Goal: Task Accomplishment & Management: Manage account settings

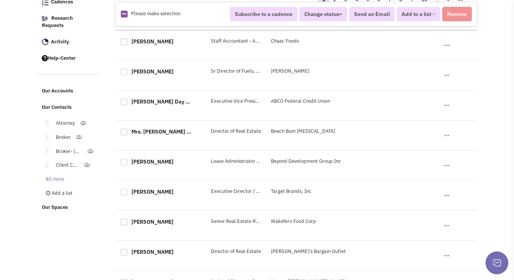
scroll to position [144, 0]
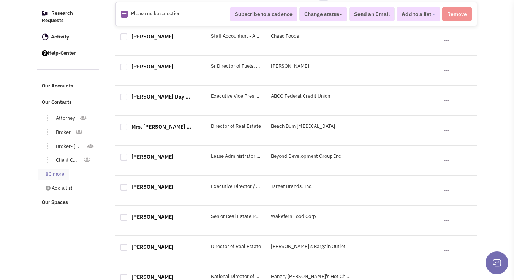
click at [61, 169] on link "80 more" at bounding box center [53, 174] width 31 height 11
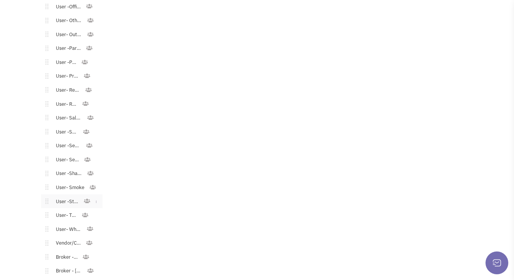
scroll to position [1179, 0]
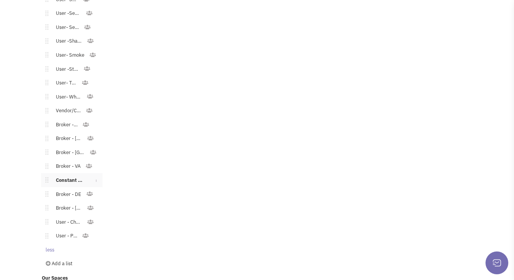
click at [74, 175] on link "Constant Contact Email" at bounding box center [68, 180] width 41 height 11
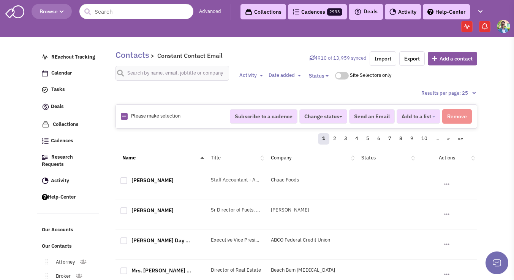
click at [122, 117] on icon at bounding box center [124, 116] width 4 height 5
checkbox input "true"
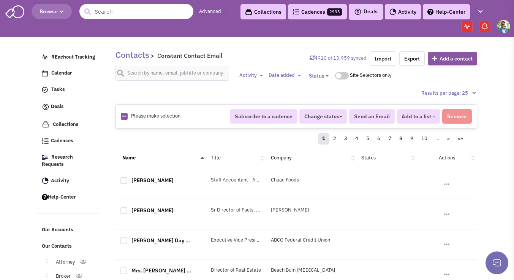
checkbox input "true"
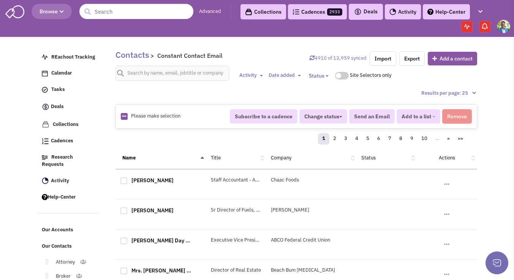
checkbox input "true"
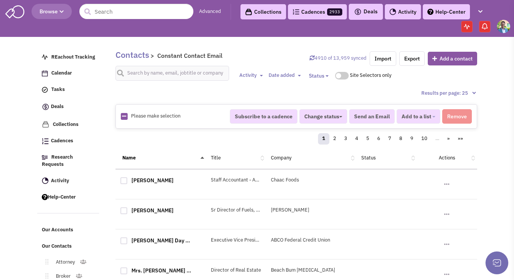
checkbox input "true"
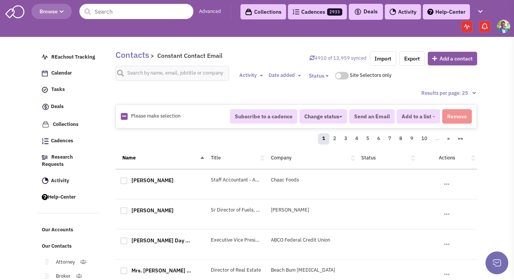
checkbox input "true"
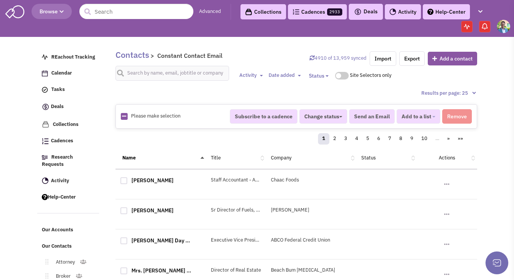
checkbox input "true"
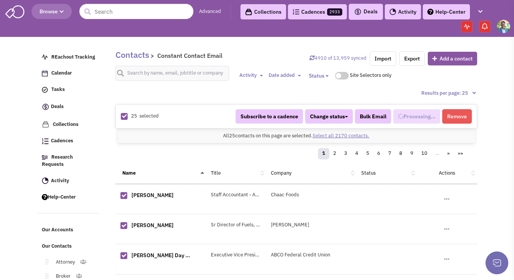
select select "744"
click at [327, 134] on link "Select all 2170 contacts." at bounding box center [341, 135] width 57 height 6
select select "744"
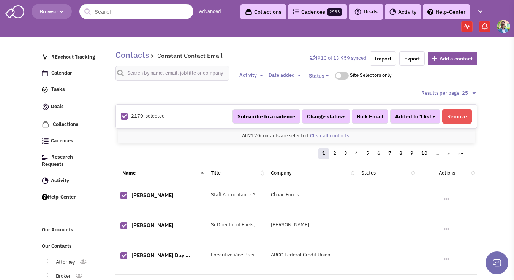
click at [434, 115] on button "Added to 1 list" at bounding box center [415, 116] width 50 height 14
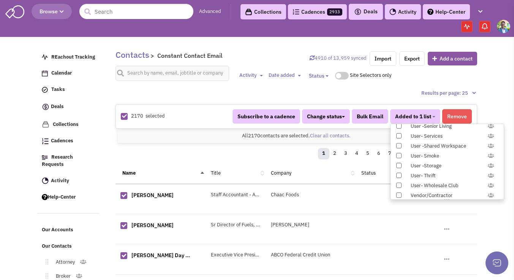
scroll to position [783, 0]
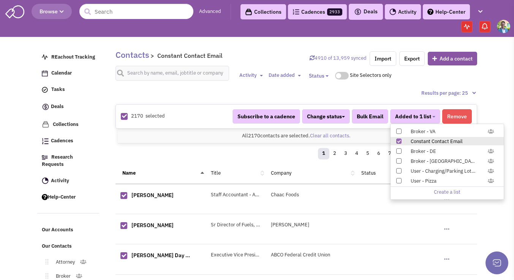
click at [397, 142] on span at bounding box center [398, 140] width 5 height 5
click at [398, 139] on input "Constant Contact Email" at bounding box center [398, 139] width 0 height 0
select select
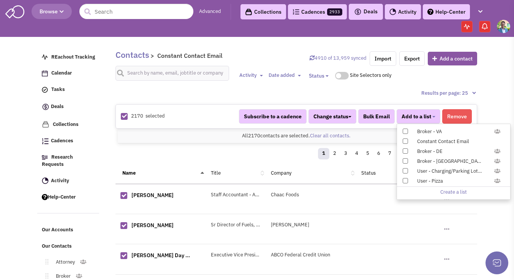
scroll to position [33, 0]
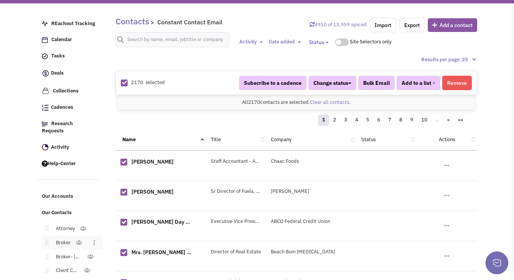
click at [69, 237] on link "Broker" at bounding box center [61, 242] width 27 height 11
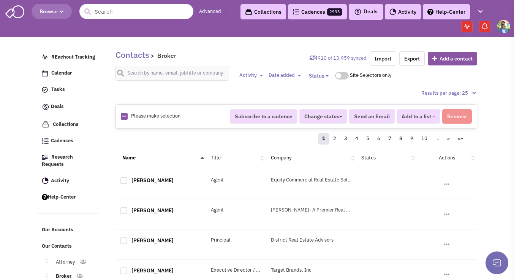
click at [123, 115] on icon at bounding box center [124, 116] width 4 height 5
checkbox input "true"
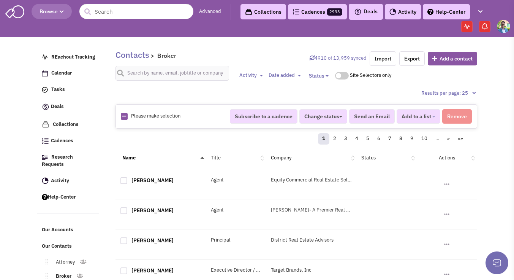
checkbox input "true"
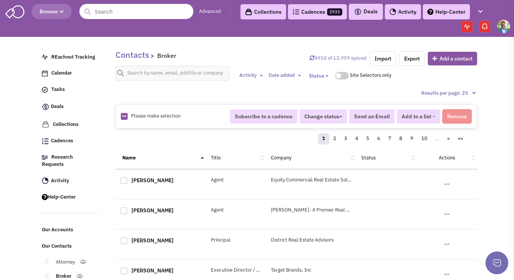
checkbox input "true"
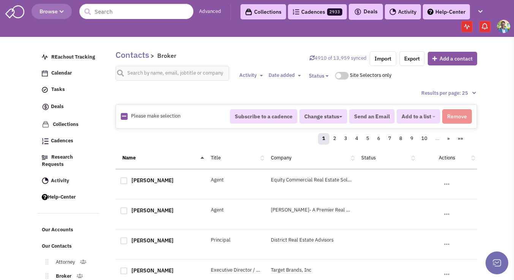
checkbox input "true"
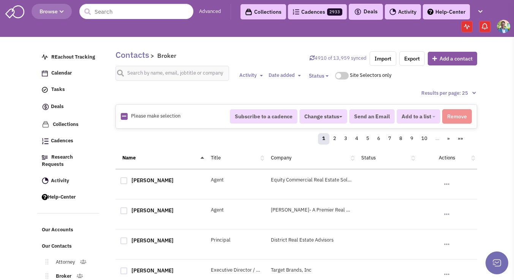
checkbox input "true"
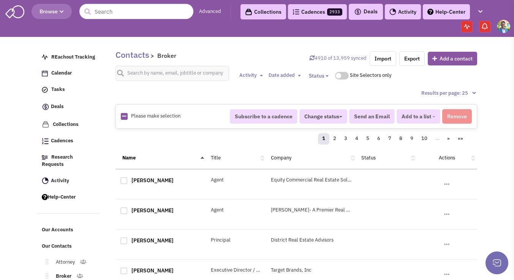
checkbox input "true"
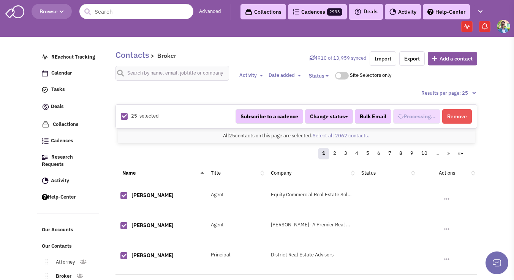
select select
click at [335, 136] on link "Select all 2062 contacts." at bounding box center [341, 135] width 57 height 6
click at [419, 121] on button "Add to a list" at bounding box center [418, 116] width 44 height 14
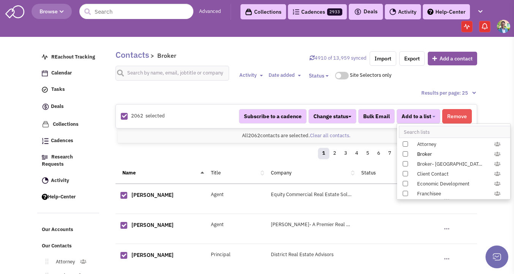
click at [410, 155] on label "Broker" at bounding box center [453, 154] width 113 height 8
click at [404, 152] on input "Broker" at bounding box center [404, 152] width 0 height 0
select select "535"
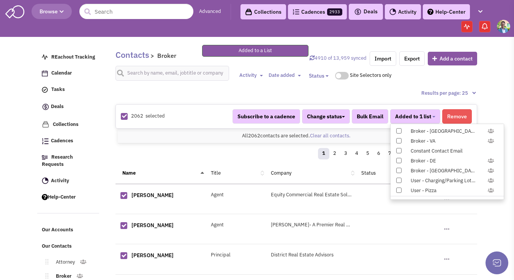
scroll to position [769, 0]
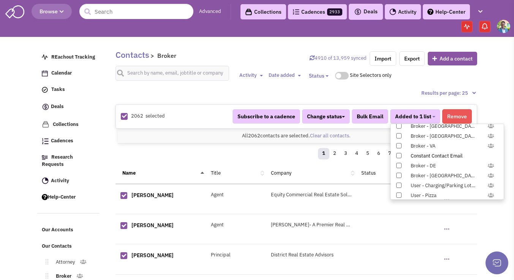
click at [398, 155] on span at bounding box center [398, 155] width 5 height 5
click at [398, 154] on input "Constant Contact Email" at bounding box center [398, 154] width 0 height 0
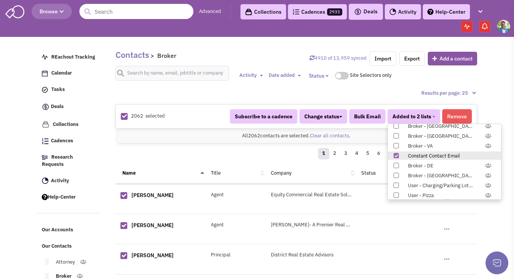
click at [245, 165] on div "Name Title Company Status Actions" at bounding box center [296, 173] width 362 height 22
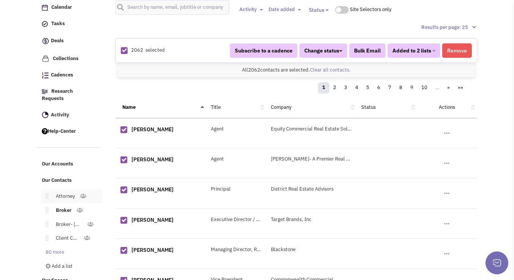
scroll to position [118, 0]
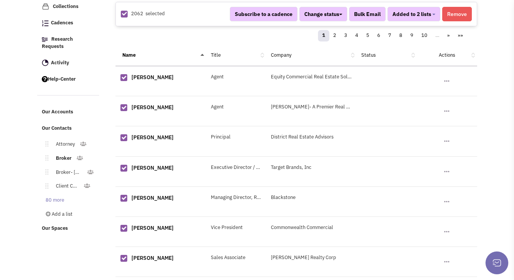
click at [63, 207] on li "Add a list" at bounding box center [68, 213] width 62 height 13
click at [63, 196] on link "80 more" at bounding box center [53, 199] width 31 height 11
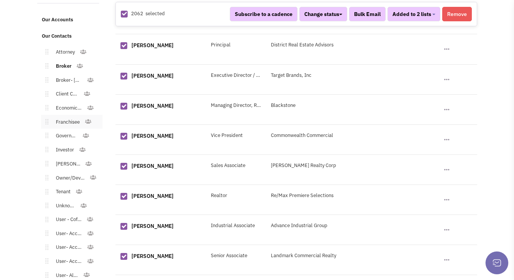
click at [68, 117] on link "Franchisee" at bounding box center [66, 122] width 36 height 11
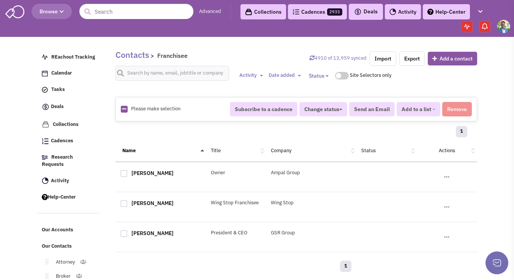
click at [127, 107] on img at bounding box center [124, 109] width 7 height 7
click at [124, 108] on icon at bounding box center [124, 108] width 4 height 5
checkbox input "true"
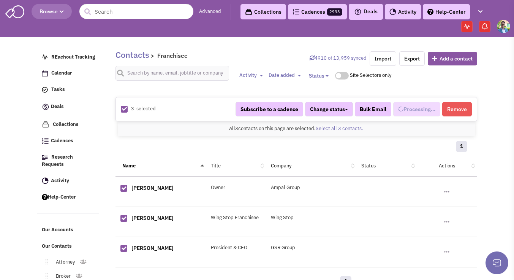
select select "531"
click at [408, 109] on span "Added to 1 list" at bounding box center [413, 109] width 36 height 7
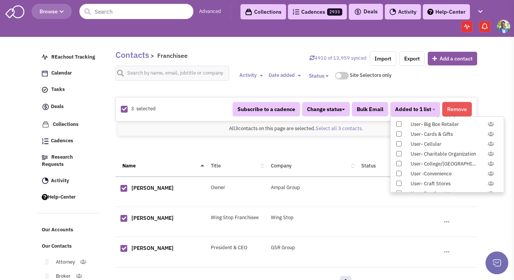
scroll to position [783, 0]
click at [397, 133] on span at bounding box center [398, 133] width 5 height 5
click at [398, 132] on input "Constant Contact Email" at bounding box center [398, 132] width 0 height 0
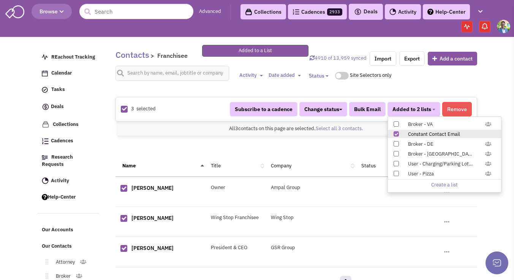
scroll to position [68, 0]
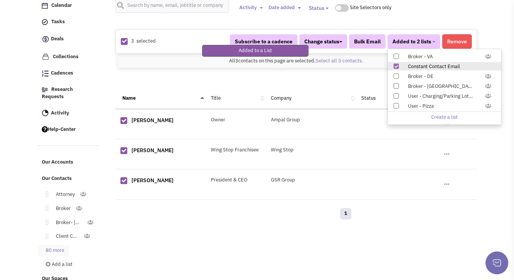
click at [52, 245] on link "80 more" at bounding box center [53, 250] width 31 height 11
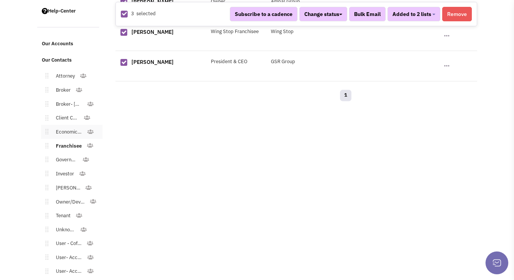
scroll to position [288, 0]
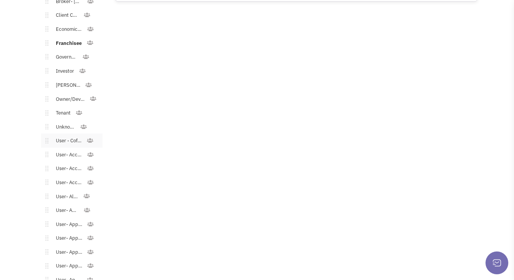
click at [81, 135] on link "User - Coffee/Donuts" at bounding box center [67, 140] width 38 height 11
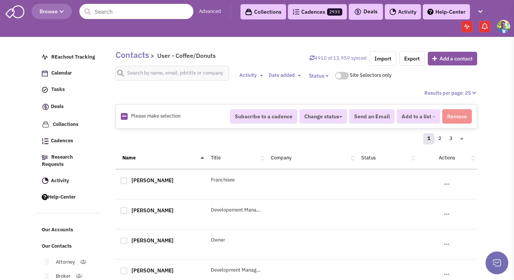
click at [126, 117] on img at bounding box center [124, 116] width 7 height 7
click at [124, 116] on icon at bounding box center [124, 116] width 4 height 5
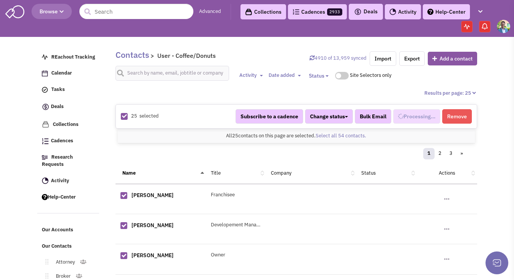
checkbox input "true"
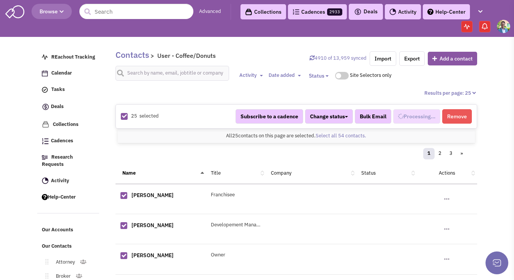
checkbox input "true"
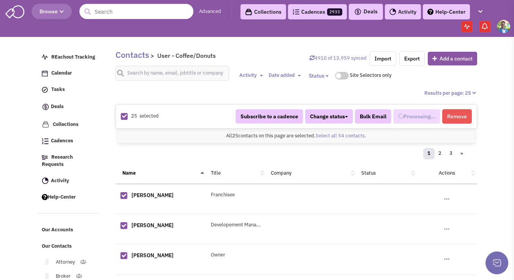
checkbox input "true"
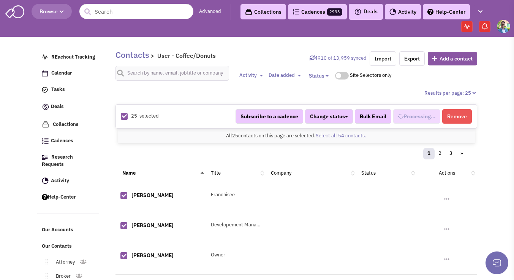
checkbox input "true"
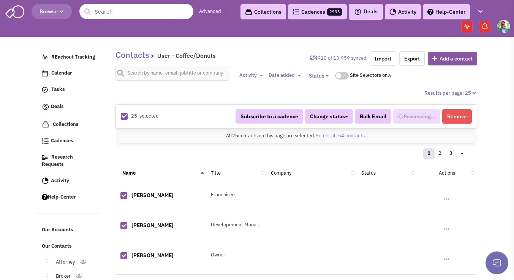
checkbox input "true"
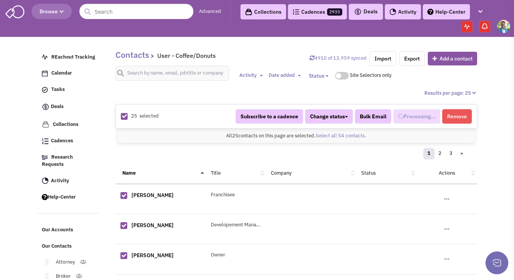
scroll to position [90, 0]
select select "568"
click at [319, 137] on link "Select all 54 contacts." at bounding box center [341, 135] width 51 height 6
select select "568"
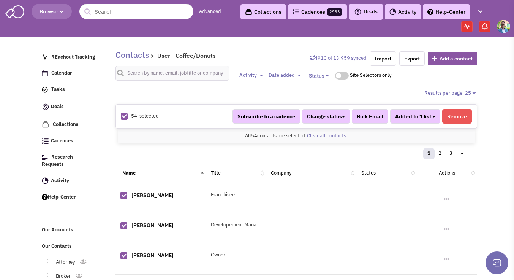
click at [408, 118] on span "Added to 1 list" at bounding box center [413, 116] width 36 height 7
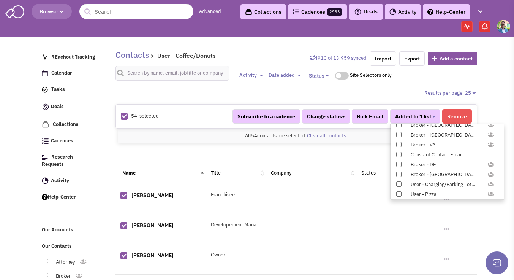
scroll to position [783, 0]
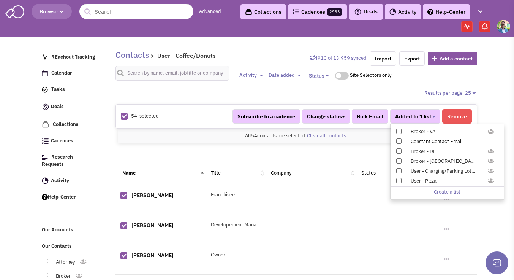
click at [398, 142] on span at bounding box center [398, 140] width 5 height 5
click at [398, 139] on input "Constant Contact Email" at bounding box center [398, 139] width 0 height 0
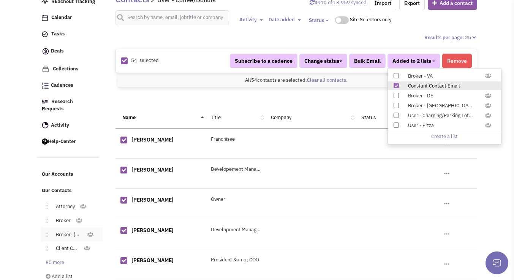
scroll to position [65, 0]
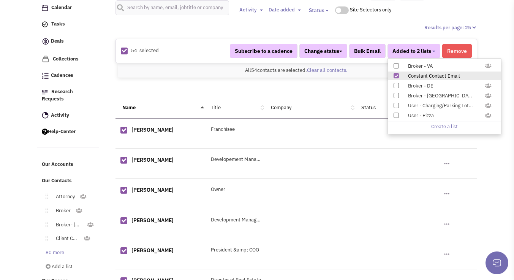
click at [53, 247] on link "80 more" at bounding box center [53, 252] width 31 height 11
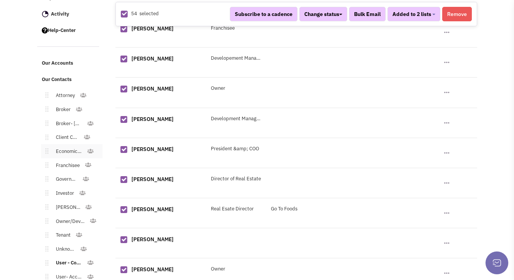
scroll to position [285, 0]
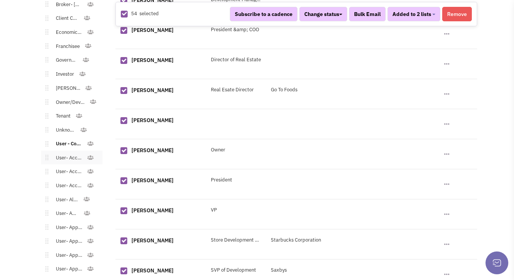
click at [66, 152] on link "User- Accessories - General" at bounding box center [67, 157] width 38 height 11
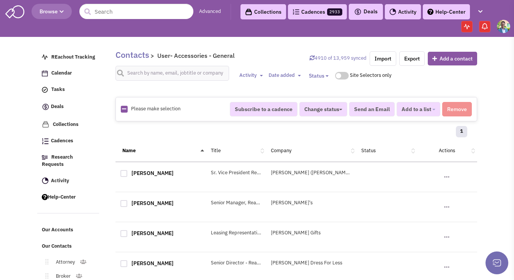
click at [124, 111] on icon at bounding box center [124, 108] width 4 height 5
checkbox input "true"
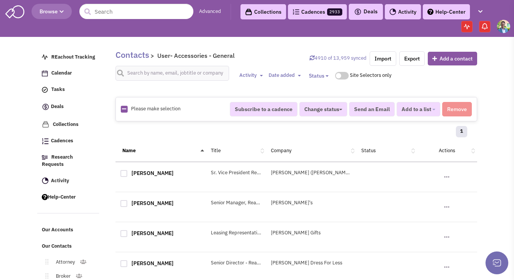
checkbox input "true"
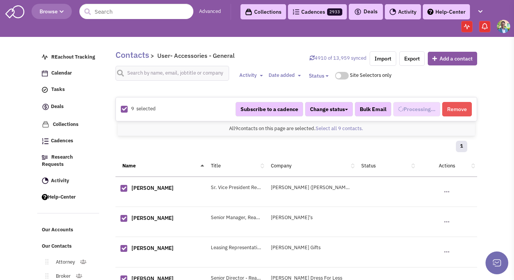
select select "544"
click at [414, 113] on button "Added to 1 list" at bounding box center [415, 109] width 50 height 14
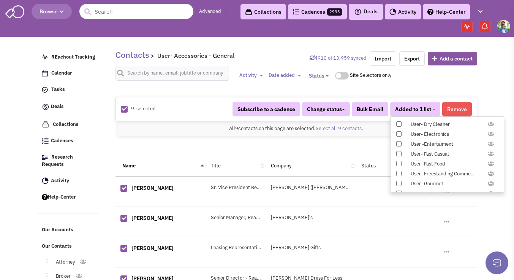
scroll to position [783, 0]
click at [398, 136] on span at bounding box center [398, 133] width 5 height 5
click at [398, 132] on input "Constant Contact Email" at bounding box center [398, 132] width 0 height 0
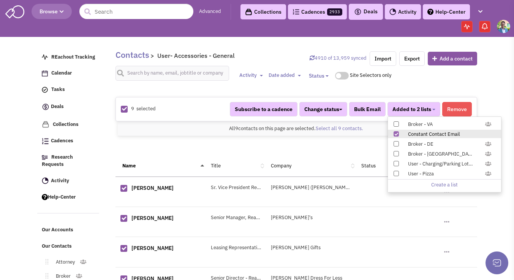
click at [182, 148] on div "1" at bounding box center [296, 147] width 352 height 15
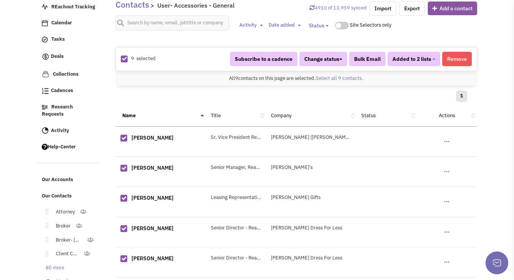
scroll to position [190, 0]
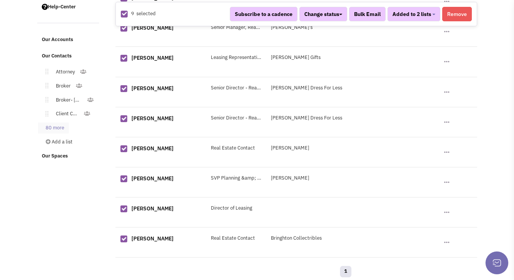
click at [55, 122] on link "80 more" at bounding box center [53, 127] width 31 height 11
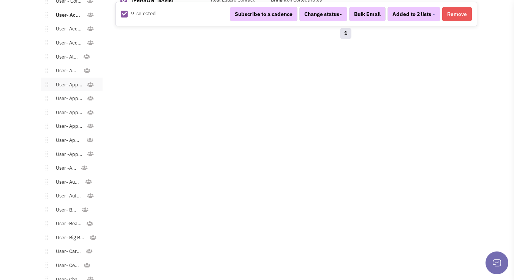
scroll to position [418, 0]
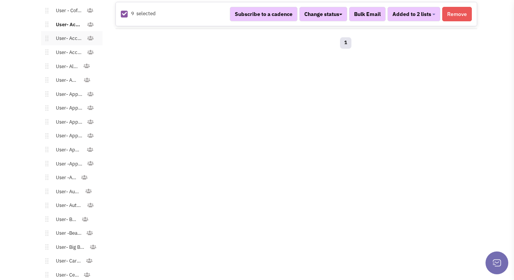
click at [73, 33] on link "User- Accessories - Jewelry" at bounding box center [67, 38] width 38 height 11
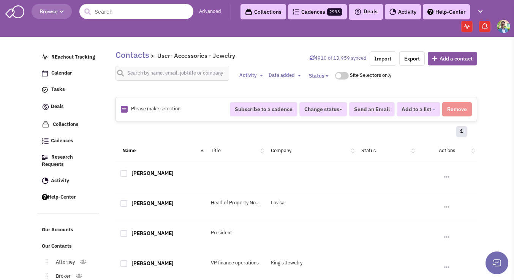
click at [122, 111] on link at bounding box center [124, 109] width 4 height 7
checkbox input "true"
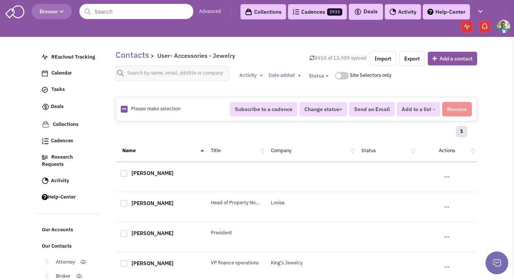
checkbox input "true"
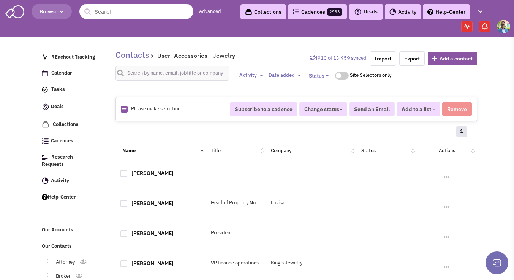
checkbox input "true"
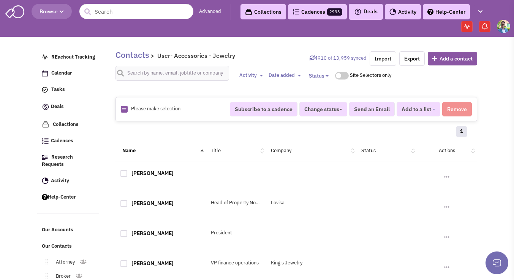
checkbox input "true"
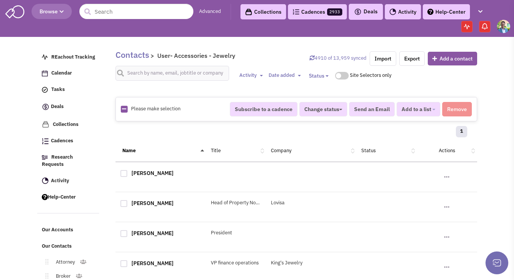
checkbox input "true"
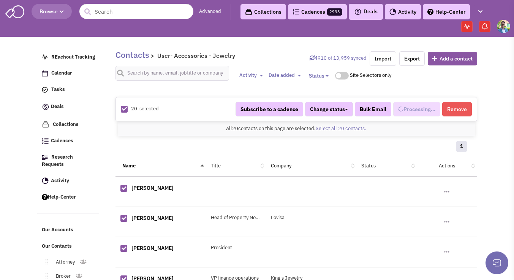
scroll to position [104, 0]
select select "538"
click at [404, 110] on span "Added to 1 list" at bounding box center [413, 109] width 36 height 7
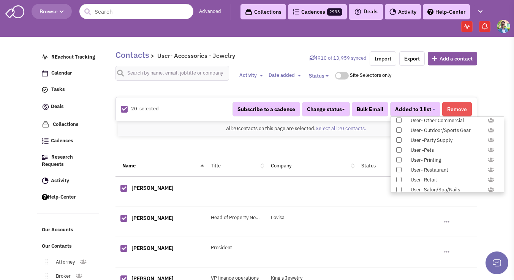
scroll to position [783, 0]
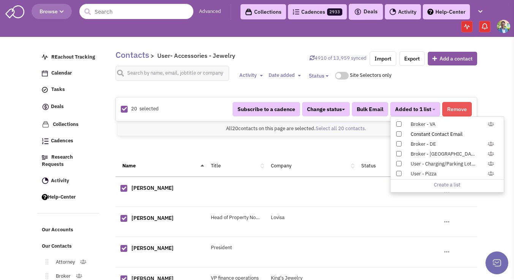
click at [397, 133] on span at bounding box center [398, 133] width 5 height 5
click at [398, 132] on input "Constant Contact Email" at bounding box center [398, 132] width 0 height 0
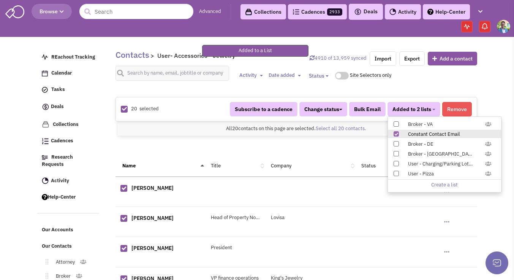
scroll to position [158, 0]
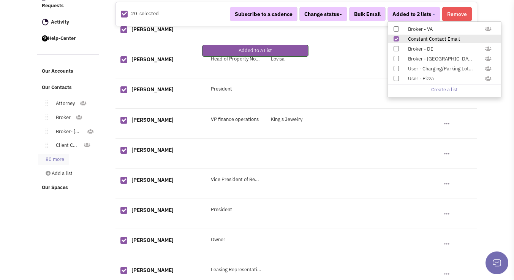
click at [60, 154] on link "80 more" at bounding box center [53, 159] width 31 height 11
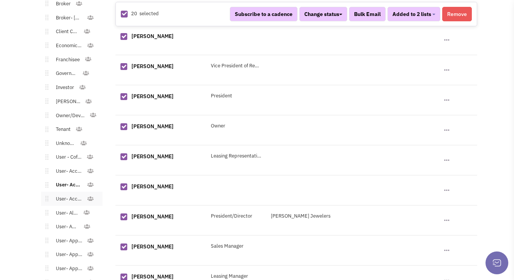
scroll to position [281, 0]
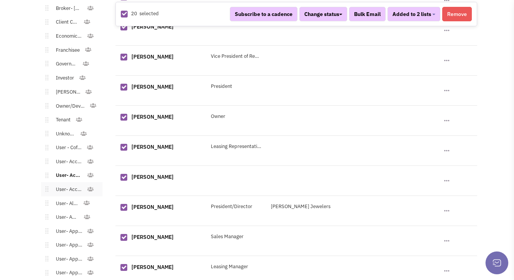
click at [60, 186] on link "User- Accessories - Shoes" at bounding box center [67, 189] width 38 height 11
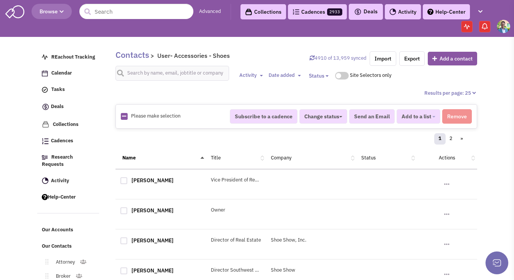
click at [126, 114] on icon at bounding box center [124, 116] width 4 height 5
checkbox input "true"
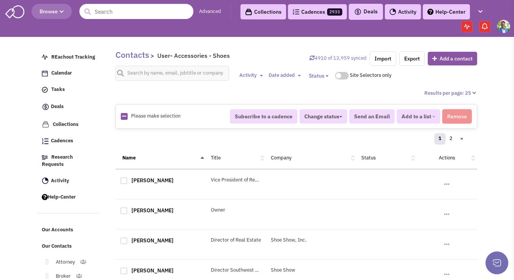
checkbox input "true"
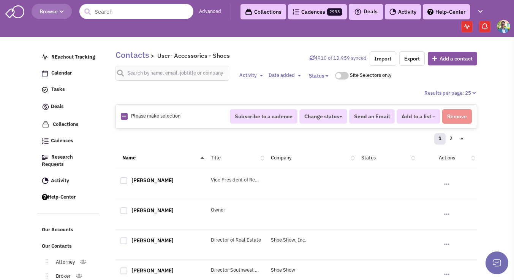
checkbox input "true"
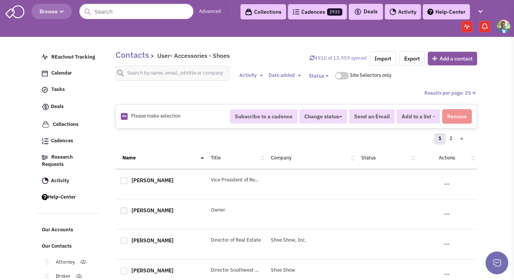
checkbox input "true"
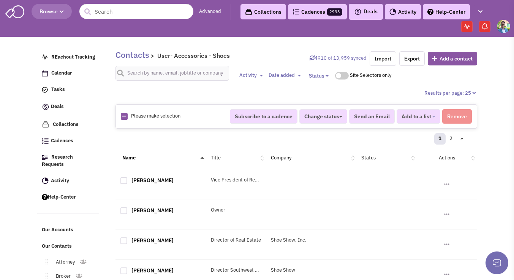
checkbox input "true"
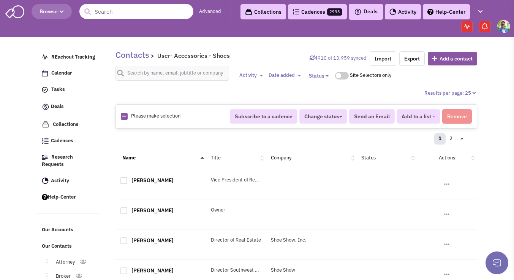
checkbox input "true"
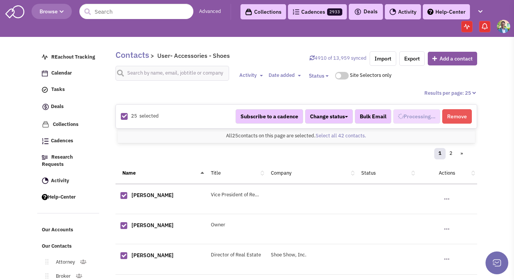
scroll to position [111, 0]
select select "539"
click at [356, 138] on link "Select all 42 contacts." at bounding box center [341, 135] width 51 height 6
select select "539"
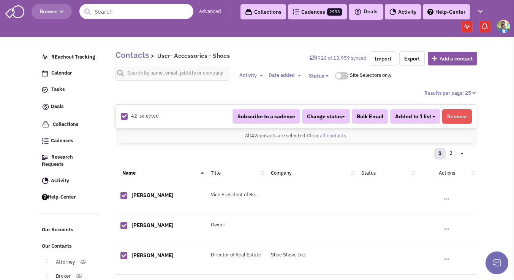
click at [410, 120] on button "Added to 1 list" at bounding box center [415, 116] width 50 height 14
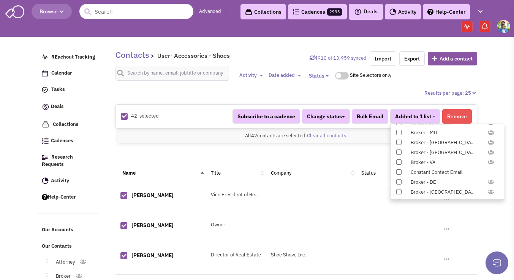
scroll to position [783, 0]
click at [401, 141] on span at bounding box center [398, 140] width 5 height 5
click at [398, 139] on input "Constant Contact Email" at bounding box center [398, 139] width 0 height 0
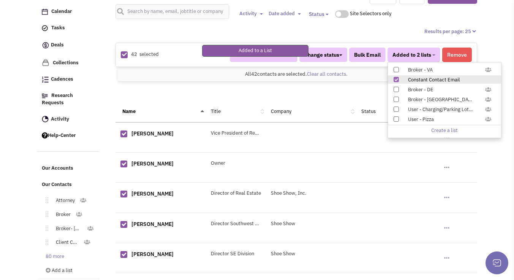
scroll to position [130, 0]
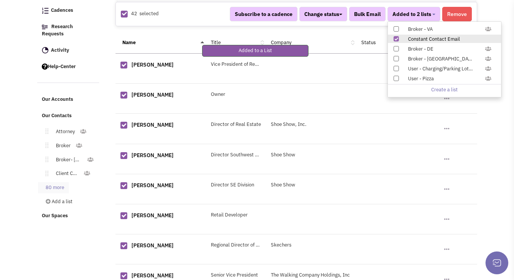
click at [63, 182] on link "80 more" at bounding box center [53, 187] width 31 height 11
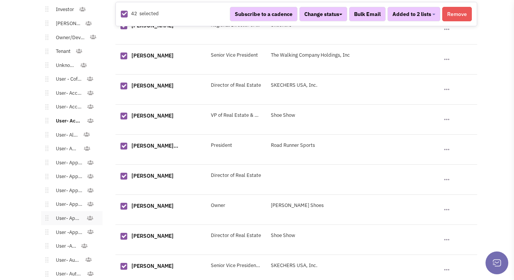
scroll to position [355, 0]
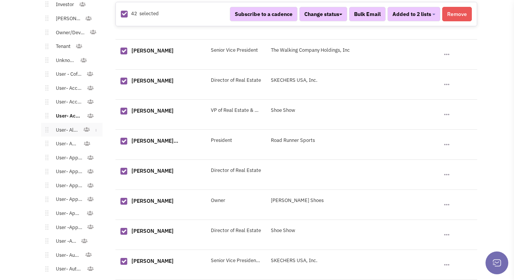
click at [64, 125] on link "User- Alcohol" at bounding box center [65, 130] width 35 height 11
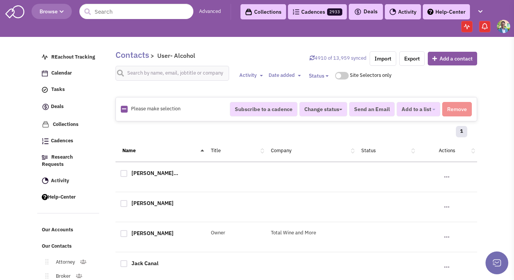
click at [121, 109] on img at bounding box center [124, 109] width 7 height 7
click at [128, 114] on div "Please make selection selected Subscribe to a cadence Change status Have not co…" at bounding box center [296, 109] width 362 height 24
click at [125, 111] on icon at bounding box center [124, 108] width 4 height 5
checkbox input "true"
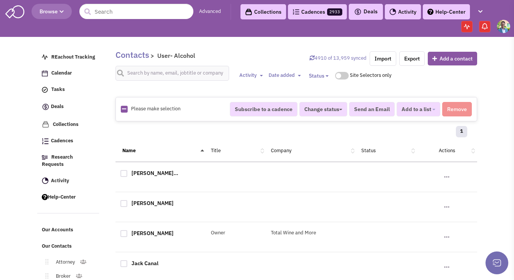
checkbox input "true"
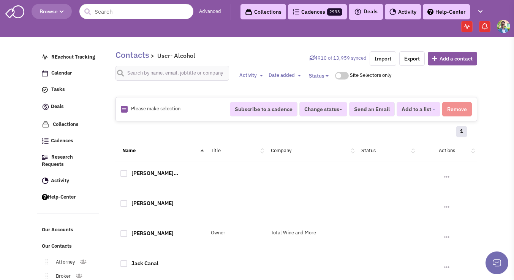
checkbox input "true"
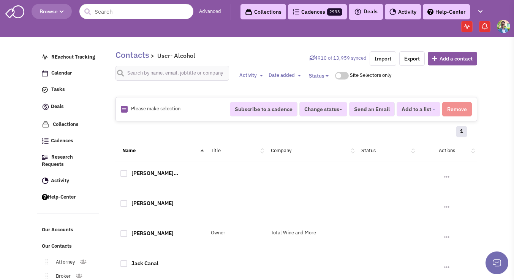
checkbox input "true"
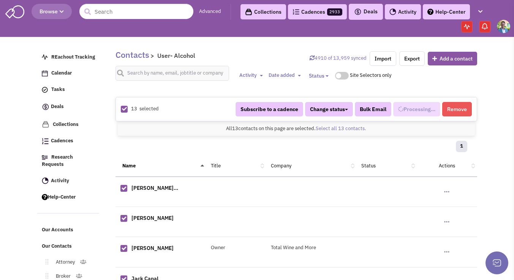
select select "547"
click at [409, 112] on span "Added to 1 list" at bounding box center [413, 109] width 36 height 7
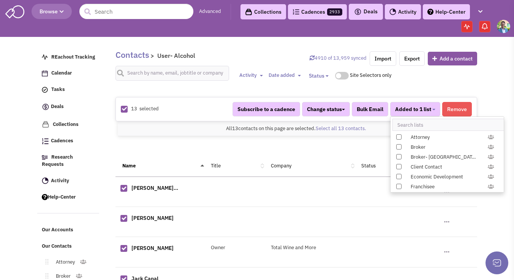
scroll to position [783, 0]
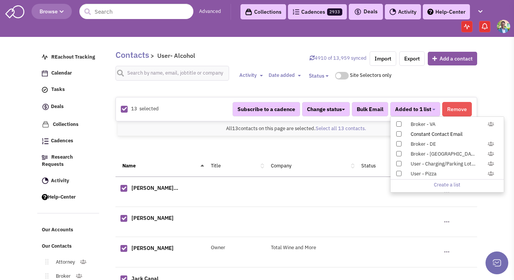
click at [401, 136] on label "Constant Contact Email" at bounding box center [446, 134] width 113 height 8
click at [398, 132] on input "Constant Contact Email" at bounding box center [398, 132] width 0 height 0
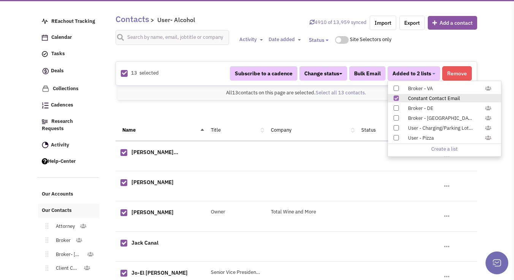
scroll to position [140, 0]
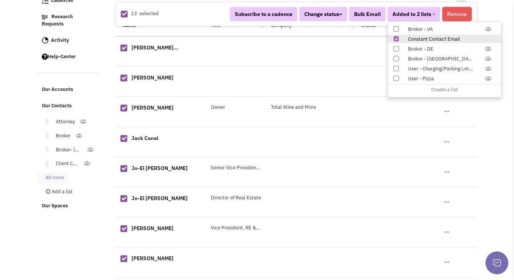
click at [43, 175] on link "80 more" at bounding box center [53, 177] width 31 height 11
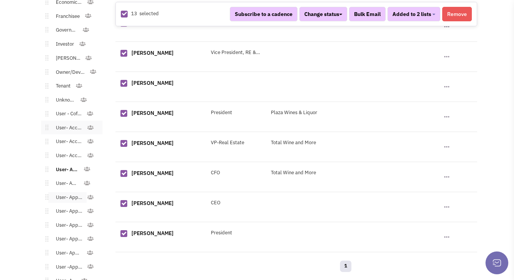
scroll to position [325, 0]
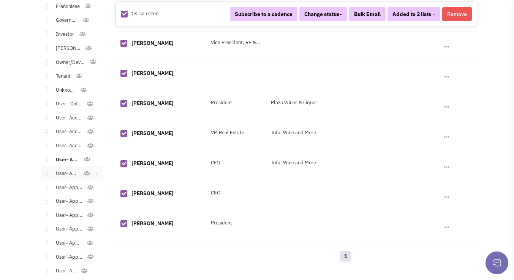
click at [61, 168] on link "User- Apparel" at bounding box center [65, 173] width 35 height 11
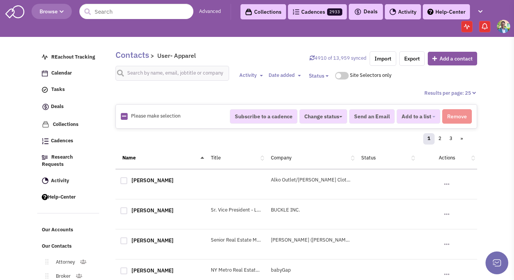
click at [123, 118] on icon at bounding box center [124, 116] width 4 height 5
checkbox input "true"
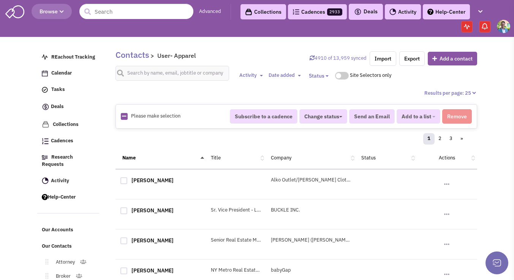
checkbox input "true"
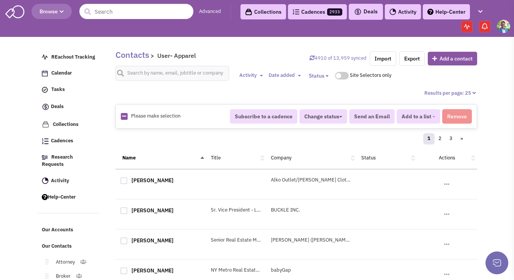
checkbox input "true"
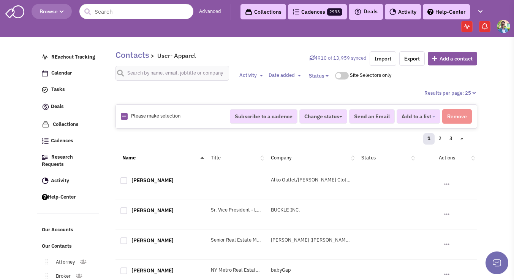
checkbox input "true"
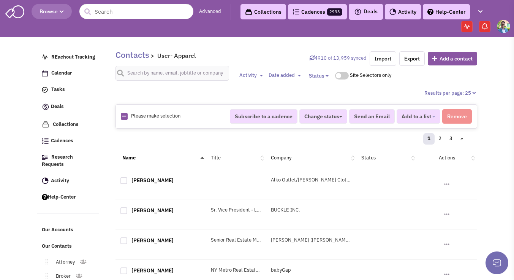
checkbox input "true"
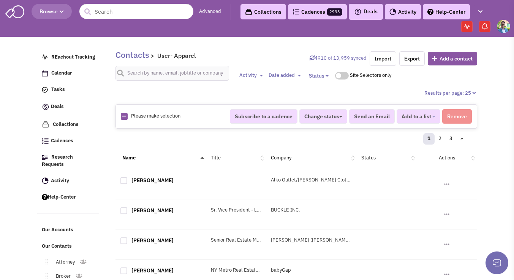
checkbox input "true"
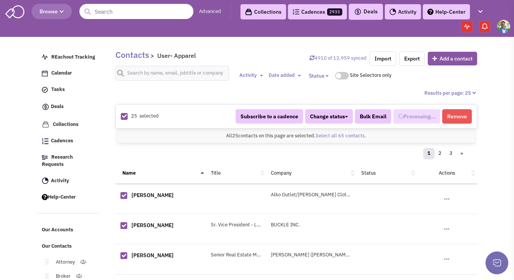
scroll to position [126, 0]
select select "536"
click at [329, 134] on link "Select all 65 contacts." at bounding box center [341, 135] width 51 height 6
select select "536"
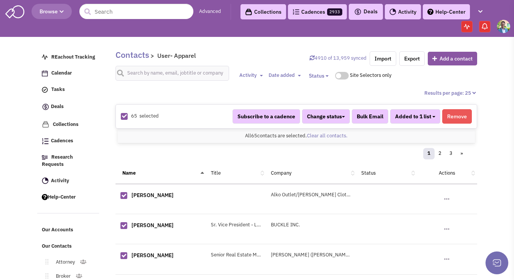
click at [432, 120] on button "Added to 1 list" at bounding box center [415, 116] width 50 height 14
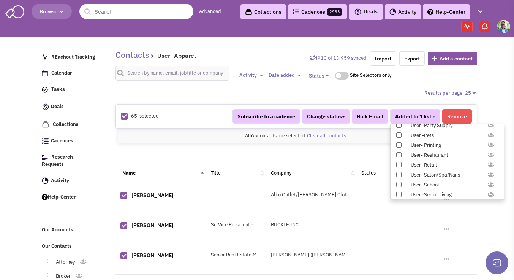
scroll to position [783, 0]
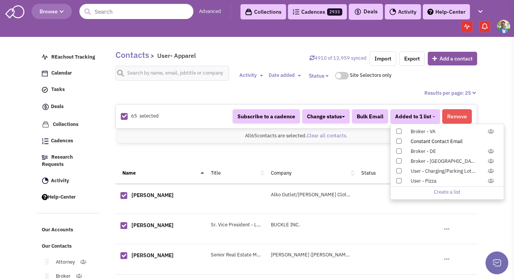
click at [400, 140] on span at bounding box center [398, 140] width 5 height 5
click at [398, 139] on input "Constant Contact Email" at bounding box center [398, 139] width 0 height 0
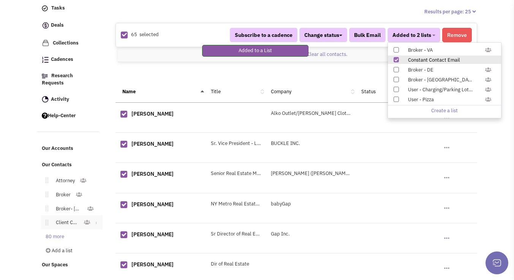
scroll to position [86, 0]
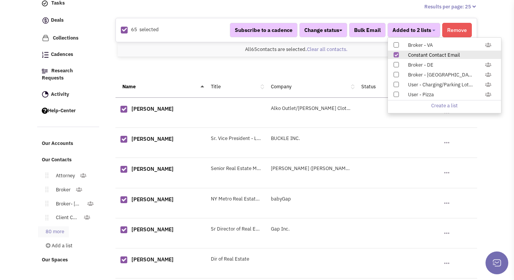
click at [57, 226] on link "80 more" at bounding box center [53, 231] width 31 height 11
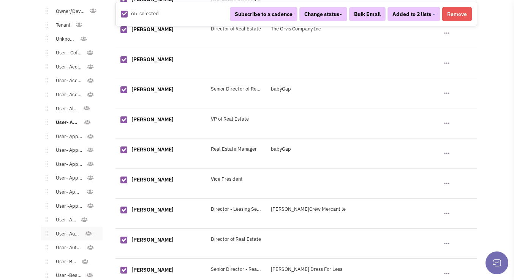
scroll to position [366, 0]
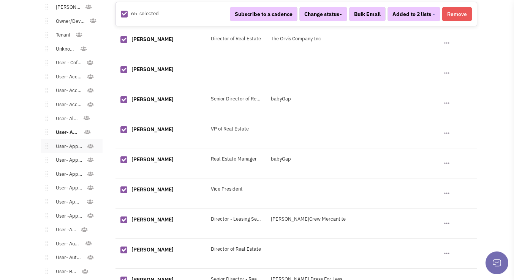
click at [67, 141] on link "User- Apparel - Athletic" at bounding box center [67, 146] width 38 height 11
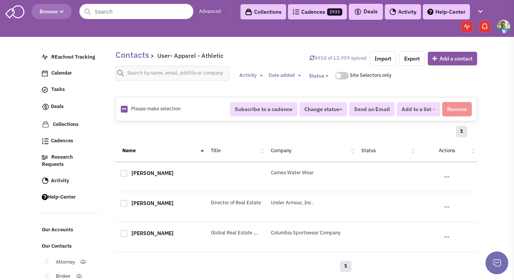
click at [125, 110] on icon at bounding box center [124, 108] width 4 height 5
checkbox input "true"
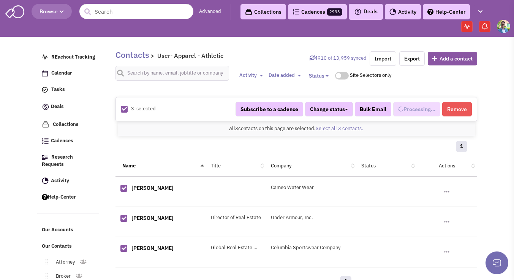
scroll to position [133, 0]
select select "543"
click at [416, 104] on button "Added to 1 list" at bounding box center [415, 109] width 50 height 14
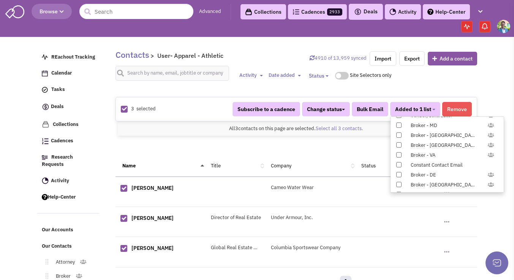
scroll to position [783, 0]
click at [407, 135] on div "Constant Contact Email" at bounding box center [451, 134] width 90 height 7
click at [398, 132] on input "Constant Contact Email" at bounding box center [398, 132] width 0 height 0
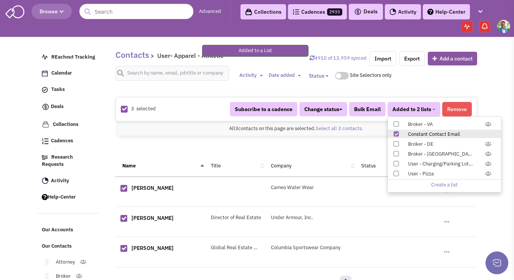
scroll to position [68, 0]
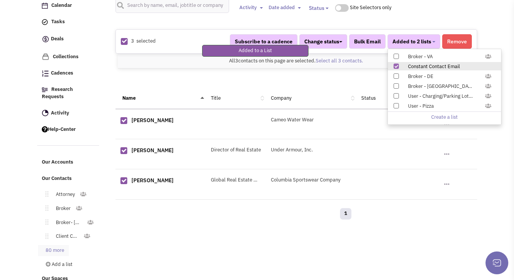
click at [54, 245] on link "80 more" at bounding box center [53, 250] width 31 height 11
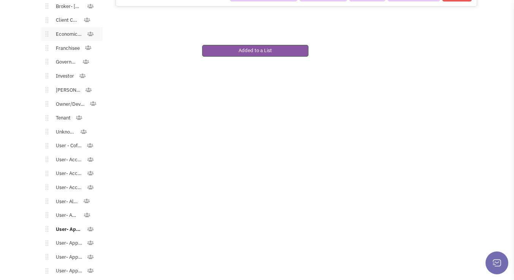
scroll to position [323, 0]
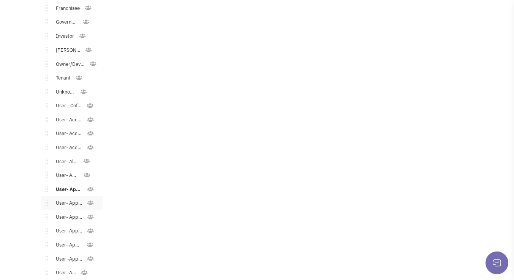
click at [65, 199] on link "User- Apparel - Bridal/Formalwear" at bounding box center [67, 202] width 38 height 11
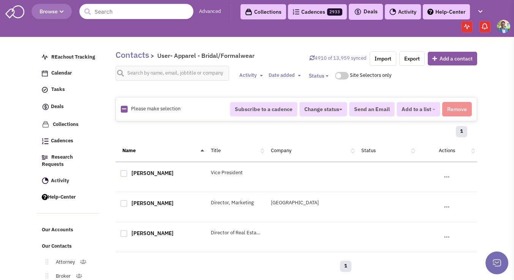
click at [123, 108] on icon at bounding box center [124, 108] width 4 height 5
checkbox input "true"
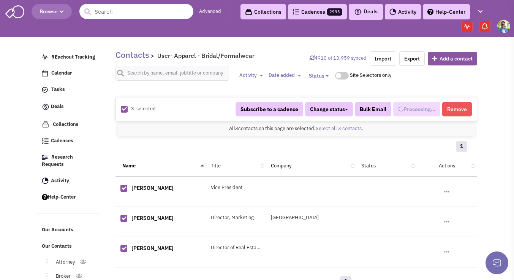
select select "545"
click at [433, 110] on button "Added to 1 list" at bounding box center [415, 109] width 50 height 14
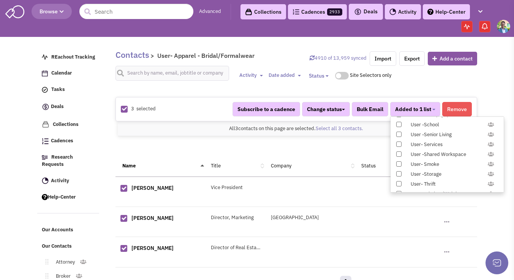
scroll to position [783, 0]
click at [396, 133] on span at bounding box center [398, 133] width 5 height 5
click at [398, 132] on input "Constant Contact Email" at bounding box center [398, 132] width 0 height 0
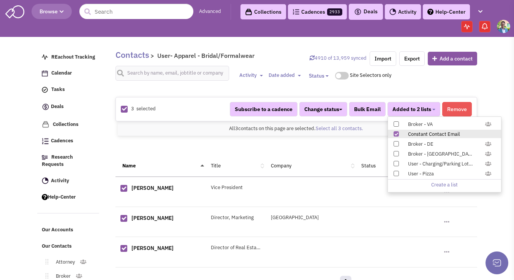
scroll to position [68, 0]
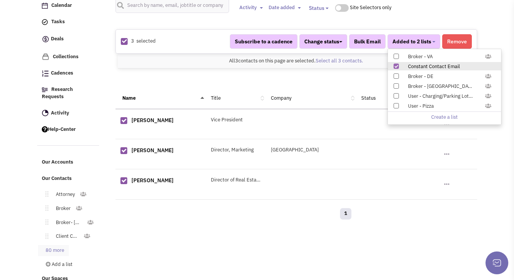
click at [54, 245] on link "80 more" at bounding box center [53, 250] width 31 height 11
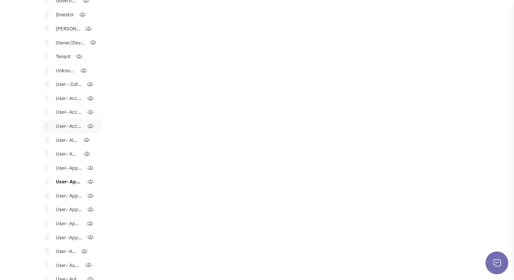
scroll to position [397, 0]
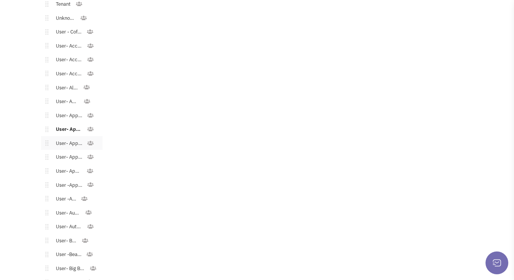
click at [65, 138] on link "User- Apparel - Children" at bounding box center [67, 143] width 38 height 11
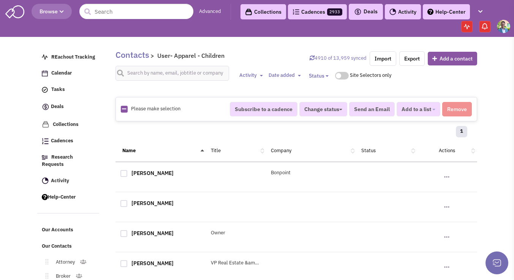
click at [122, 109] on icon at bounding box center [124, 108] width 4 height 5
checkbox input "true"
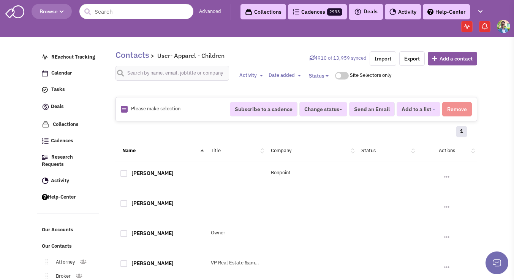
checkbox input "true"
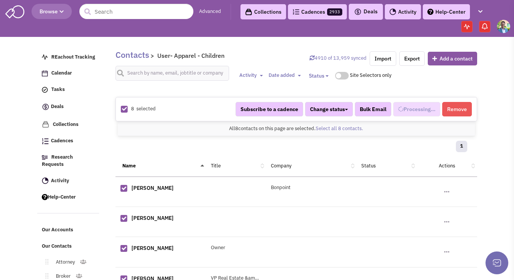
select select "550"
click at [430, 109] on span "Added to 1 list" at bounding box center [413, 109] width 36 height 7
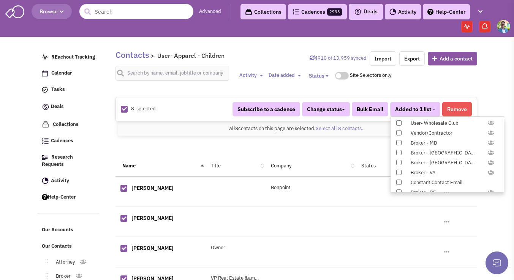
scroll to position [783, 0]
click at [402, 132] on label "Constant Contact Email" at bounding box center [446, 134] width 113 height 8
click at [398, 132] on input "Constant Contact Email" at bounding box center [398, 132] width 0 height 0
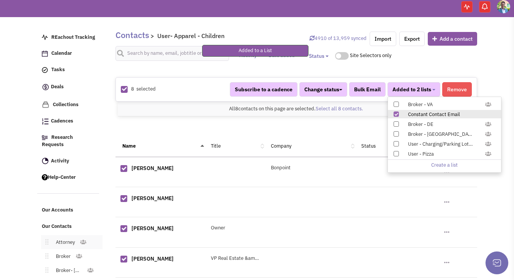
scroll to position [160, 0]
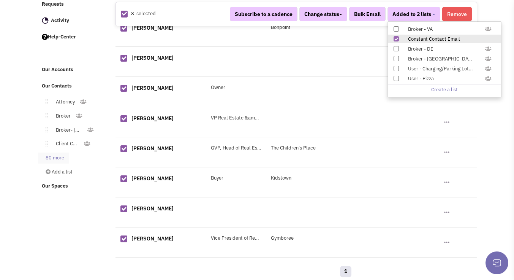
click at [49, 152] on link "80 more" at bounding box center [53, 157] width 31 height 11
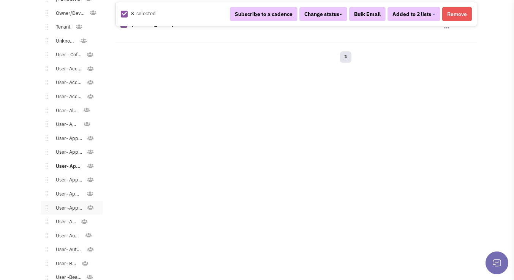
scroll to position [421, 0]
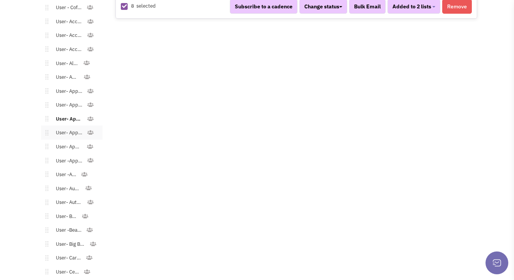
click at [63, 127] on link "User- Apparel - Men's" at bounding box center [67, 132] width 38 height 11
click at [62, 128] on link "User- Apparel - Men's" at bounding box center [67, 132] width 38 height 11
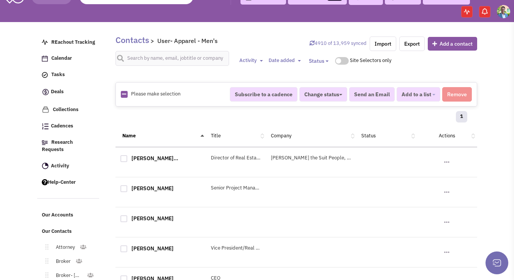
scroll to position [10, 0]
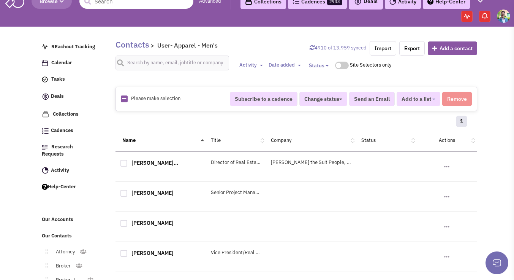
click at [125, 102] on link at bounding box center [124, 98] width 4 height 7
checkbox input "true"
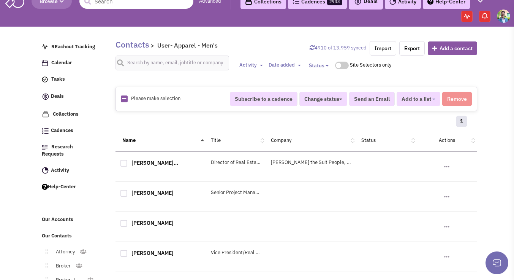
checkbox input "true"
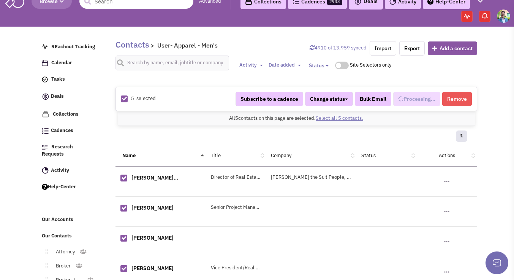
scroll to position [155, 0]
select select "548"
click at [411, 100] on span "Added to 1 list" at bounding box center [413, 98] width 36 height 7
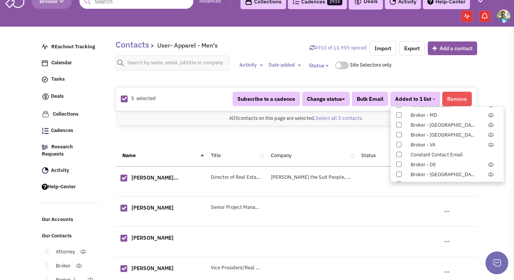
scroll to position [783, 0]
click at [399, 123] on span at bounding box center [398, 123] width 5 height 5
click at [398, 122] on input "Constant Contact Email" at bounding box center [398, 122] width 0 height 0
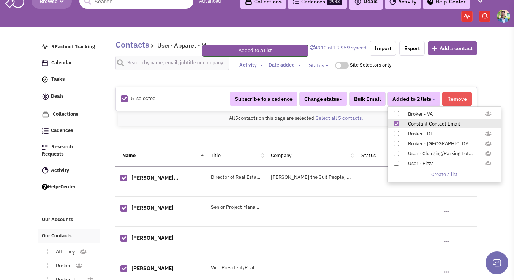
scroll to position [70, 0]
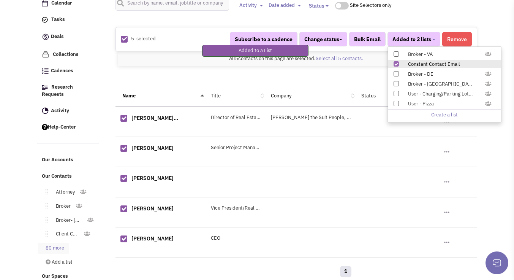
click at [60, 242] on link "80 more" at bounding box center [53, 247] width 31 height 11
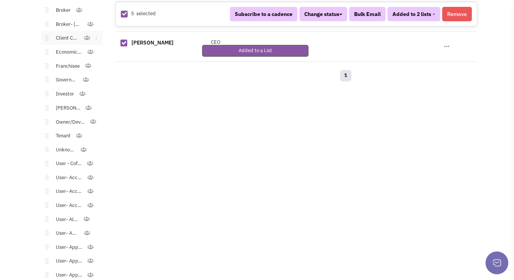
scroll to position [372, 0]
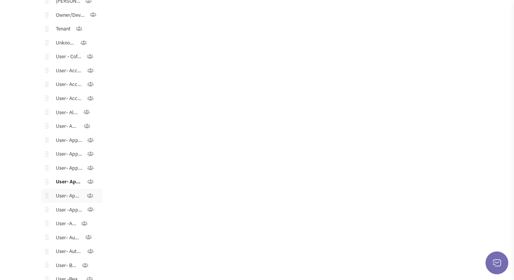
click at [66, 188] on li "User- Apparel - Teens Toggle Dropdown Edit List Delete list" at bounding box center [72, 195] width 62 height 14
click at [67, 190] on link "User- Apparel - Teens" at bounding box center [67, 195] width 38 height 11
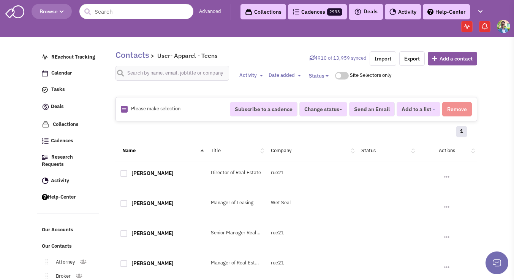
click at [124, 106] on icon at bounding box center [124, 108] width 4 height 5
checkbox input "true"
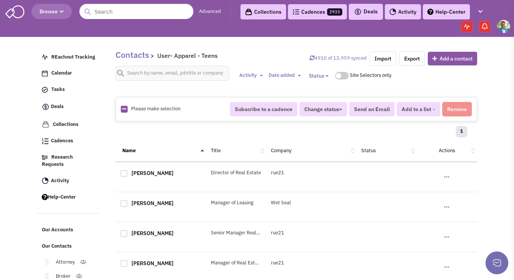
checkbox input "true"
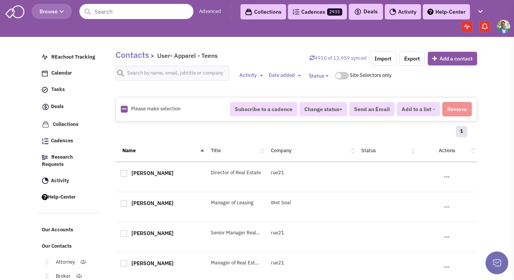
checkbox input "true"
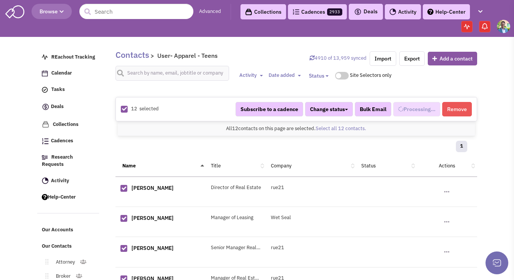
scroll to position [162, 0]
select select "542"
click at [401, 112] on span "Added to 1 list" at bounding box center [413, 109] width 36 height 7
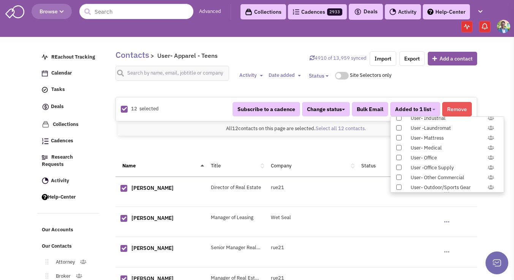
scroll to position [783, 0]
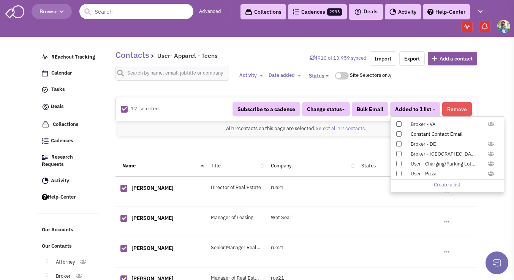
click at [415, 132] on div "Constant Contact Email" at bounding box center [451, 134] width 90 height 7
click at [398, 132] on input "Constant Contact Email" at bounding box center [398, 132] width 0 height 0
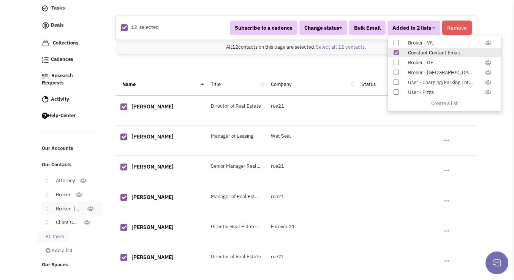
scroll to position [114, 0]
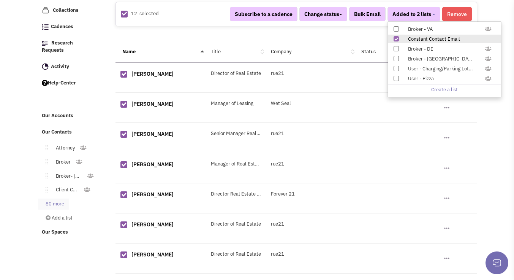
click at [54, 198] on link "80 more" at bounding box center [53, 203] width 31 height 11
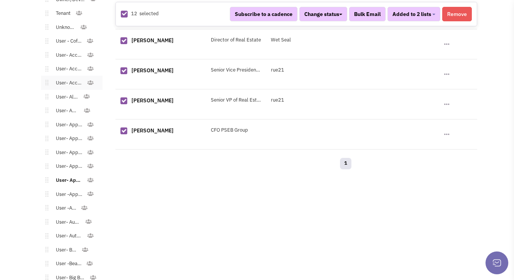
scroll to position [398, 0]
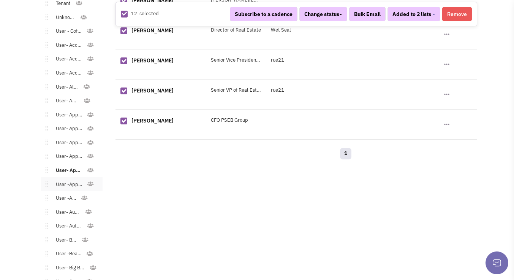
click at [69, 180] on link "User -Apparel - Women's" at bounding box center [67, 184] width 38 height 11
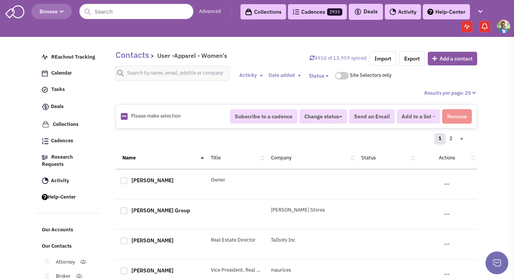
click at [122, 116] on icon at bounding box center [124, 116] width 4 height 5
checkbox input "true"
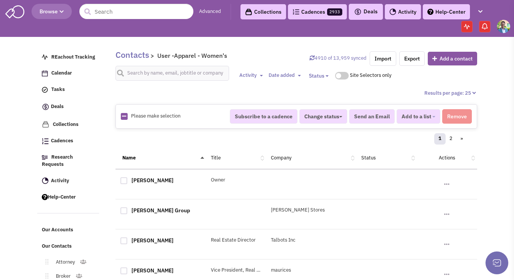
checkbox input "true"
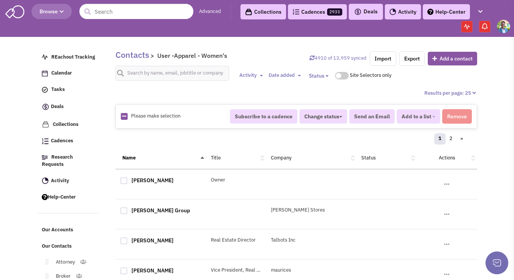
checkbox input "true"
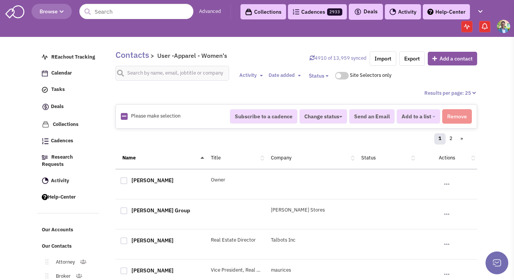
checkbox input "true"
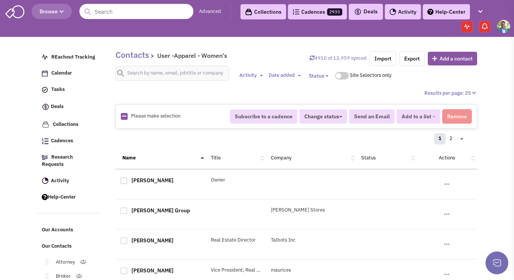
checkbox input "true"
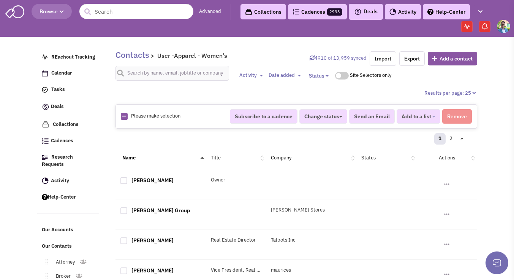
checkbox input "true"
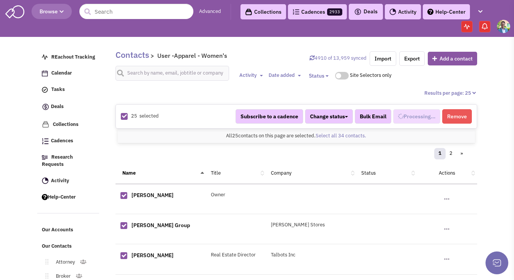
select select "537"
click at [340, 131] on div "All 25 contacts on this page are selected. Select all 34 contacts. All 25 conta…" at bounding box center [296, 135] width 357 height 15
click at [340, 135] on link "Select all 34 contacts." at bounding box center [341, 135] width 51 height 6
select select "537"
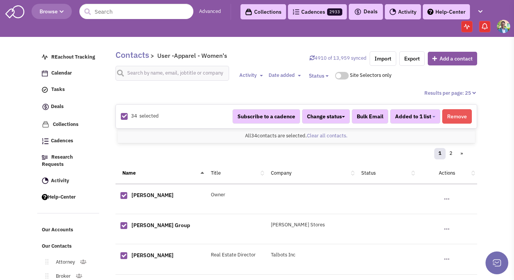
scroll to position [169, 0]
click at [429, 122] on button "Added to 1 list" at bounding box center [415, 116] width 50 height 14
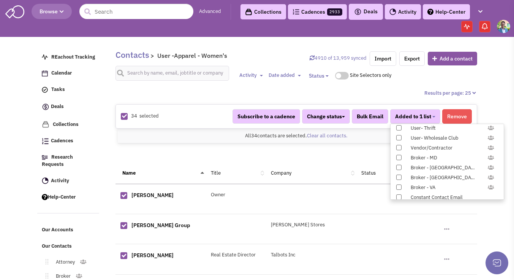
scroll to position [783, 0]
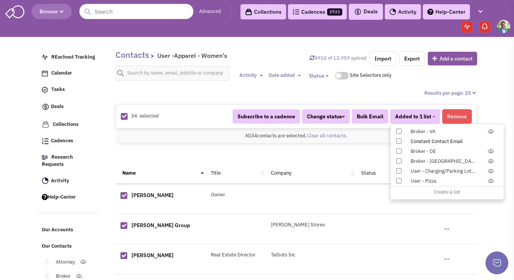
click at [401, 140] on label "Constant Contact Email" at bounding box center [446, 141] width 113 height 8
click at [398, 139] on input "Constant Contact Email" at bounding box center [398, 139] width 0 height 0
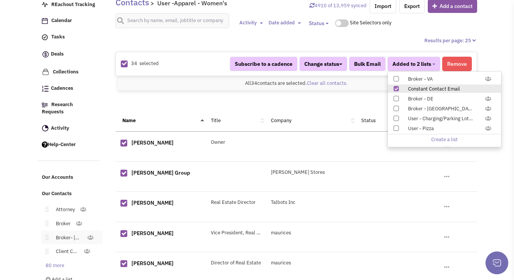
scroll to position [71, 0]
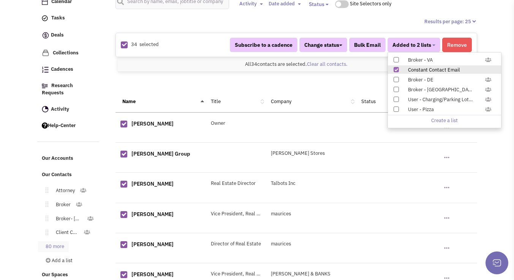
click at [60, 241] on link "80 more" at bounding box center [53, 246] width 31 height 11
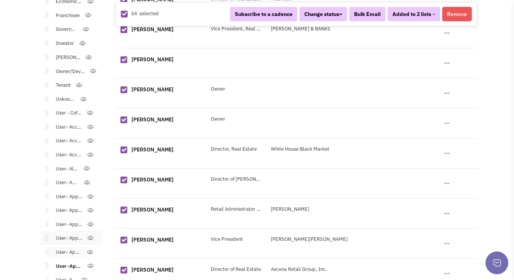
scroll to position [378, 0]
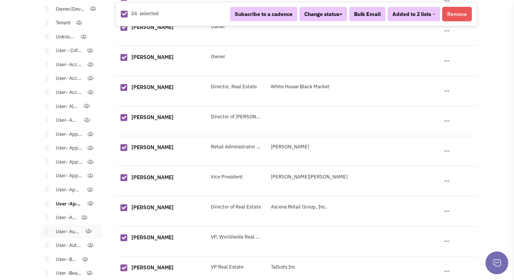
click at [68, 226] on link "User- Automotive" at bounding box center [66, 231] width 37 height 11
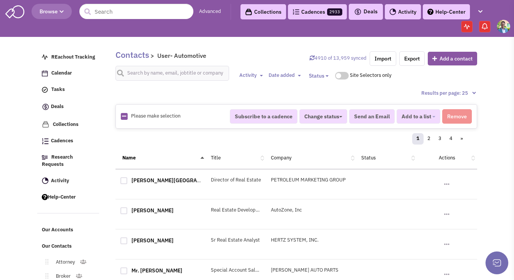
click at [122, 116] on icon at bounding box center [124, 116] width 4 height 5
checkbox input "true"
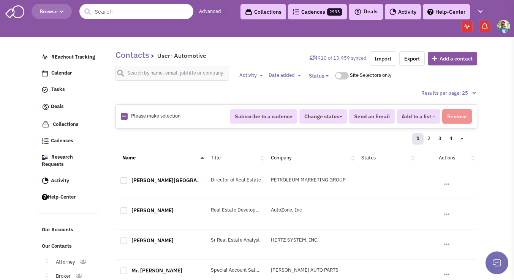
checkbox input "true"
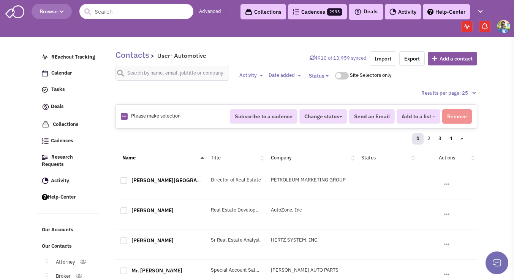
checkbox input "true"
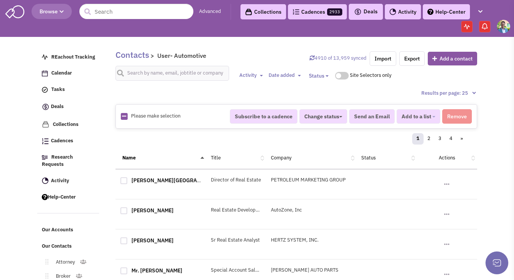
checkbox input "true"
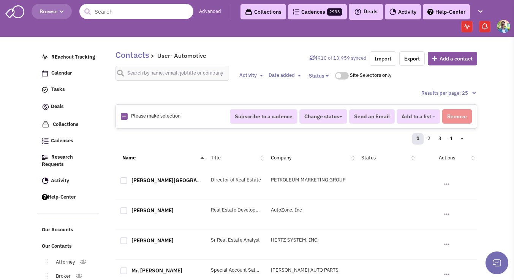
checkbox input "true"
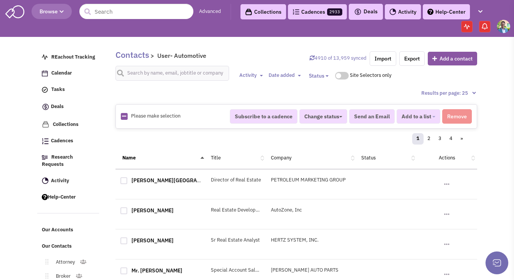
checkbox input "true"
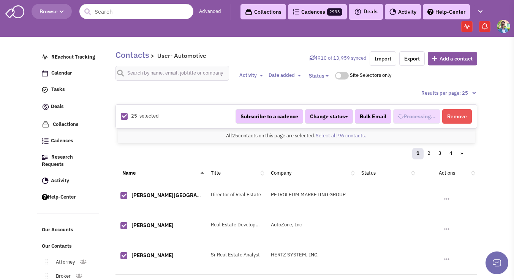
scroll to position [183, 0]
select select "668"
click at [329, 134] on link "Select all 96 contacts." at bounding box center [341, 135] width 51 height 6
select select "668"
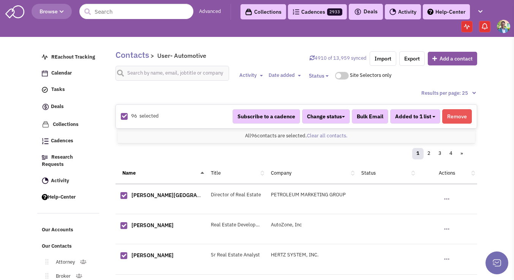
click at [430, 117] on span "Added to 1 list" at bounding box center [413, 116] width 36 height 7
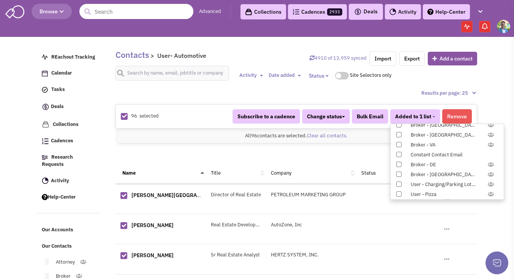
scroll to position [783, 0]
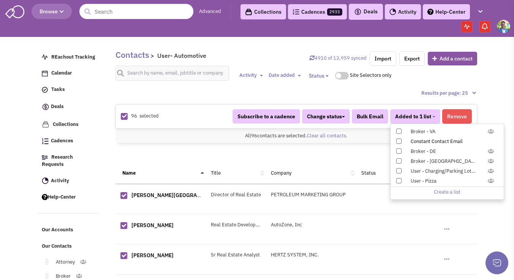
click at [400, 141] on span at bounding box center [398, 140] width 5 height 5
click at [398, 139] on input "Constant Contact Email" at bounding box center [398, 139] width 0 height 0
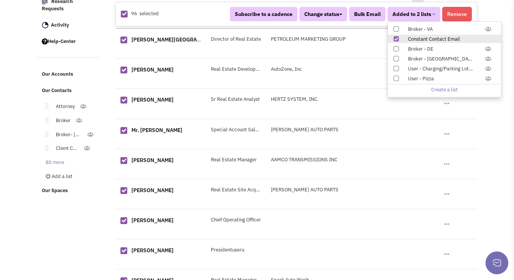
scroll to position [278, 0]
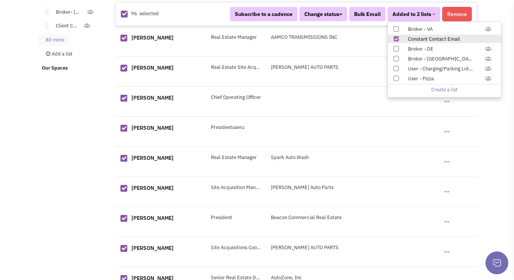
click at [58, 35] on link "80 more" at bounding box center [53, 40] width 31 height 11
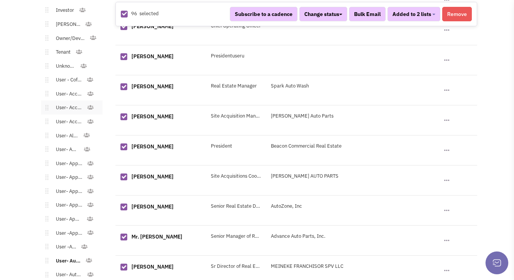
scroll to position [473, 0]
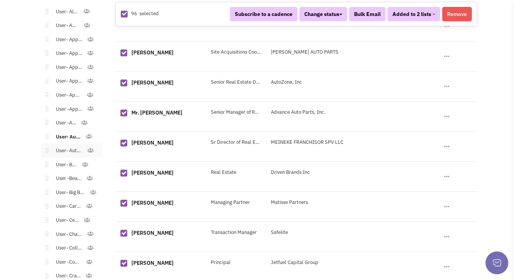
click at [71, 145] on link "User- Automotive - Dealer/Rental" at bounding box center [67, 150] width 38 height 11
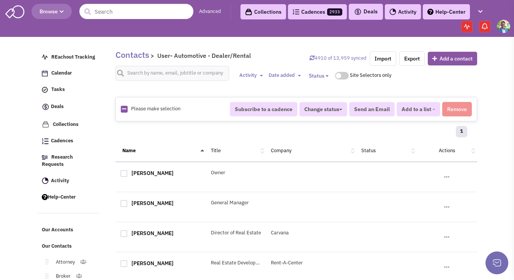
click at [123, 107] on icon at bounding box center [124, 108] width 4 height 5
checkbox input "true"
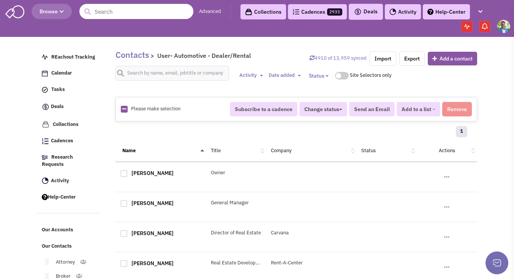
checkbox input "true"
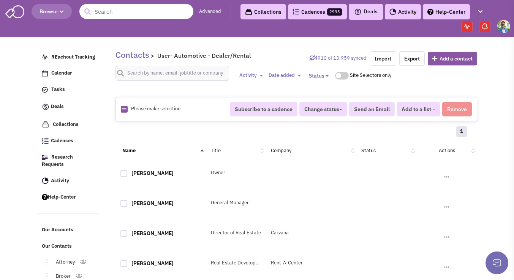
checkbox input "true"
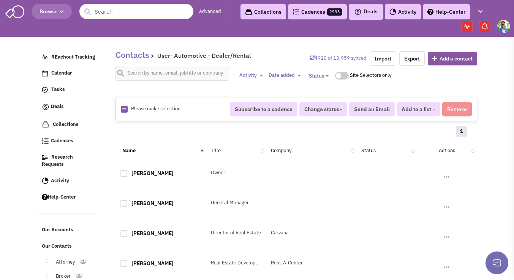
checkbox input "true"
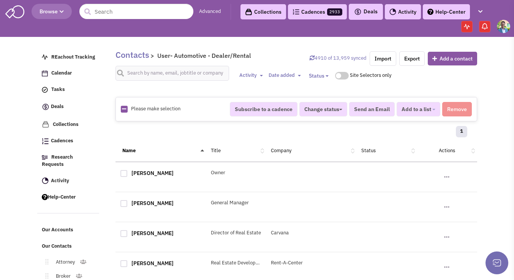
checkbox input "true"
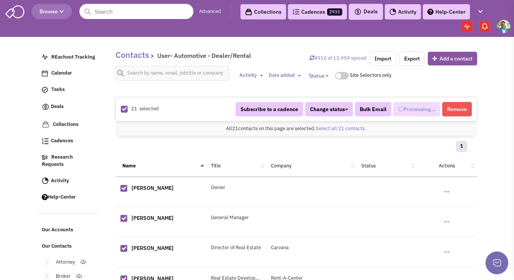
scroll to position [191, 0]
select select "541"
click at [432, 116] on div "21 selected Subscribe to a cadence Change status Have not contacted Reached out…" at bounding box center [296, 109] width 362 height 24
click at [433, 113] on button "Added to 1 list" at bounding box center [415, 109] width 50 height 14
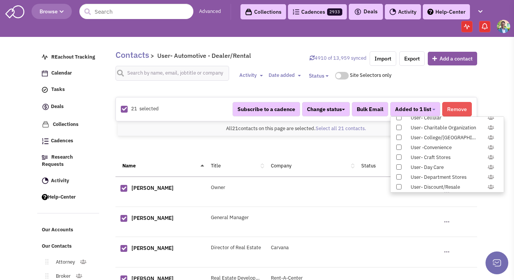
scroll to position [783, 0]
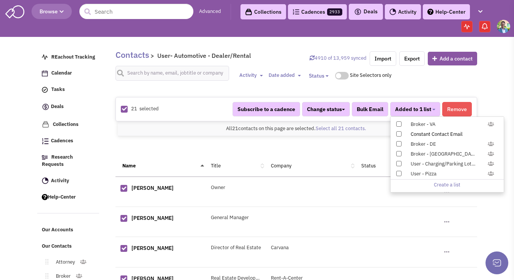
click at [401, 134] on label "Constant Contact Email" at bounding box center [446, 134] width 113 height 8
click at [398, 132] on input "Constant Contact Email" at bounding box center [398, 132] width 0 height 0
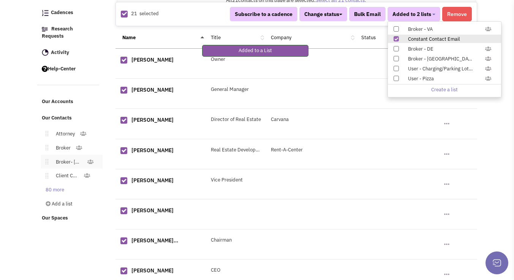
scroll to position [180, 0]
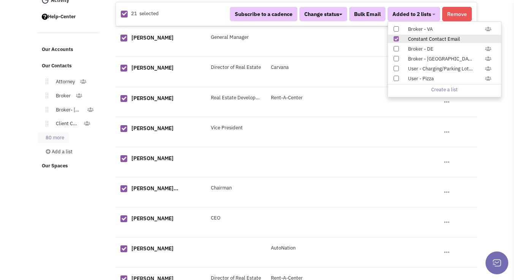
click at [51, 133] on link "80 more" at bounding box center [53, 137] width 31 height 11
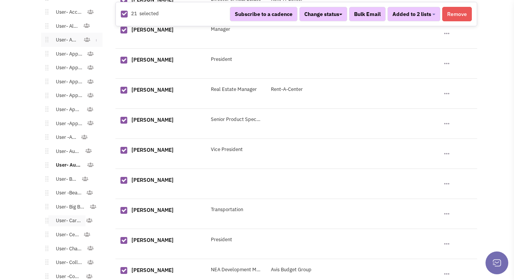
scroll to position [511, 0]
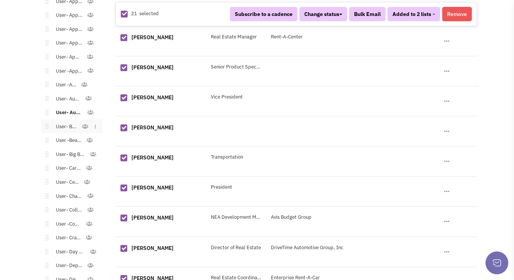
click at [64, 121] on link "User- Bank" at bounding box center [64, 126] width 33 height 11
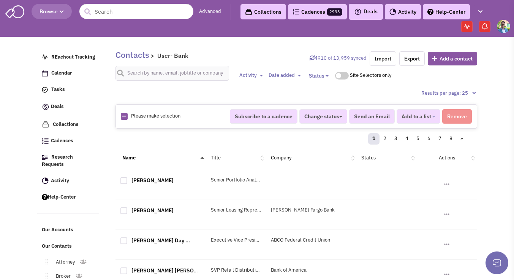
click at [123, 115] on icon at bounding box center [124, 116] width 4 height 5
checkbox input "true"
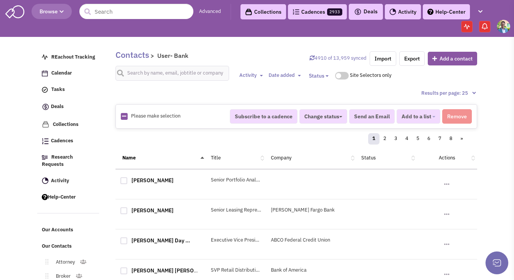
checkbox input "true"
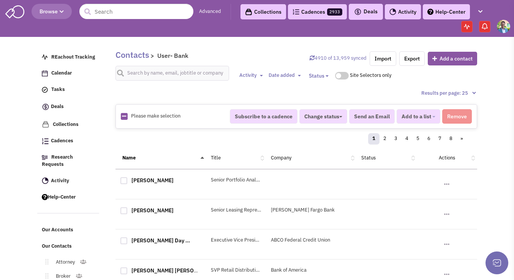
checkbox input "true"
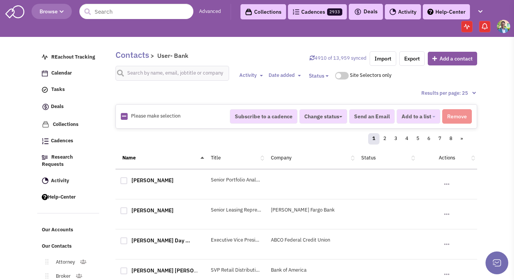
checkbox input "true"
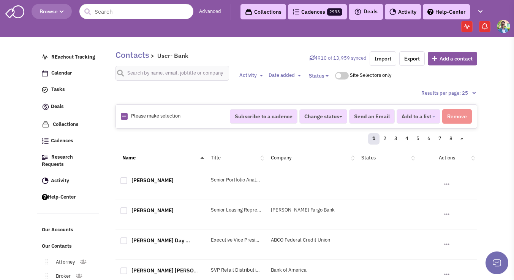
checkbox input "true"
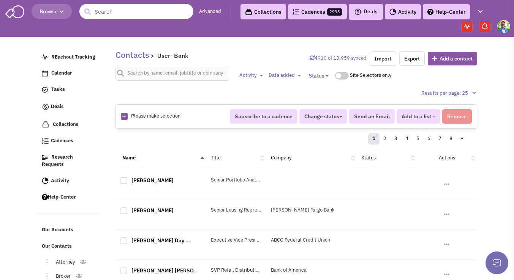
checkbox input "true"
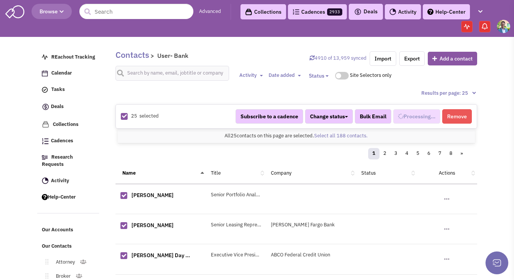
scroll to position [198, 0]
select select "688"
click at [324, 137] on link "Select all 188 contacts." at bounding box center [341, 135] width 54 height 6
select select "688"
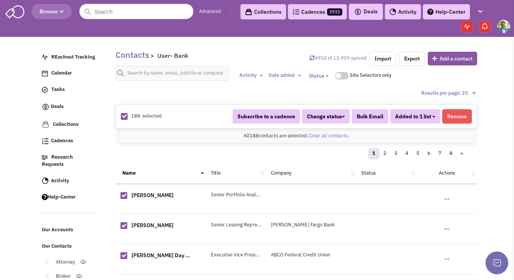
click at [435, 117] on b "button" at bounding box center [433, 117] width 3 height 2
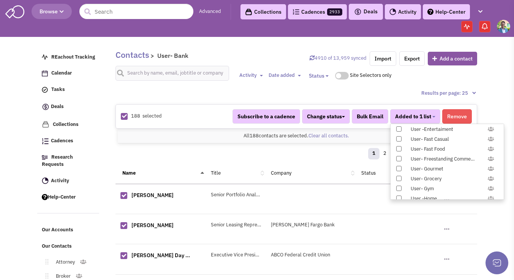
scroll to position [783, 0]
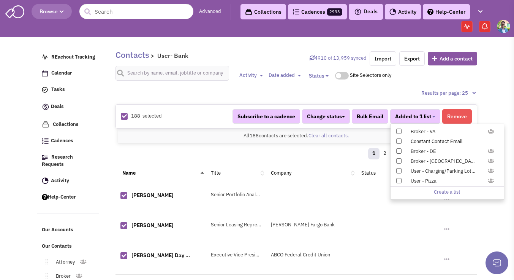
click at [395, 141] on label "Constant Contact Email" at bounding box center [446, 141] width 113 height 8
click at [398, 139] on input "Constant Contact Email" at bounding box center [398, 139] width 0 height 0
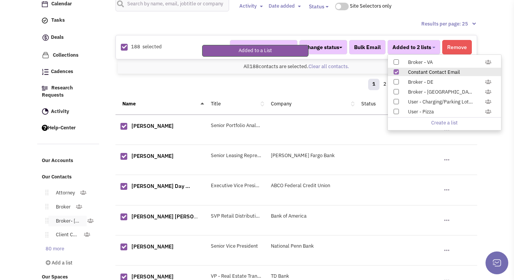
scroll to position [74, 0]
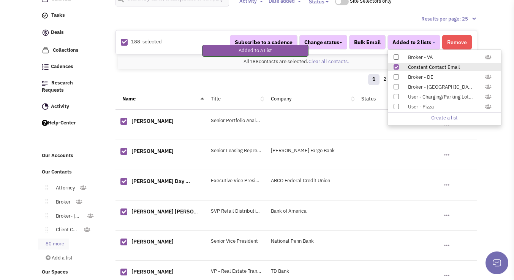
click at [62, 238] on link "80 more" at bounding box center [53, 243] width 31 height 11
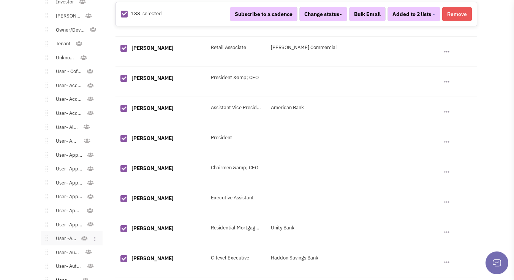
scroll to position [449, 0]
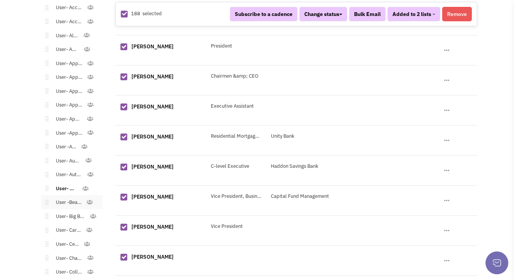
click at [65, 197] on link "User -Beauty Supply" at bounding box center [67, 202] width 38 height 11
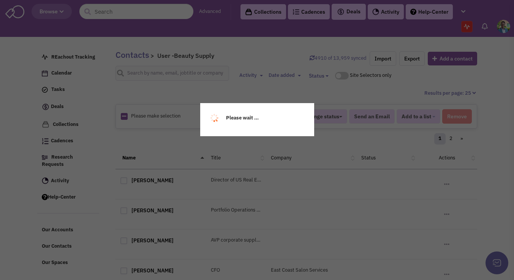
click at [122, 118] on div "Please wait ..." at bounding box center [257, 140] width 514 height 280
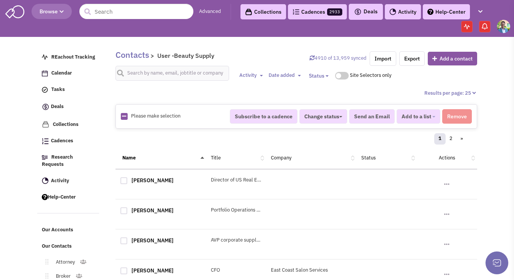
click at [123, 118] on icon at bounding box center [124, 116] width 4 height 5
checkbox input "true"
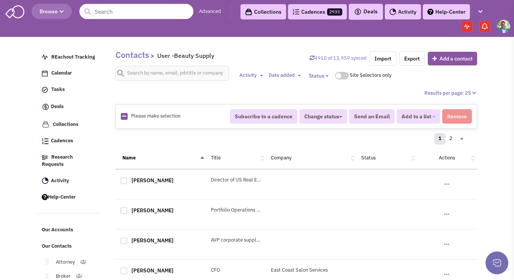
checkbox input "true"
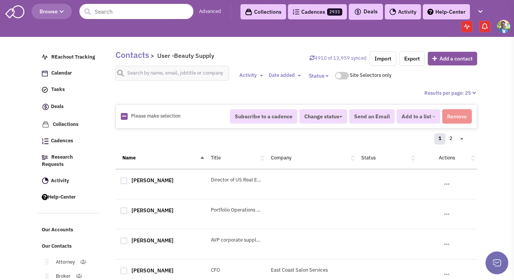
checkbox input "true"
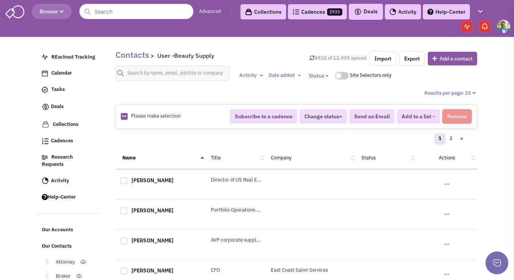
checkbox input "true"
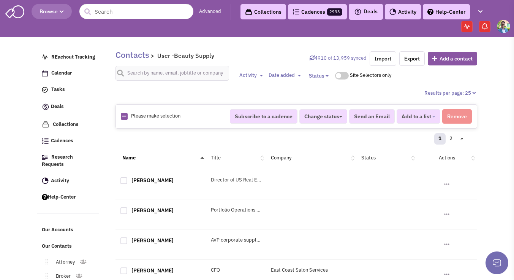
checkbox input "true"
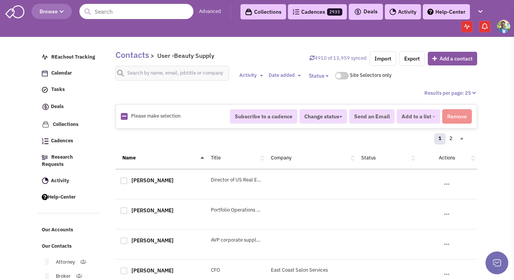
checkbox input "true"
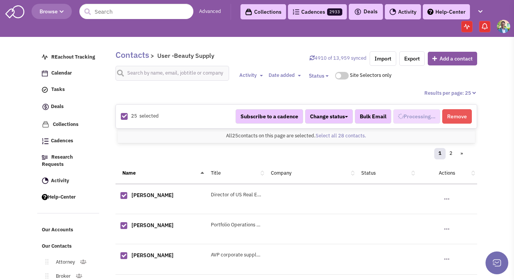
select select "684"
click at [361, 134] on link "Select all 28 contacts." at bounding box center [341, 135] width 51 height 6
select select "684"
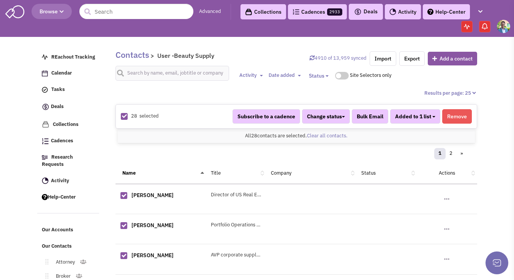
click at [436, 121] on button "Added to 1 list" at bounding box center [415, 116] width 50 height 14
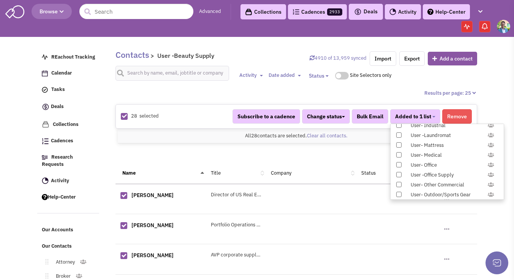
scroll to position [783, 0]
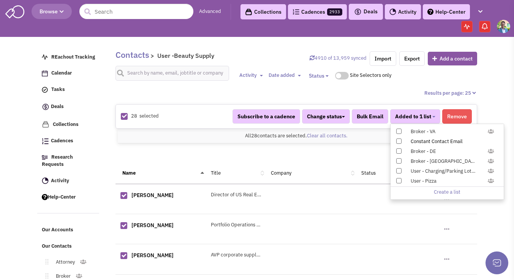
click at [433, 142] on div "Constant Contact Email" at bounding box center [451, 141] width 90 height 7
click at [398, 139] on input "Constant Contact Email" at bounding box center [398, 139] width 0 height 0
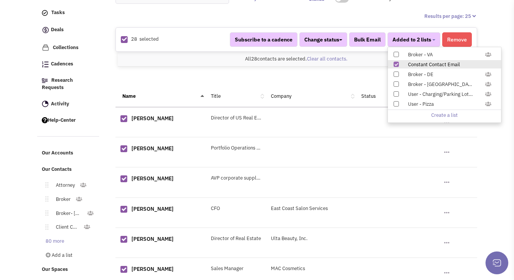
scroll to position [257, 0]
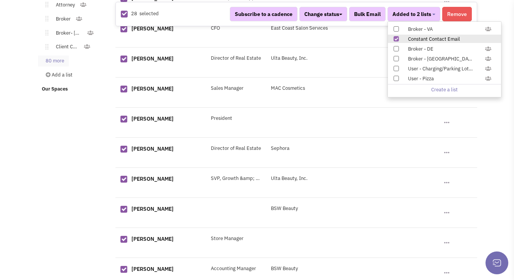
click at [58, 55] on link "80 more" at bounding box center [53, 60] width 31 height 11
click at [0, 0] on link "Economic Development" at bounding box center [0, 0] width 0 height 0
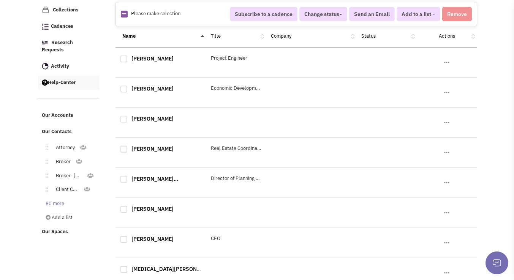
scroll to position [124, 0]
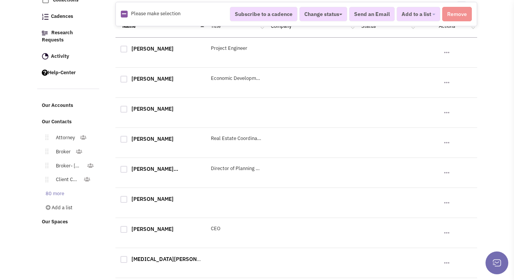
click at [53, 190] on link "80 more" at bounding box center [53, 193] width 31 height 11
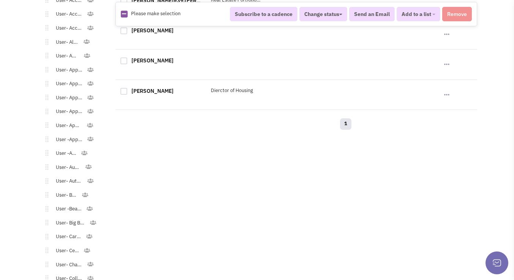
scroll to position [452, 0]
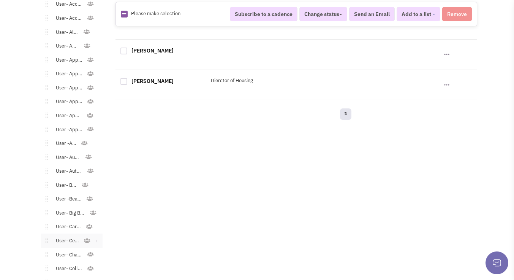
click at [66, 235] on link "User- Cellular" at bounding box center [65, 240] width 35 height 11
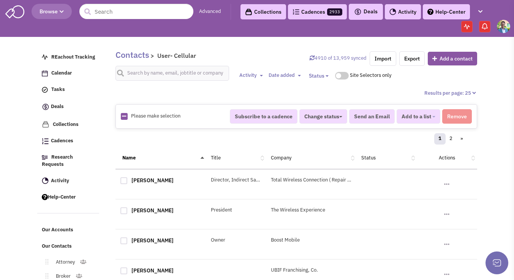
click at [125, 115] on icon at bounding box center [124, 116] width 4 height 5
checkbox input "true"
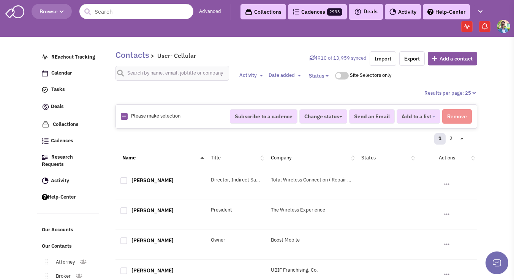
checkbox input "true"
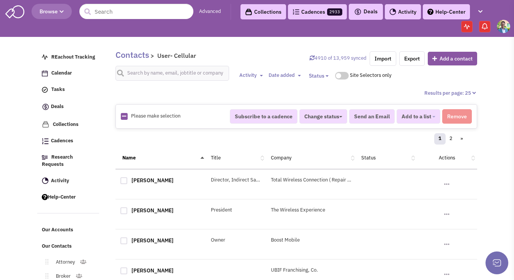
checkbox input "true"
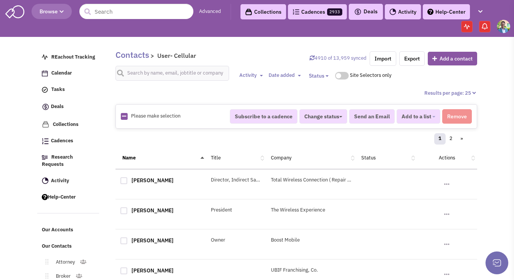
checkbox input "true"
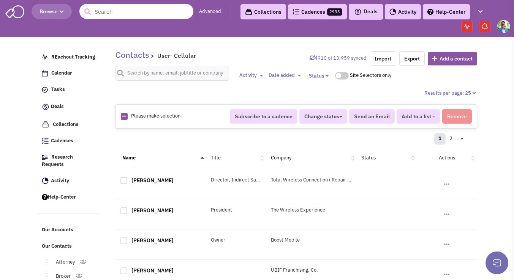
checkbox input "true"
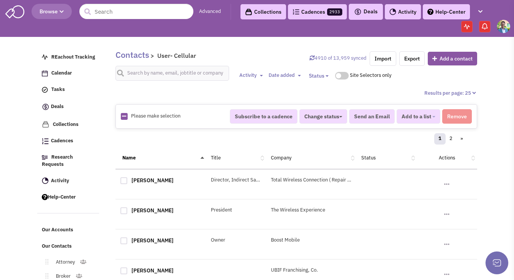
checkbox input "true"
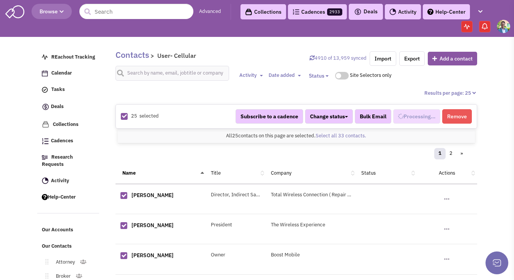
select select "714"
click at [328, 136] on link "Select all 33 contacts." at bounding box center [341, 135] width 51 height 6
select select "714"
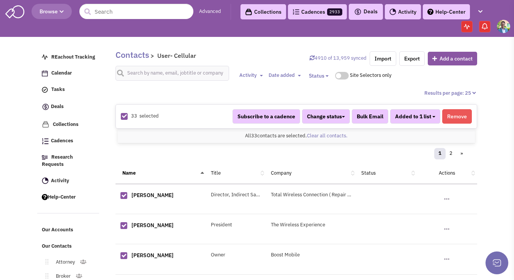
click at [412, 123] on button "Added to 1 list" at bounding box center [415, 116] width 50 height 14
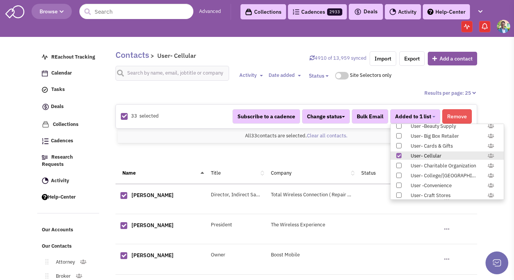
scroll to position [783, 0]
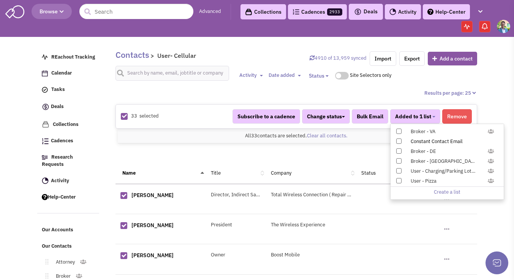
click at [400, 141] on span at bounding box center [398, 140] width 5 height 5
click at [398, 139] on input "Constant Contact Email" at bounding box center [398, 139] width 0 height 0
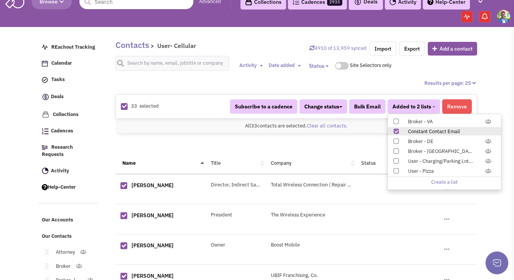
scroll to position [106, 0]
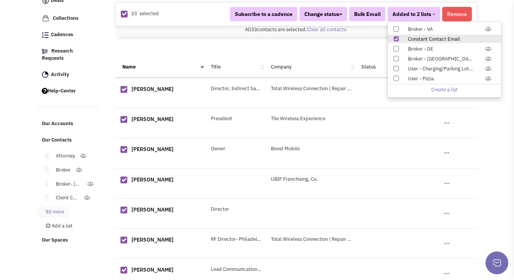
click at [62, 207] on link "80 more" at bounding box center [53, 211] width 31 height 11
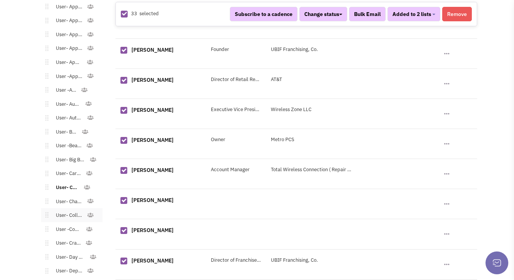
scroll to position [558, 0]
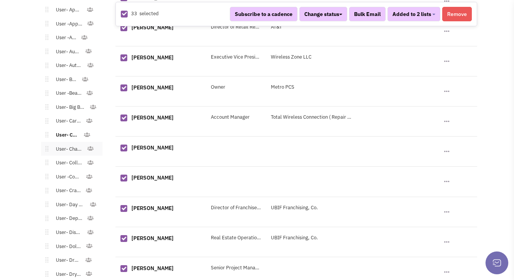
click at [66, 144] on link "User- Charitable Organization" at bounding box center [67, 149] width 38 height 11
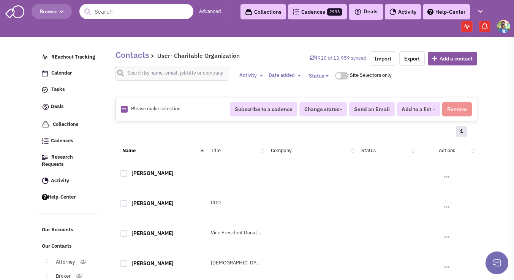
click at [122, 109] on icon at bounding box center [124, 108] width 4 height 5
checkbox input "true"
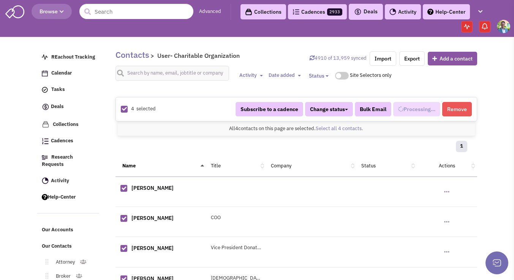
select select "670"
click at [423, 108] on span "Added to 1 list" at bounding box center [413, 109] width 36 height 7
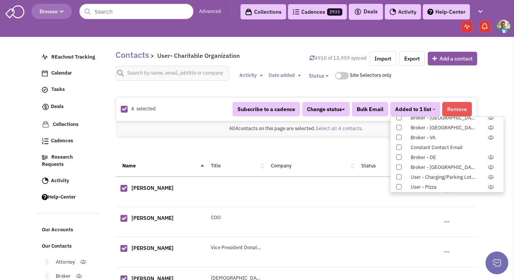
scroll to position [783, 0]
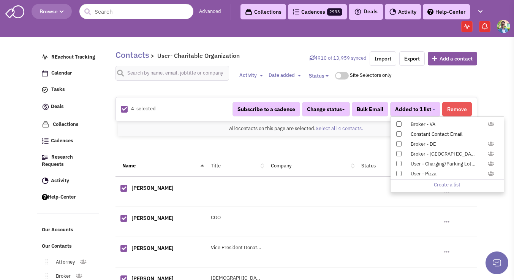
click at [397, 133] on span at bounding box center [398, 133] width 5 height 5
click at [398, 132] on input "Constant Contact Email" at bounding box center [398, 132] width 0 height 0
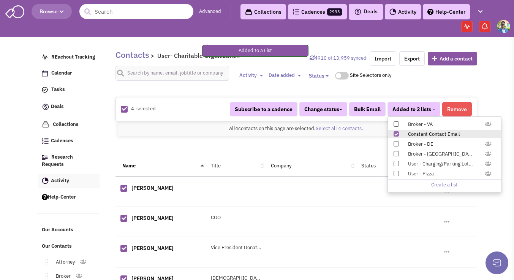
scroll to position [68, 0]
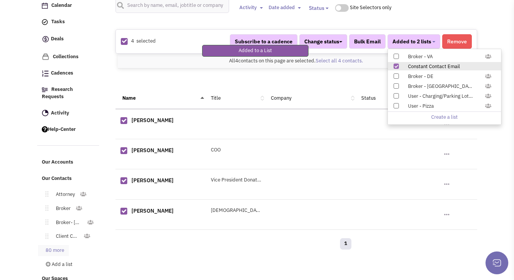
click at [55, 245] on link "80 more" at bounding box center [53, 250] width 31 height 11
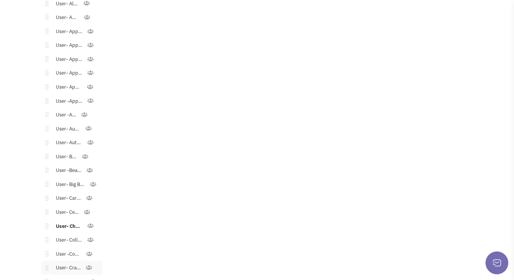
scroll to position [501, 0]
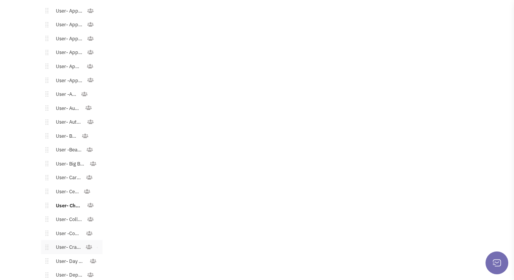
click at [69, 242] on link "User- Craft Stores" at bounding box center [66, 247] width 37 height 11
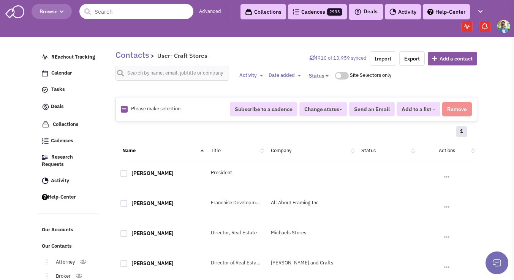
click at [126, 110] on img at bounding box center [124, 109] width 7 height 7
click at [124, 110] on icon at bounding box center [124, 108] width 4 height 5
checkbox input "true"
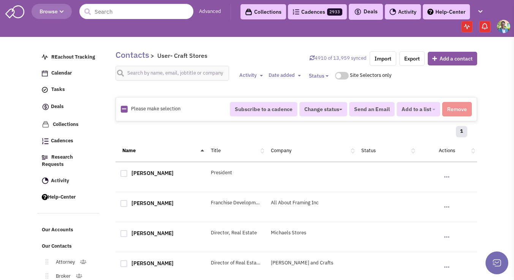
checkbox input "true"
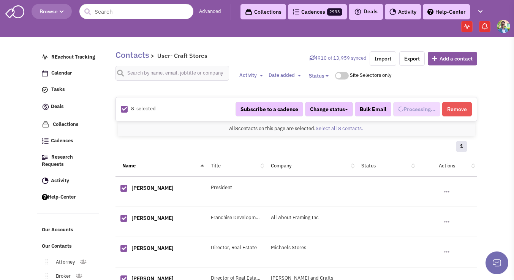
select select "575"
click at [403, 110] on span "Added to 1 list" at bounding box center [413, 109] width 36 height 7
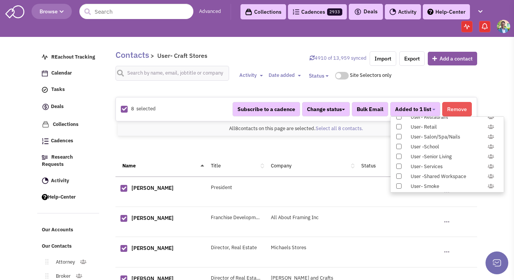
scroll to position [783, 0]
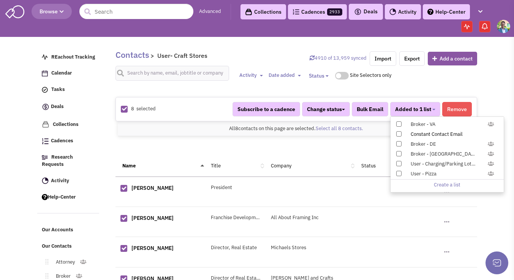
click at [400, 133] on span at bounding box center [398, 133] width 5 height 5
click at [398, 132] on input "Constant Contact Email" at bounding box center [398, 132] width 0 height 0
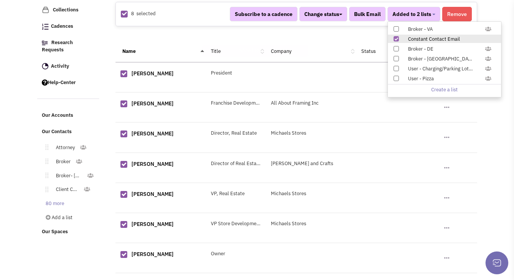
scroll to position [124, 0]
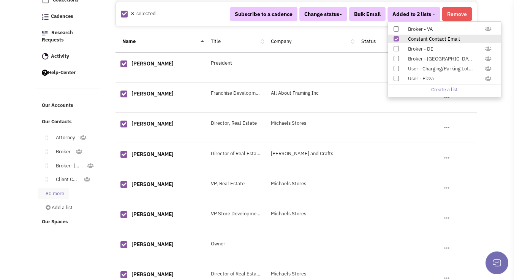
click at [58, 188] on link "80 more" at bounding box center [53, 193] width 31 height 11
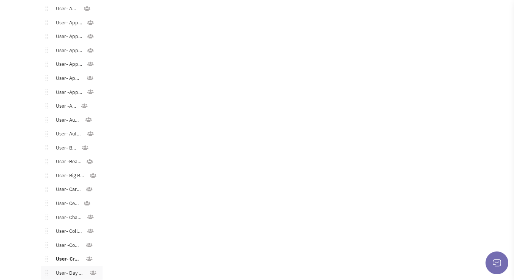
scroll to position [494, 0]
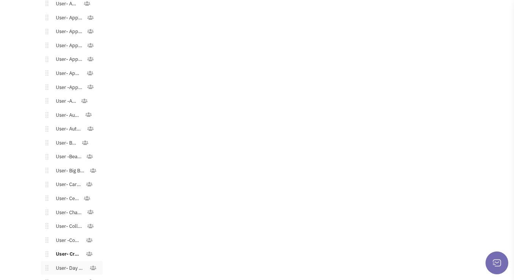
click at [70, 262] on link "User- Day Care" at bounding box center [68, 267] width 41 height 11
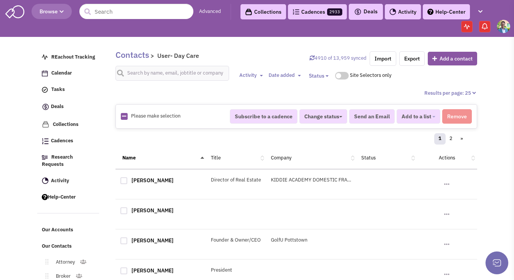
click at [126, 117] on icon at bounding box center [124, 116] width 4 height 5
checkbox input "true"
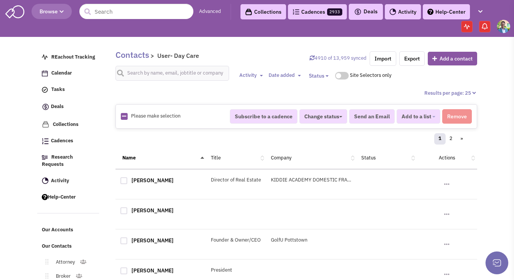
checkbox input "true"
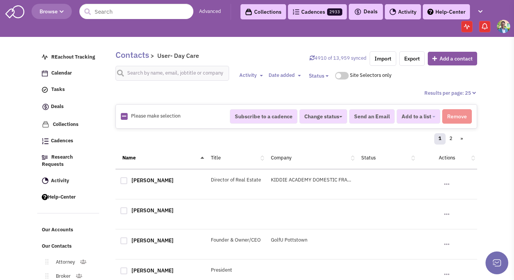
checkbox input "true"
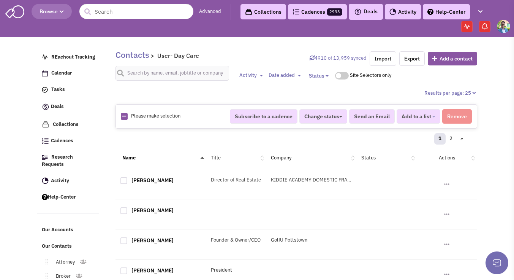
checkbox input "true"
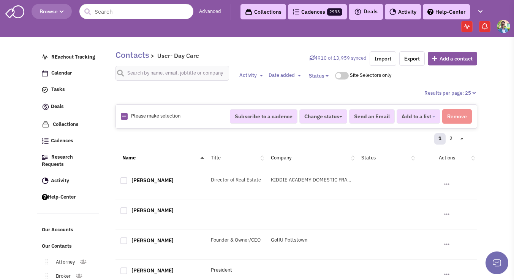
checkbox input "true"
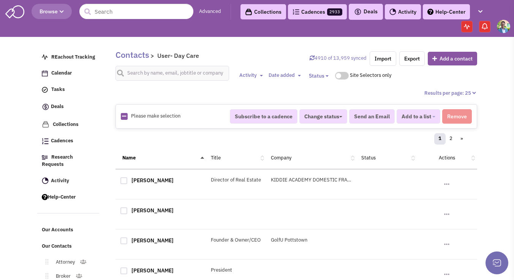
checkbox input "true"
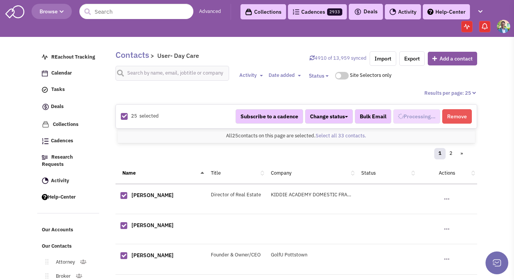
select select "529"
click at [344, 137] on link "Select all 33 contacts." at bounding box center [341, 135] width 51 height 6
select select "529"
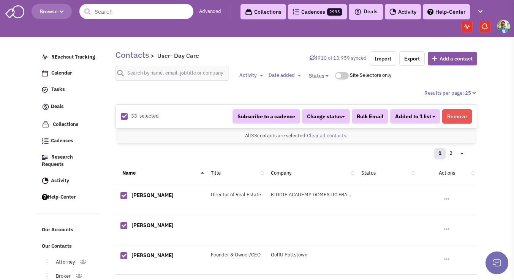
click at [436, 117] on button "Added to 1 list" at bounding box center [415, 116] width 50 height 14
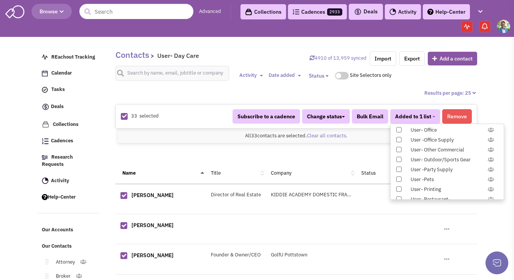
scroll to position [783, 0]
click at [397, 139] on span at bounding box center [398, 140] width 5 height 5
click at [398, 139] on input "Constant Contact Email" at bounding box center [398, 139] width 0 height 0
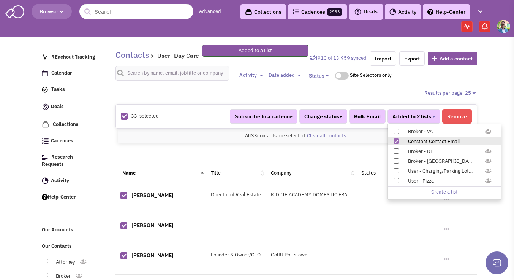
scroll to position [162, 0]
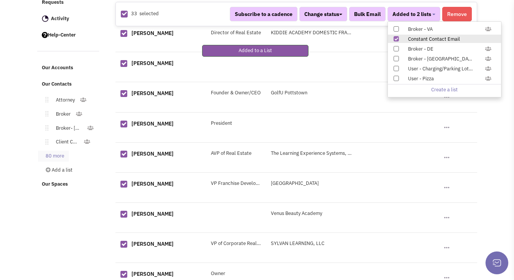
click at [58, 153] on link "80 more" at bounding box center [53, 155] width 31 height 11
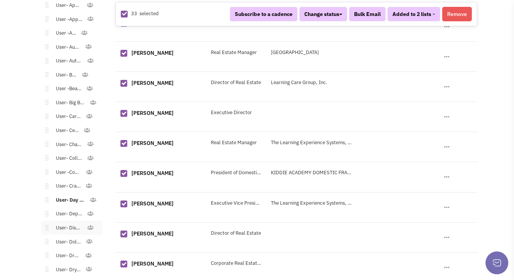
scroll to position [597, 0]
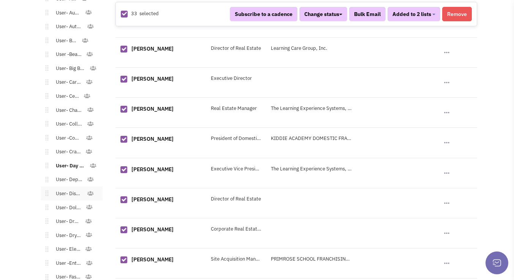
click at [69, 188] on link "User- Discount/Resale" at bounding box center [67, 193] width 38 height 11
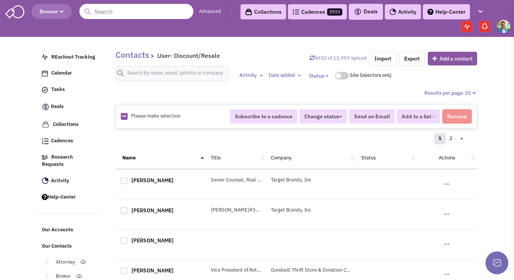
click at [125, 120] on div "Please make selection selected Subscribe to a cadence Change status Have not co…" at bounding box center [296, 116] width 362 height 24
click at [123, 119] on link at bounding box center [124, 116] width 4 height 7
checkbox input "true"
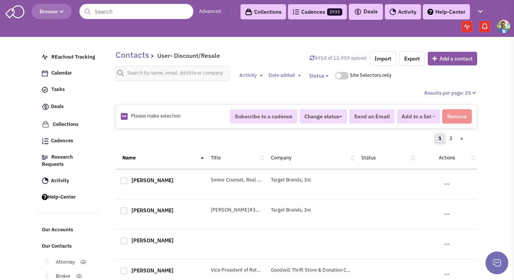
checkbox input "true"
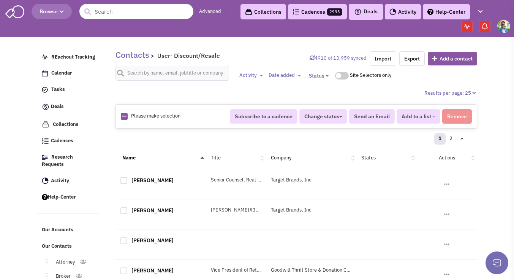
checkbox input "true"
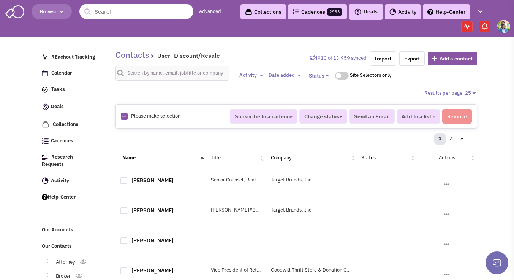
checkbox input "true"
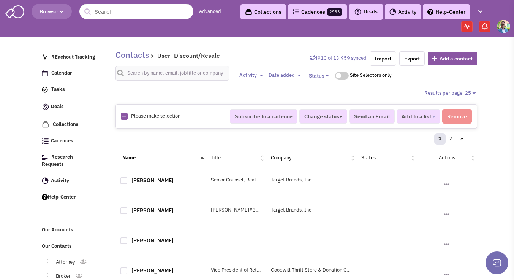
checkbox input "true"
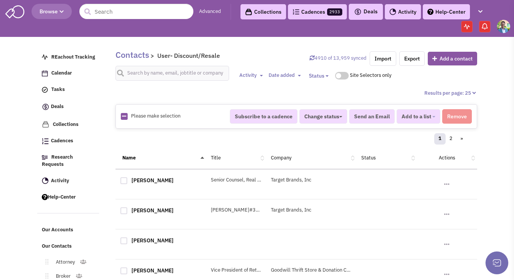
checkbox input "true"
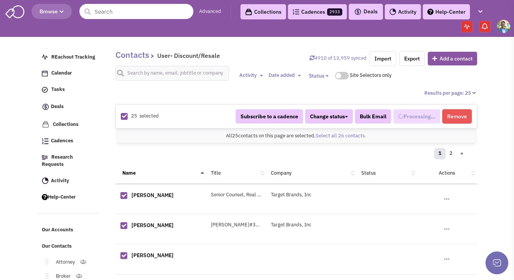
scroll to position [277, 0]
select select "609"
click at [326, 135] on link "Select all 26 contacts." at bounding box center [341, 135] width 51 height 6
select select "609"
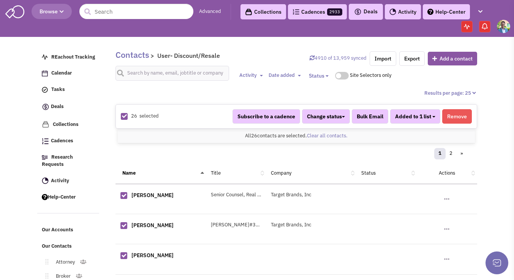
click at [436, 122] on button "Added to 1 list" at bounding box center [415, 116] width 50 height 14
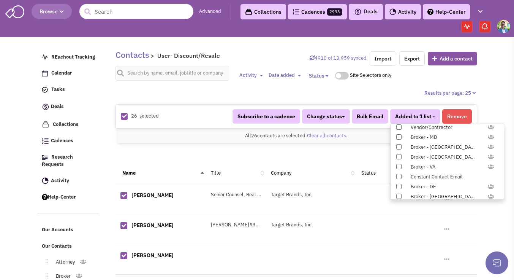
scroll to position [783, 0]
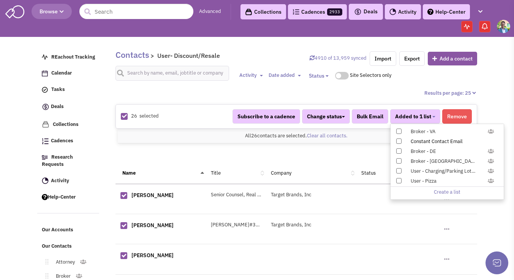
click at [397, 138] on span at bounding box center [398, 140] width 5 height 5
click at [398, 139] on input "Constant Contact Email" at bounding box center [398, 139] width 0 height 0
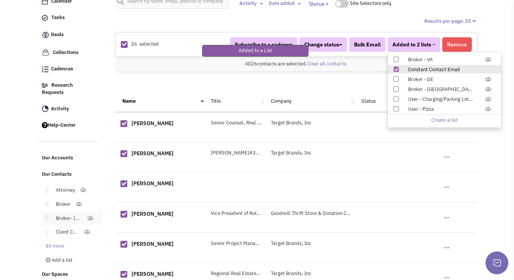
scroll to position [77, 0]
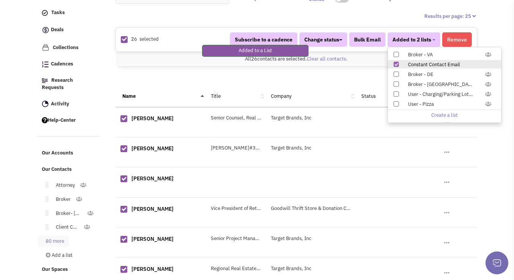
click at [51, 235] on link "80 more" at bounding box center [53, 240] width 31 height 11
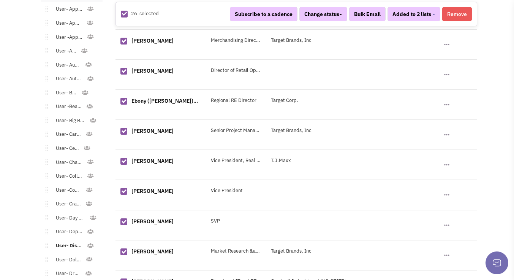
scroll to position [550, 0]
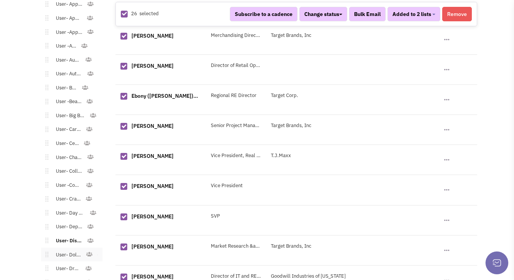
click at [65, 249] on link "User- Dollar Stores" at bounding box center [67, 254] width 38 height 11
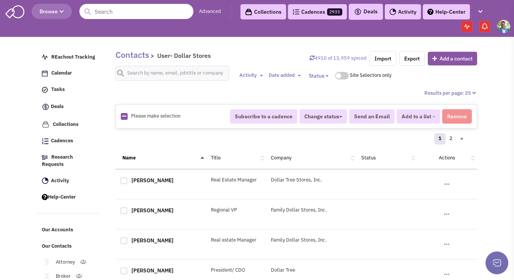
click at [129, 115] on div "Please make selection selected" at bounding box center [170, 115] width 109 height 7
click at [123, 117] on icon at bounding box center [124, 116] width 4 height 5
checkbox input "false"
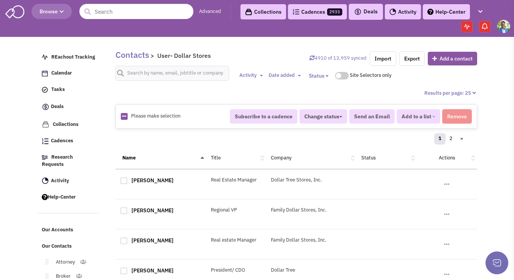
checkbox input "false"
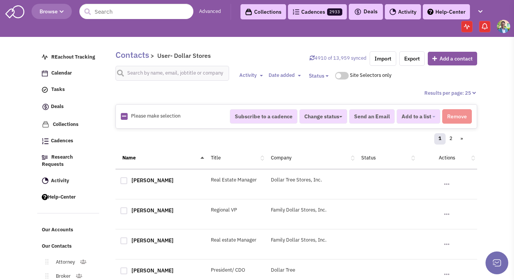
checkbox input "false"
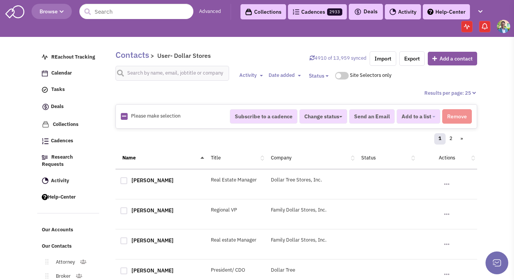
checkbox input "false"
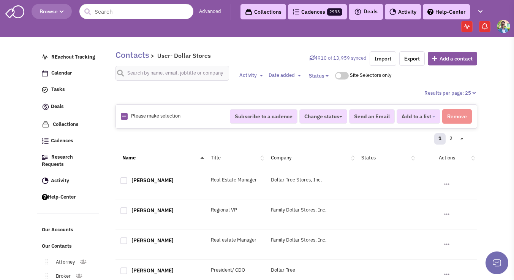
checkbox input "false"
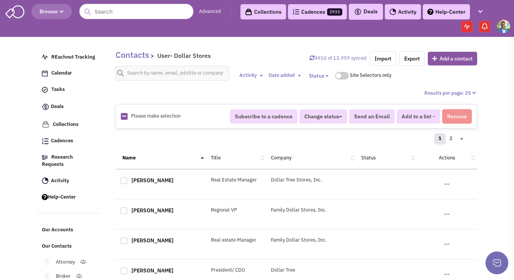
checkbox input "false"
select select "588"
select select
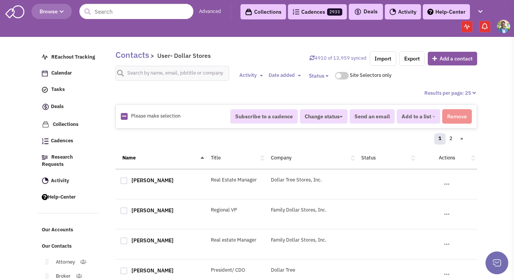
click at [124, 116] on icon at bounding box center [124, 116] width 4 height 5
checkbox input "true"
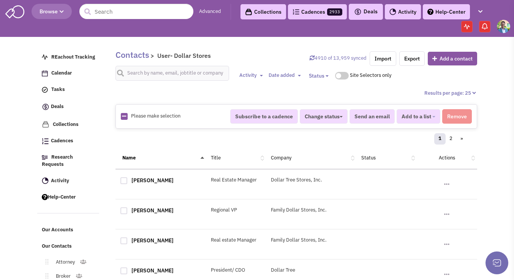
checkbox input "true"
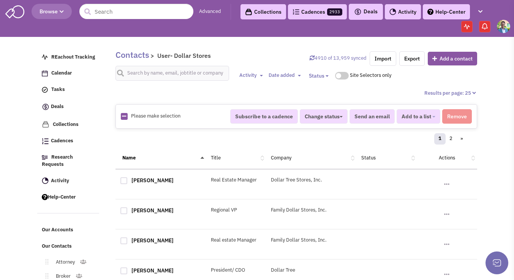
checkbox input "true"
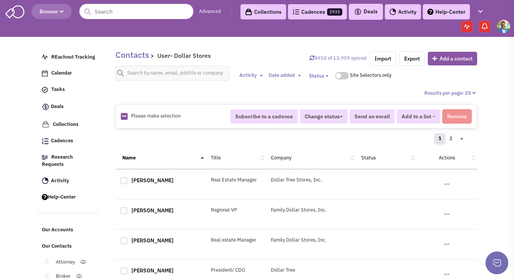
checkbox input "true"
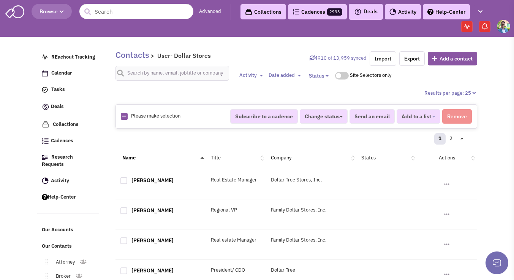
checkbox input "true"
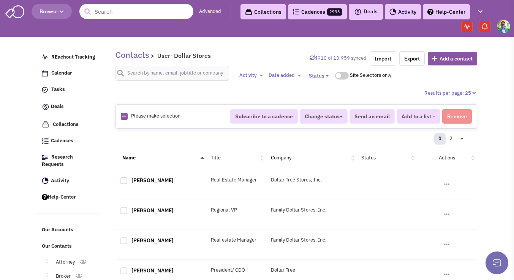
checkbox input "true"
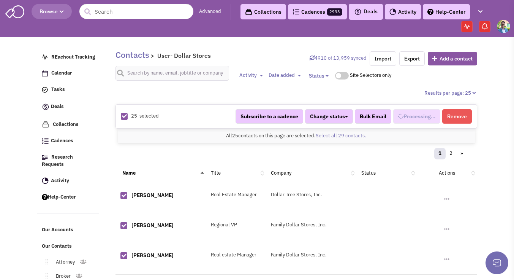
select select "588"
click at [330, 134] on link "Select all 29 contacts." at bounding box center [341, 135] width 51 height 6
select select "588"
click at [434, 114] on button "Added to 1 list" at bounding box center [415, 116] width 50 height 14
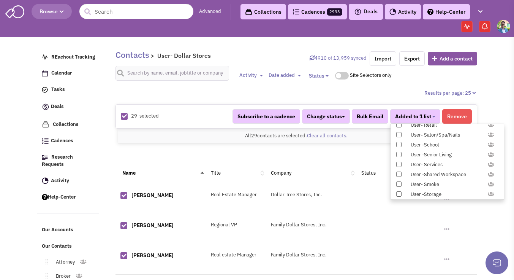
scroll to position [783, 0]
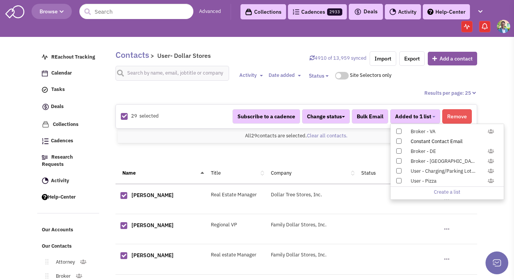
click at [402, 141] on label "Constant Contact Email" at bounding box center [446, 141] width 113 height 8
click at [398, 139] on input "Constant Contact Email" at bounding box center [398, 139] width 0 height 0
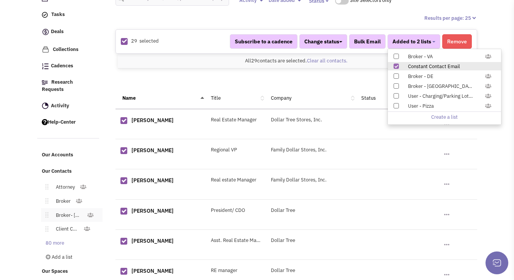
scroll to position [85, 0]
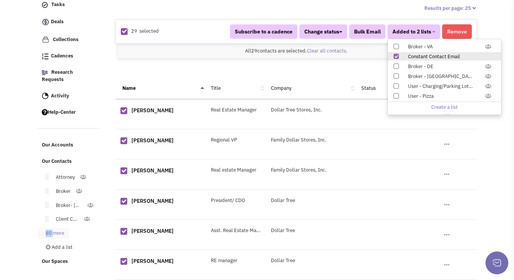
click at [52, 227] on link "80 more" at bounding box center [53, 232] width 31 height 11
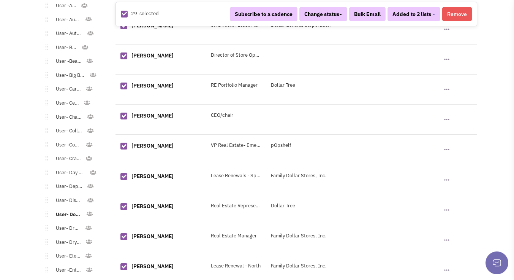
scroll to position [690, 0]
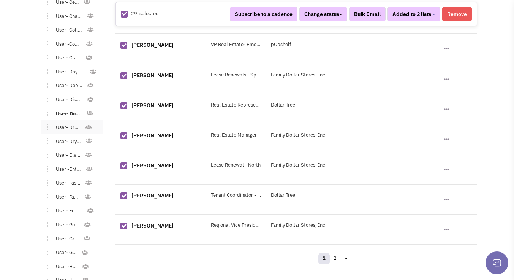
click at [72, 124] on link "User- Drug Store" at bounding box center [66, 127] width 36 height 11
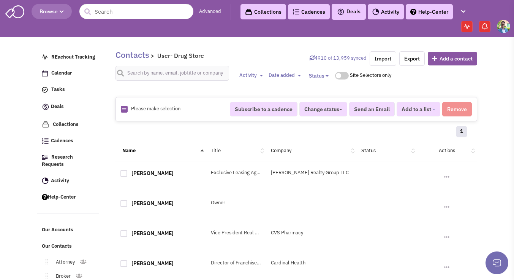
click at [116, 112] on div "Please make selection selected Subscribe to a cadence Change status Have not co…" at bounding box center [296, 109] width 362 height 24
click at [125, 107] on icon at bounding box center [124, 108] width 4 height 5
checkbox input "true"
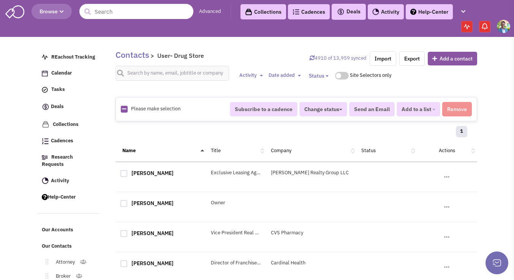
checkbox input "true"
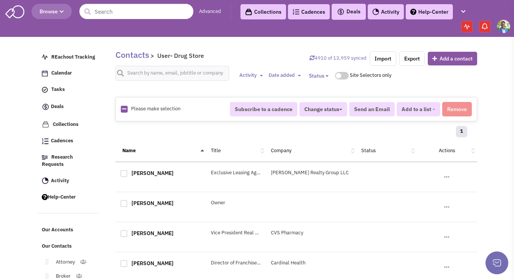
checkbox input "true"
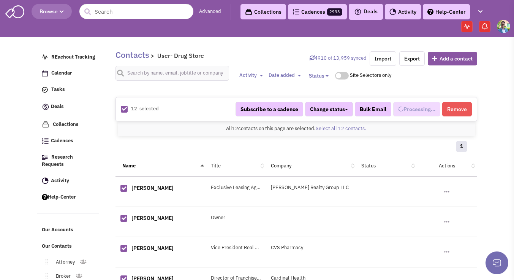
scroll to position [292, 0]
select select "578"
click at [432, 107] on button "Added to 1 list" at bounding box center [415, 109] width 50 height 14
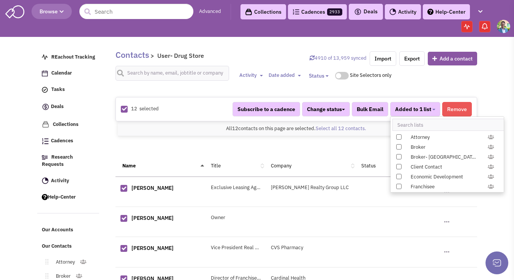
scroll to position [783, 0]
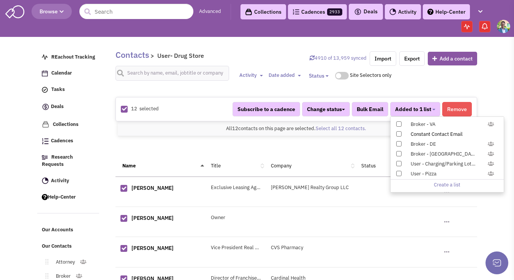
click at [398, 134] on span at bounding box center [398, 133] width 5 height 5
click at [398, 132] on input "Constant Contact Email" at bounding box center [398, 132] width 0 height 0
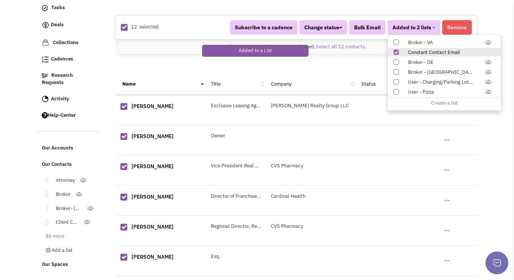
scroll to position [87, 0]
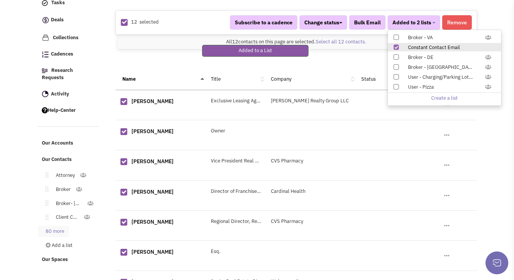
click at [54, 227] on link "80 more" at bounding box center [53, 231] width 31 height 11
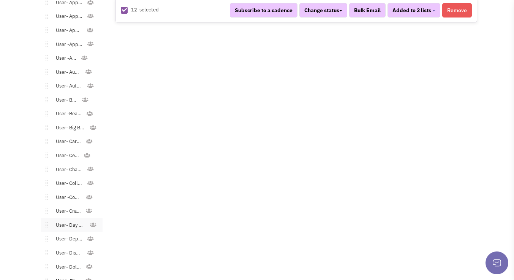
scroll to position [665, 0]
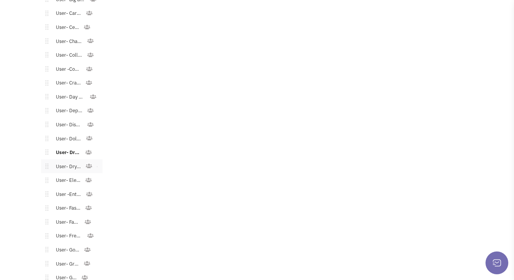
click at [58, 161] on link "User- Dry Cleaner" at bounding box center [66, 166] width 37 height 11
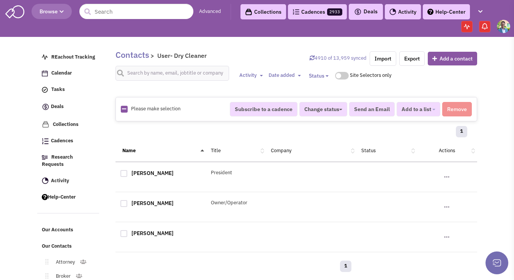
click at [124, 109] on icon at bounding box center [124, 108] width 4 height 5
checkbox input "true"
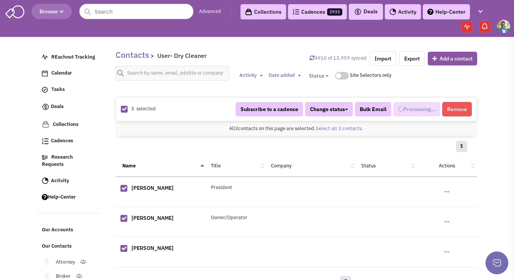
select select "616"
click at [406, 109] on span "Added to 1 list" at bounding box center [413, 109] width 36 height 7
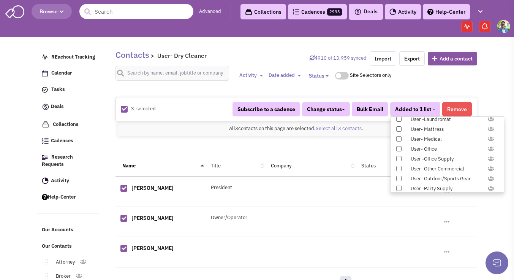
scroll to position [783, 0]
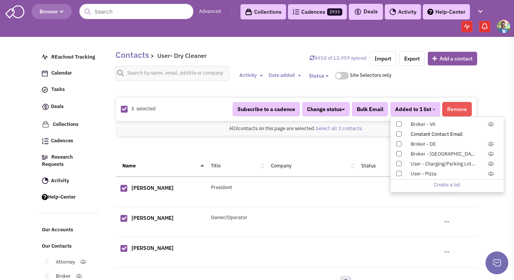
click at [397, 134] on span at bounding box center [398, 133] width 5 height 5
click at [398, 132] on input "Constant Contact Email" at bounding box center [398, 132] width 0 height 0
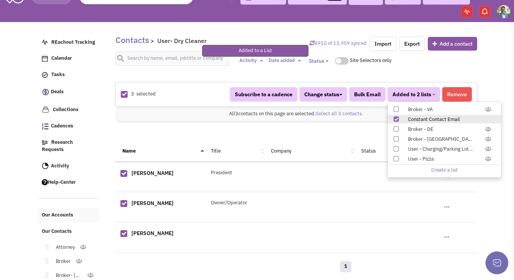
scroll to position [68, 0]
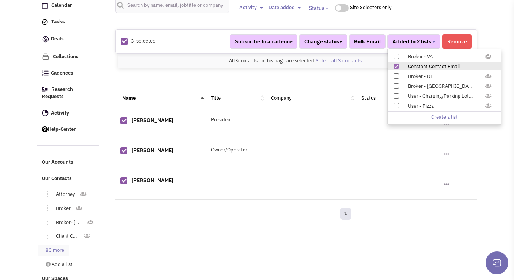
click at [46, 245] on link "80 more" at bounding box center [53, 250] width 31 height 11
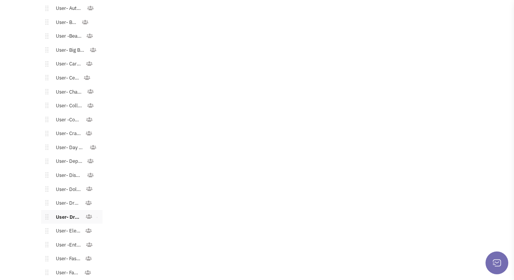
scroll to position [625, 0]
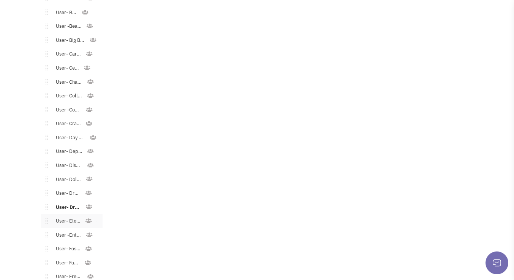
click at [71, 215] on link "User- Electronics" at bounding box center [66, 220] width 37 height 11
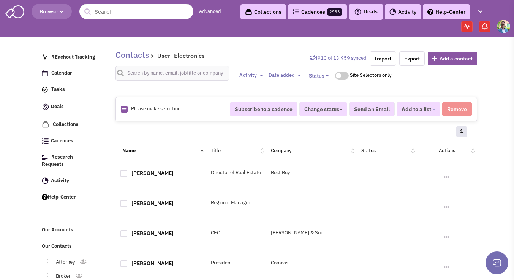
click at [121, 109] on img at bounding box center [124, 109] width 7 height 7
click at [123, 109] on icon at bounding box center [124, 108] width 4 height 5
checkbox input "true"
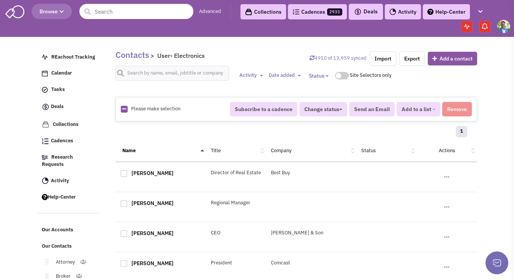
checkbox input "true"
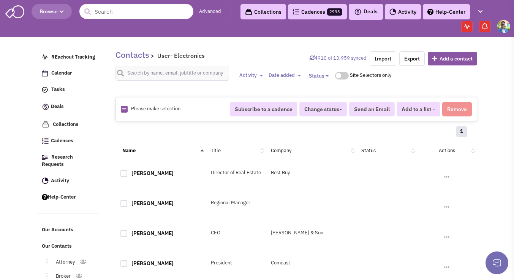
checkbox input "true"
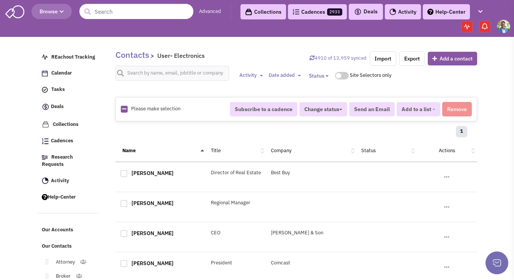
checkbox input "true"
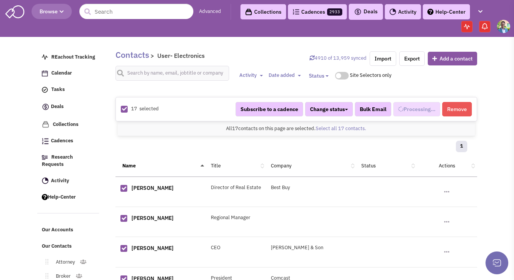
scroll to position [306, 0]
select select "601"
click at [418, 111] on span "Added to 1 list" at bounding box center [413, 109] width 36 height 7
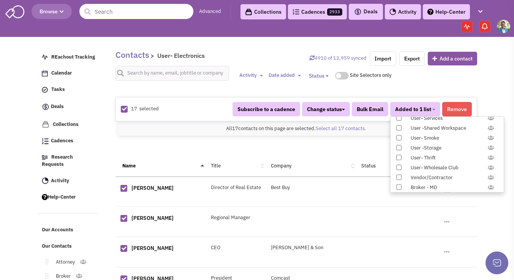
scroll to position [783, 0]
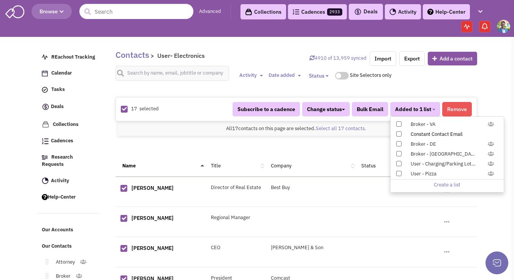
click at [399, 134] on span at bounding box center [398, 133] width 5 height 5
click at [398, 132] on input "Constant Contact Email" at bounding box center [398, 132] width 0 height 0
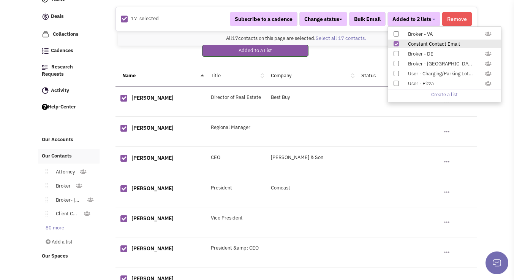
scroll to position [95, 0]
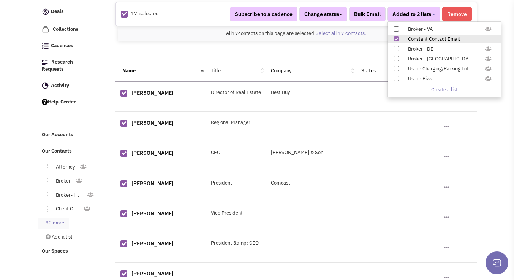
click at [55, 218] on link "80 more" at bounding box center [53, 222] width 31 height 11
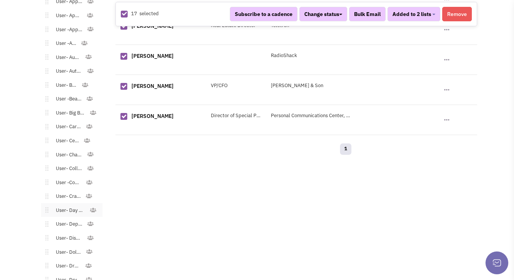
scroll to position [709, 0]
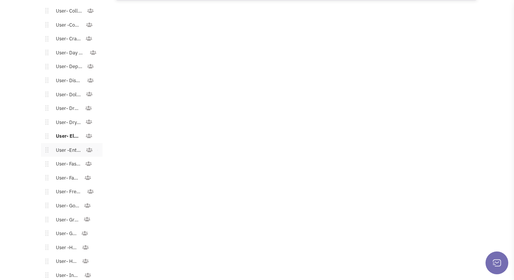
click at [62, 145] on link "User -Entertaiment" at bounding box center [67, 150] width 38 height 11
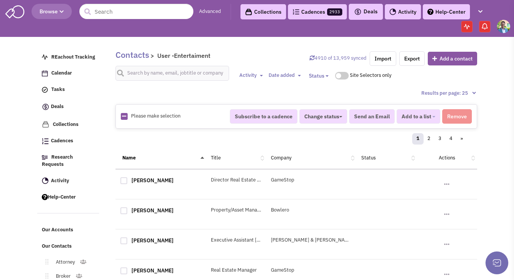
click at [122, 115] on icon at bounding box center [124, 116] width 4 height 5
checkbox input "true"
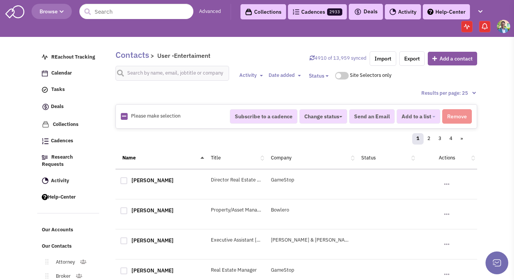
checkbox input "true"
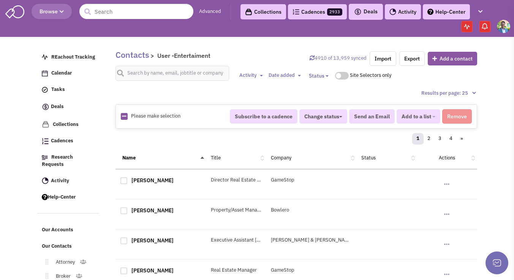
checkbox input "true"
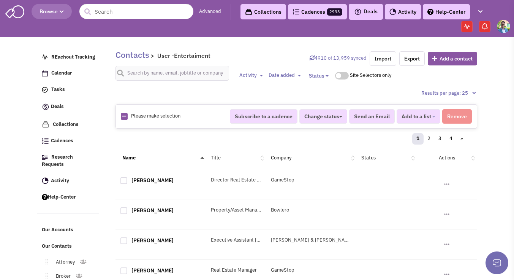
checkbox input "true"
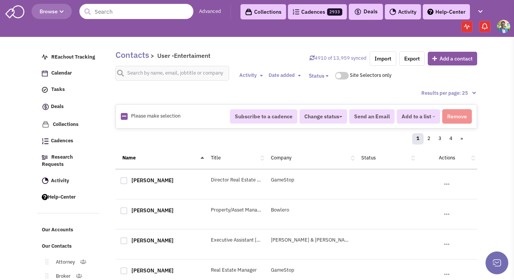
checkbox input "true"
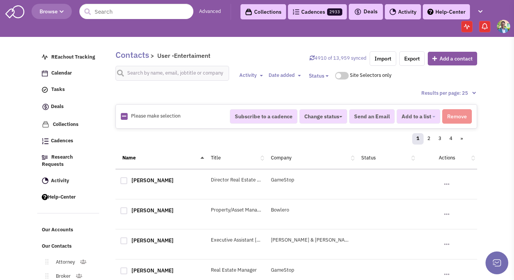
checkbox input "true"
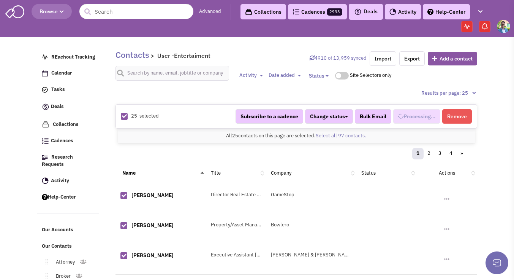
select select "627"
click at [336, 138] on link "Select all 97 contacts." at bounding box center [341, 135] width 51 height 6
select select "627"
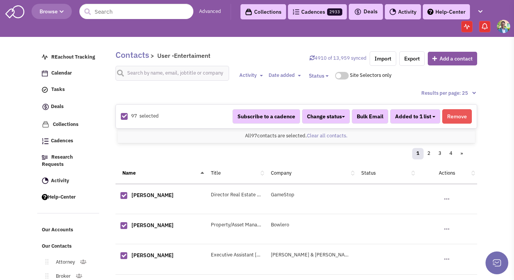
click at [431, 117] on button "Added to 1 list" at bounding box center [415, 116] width 50 height 14
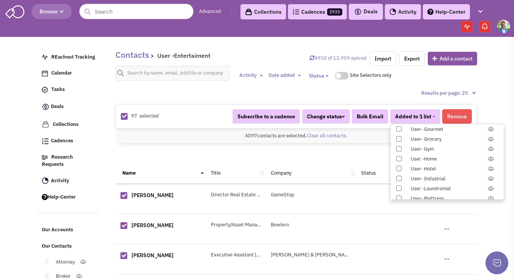
scroll to position [783, 0]
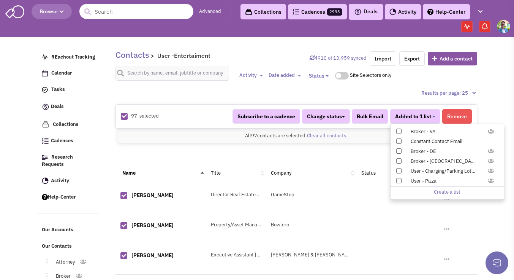
click at [400, 141] on span at bounding box center [398, 140] width 5 height 5
click at [398, 139] on input "Constant Contact Email" at bounding box center [398, 139] width 0 height 0
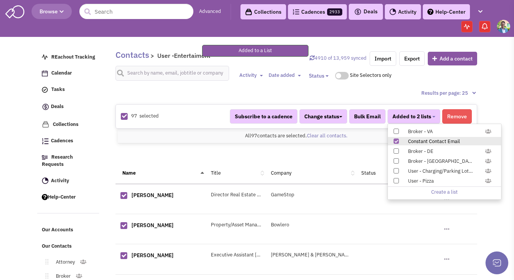
scroll to position [167, 0]
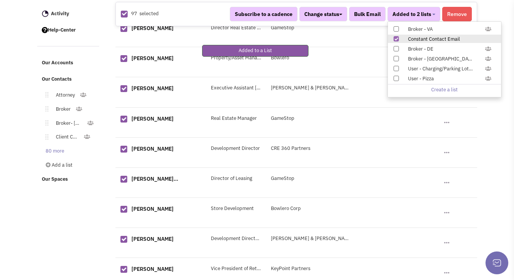
click at [45, 145] on link "80 more" at bounding box center [53, 150] width 31 height 11
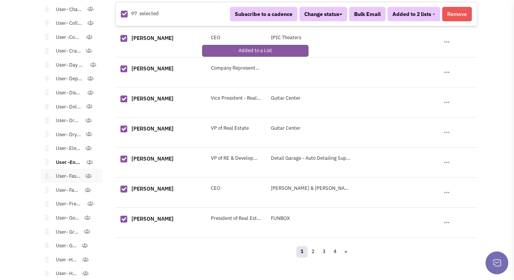
scroll to position [727, 0]
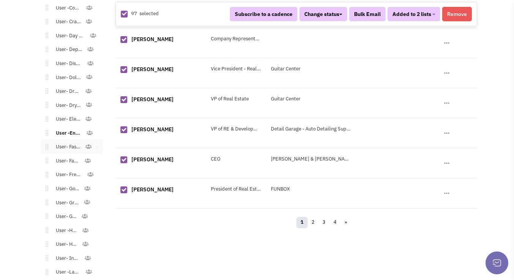
click at [70, 141] on link "User- Fast Casual" at bounding box center [66, 146] width 37 height 11
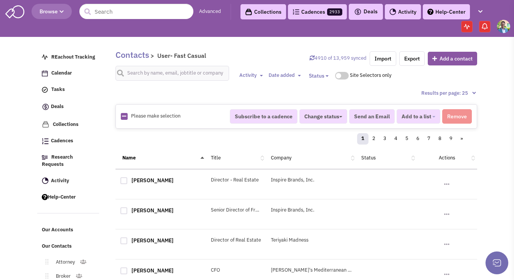
click at [125, 113] on link at bounding box center [124, 116] width 4 height 7
checkbox input "true"
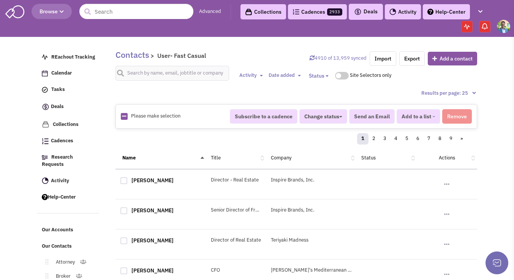
checkbox input "true"
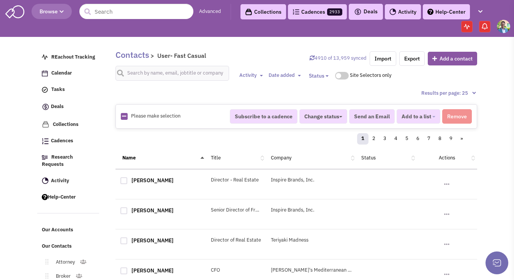
checkbox input "true"
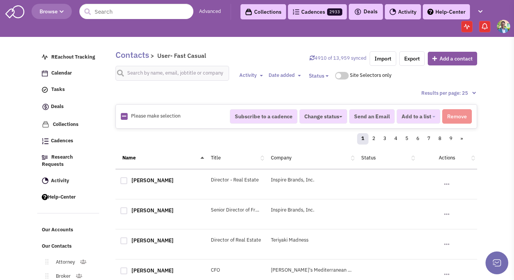
checkbox input "true"
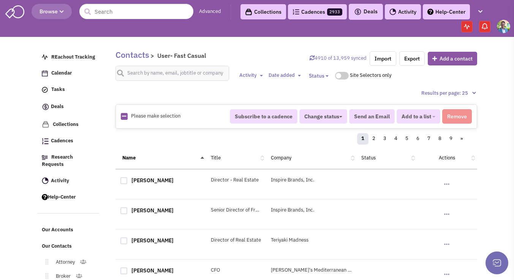
checkbox input "true"
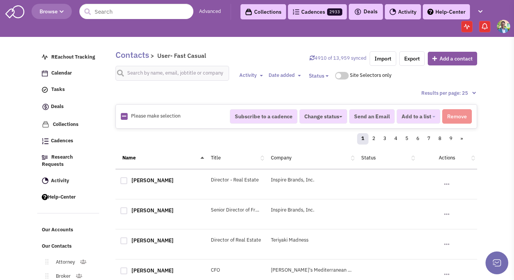
checkbox input "true"
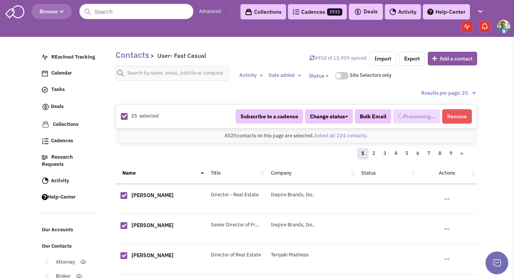
scroll to position [321, 0]
select select "672"
click at [356, 132] on link "Select all 224 contacts." at bounding box center [341, 135] width 54 height 6
select select "672"
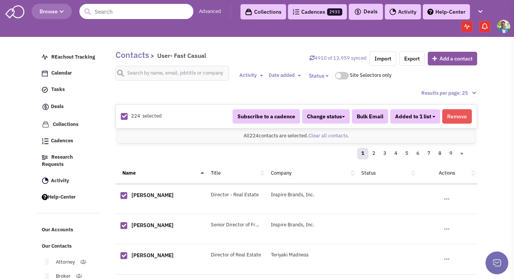
click at [431, 117] on button "Added to 1 list" at bounding box center [415, 116] width 50 height 14
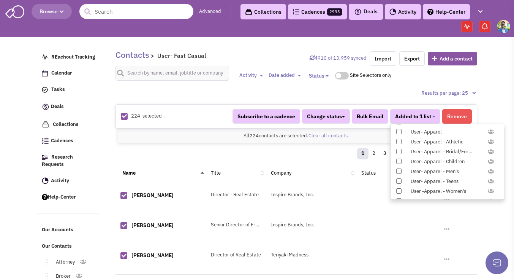
scroll to position [783, 0]
click at [400, 142] on span at bounding box center [398, 140] width 5 height 5
click at [398, 139] on input "Constant Contact Email" at bounding box center [398, 139] width 0 height 0
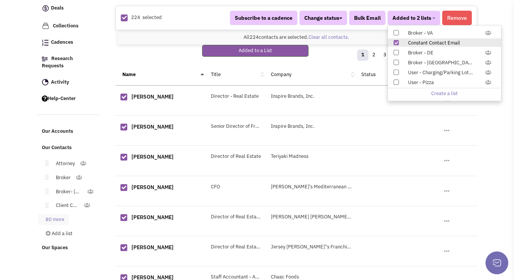
click at [52, 214] on link "80 more" at bounding box center [53, 219] width 31 height 11
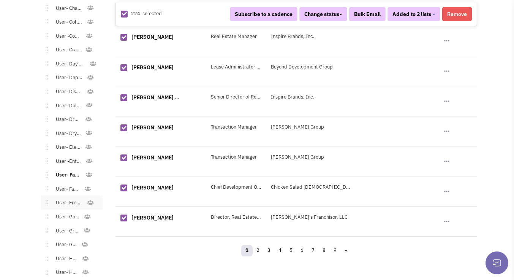
scroll to position [708, 0]
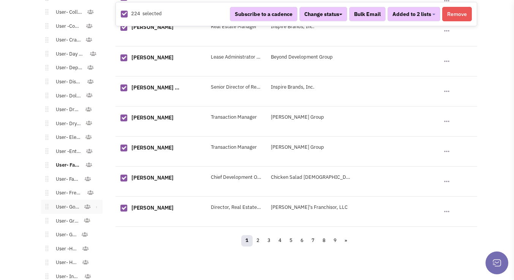
click at [65, 201] on link "User- Gourmet" at bounding box center [66, 206] width 36 height 11
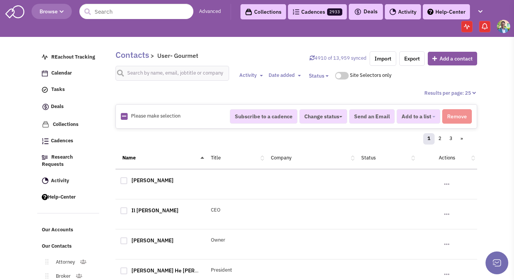
click at [123, 116] on icon at bounding box center [124, 116] width 4 height 5
checkbox input "true"
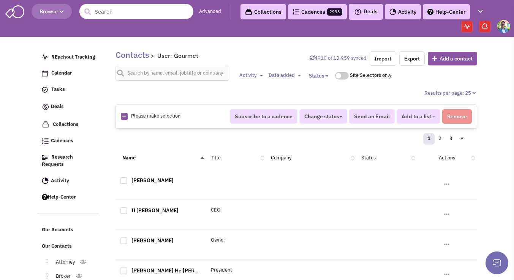
checkbox input "true"
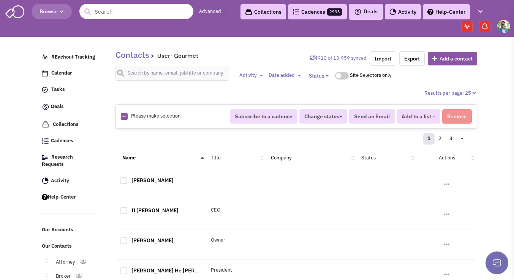
checkbox input "true"
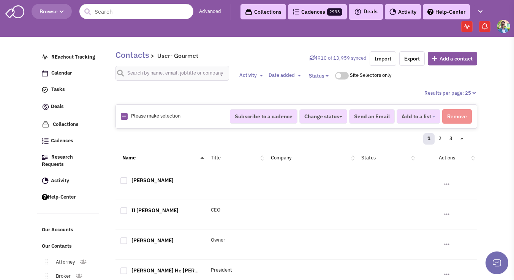
checkbox input "true"
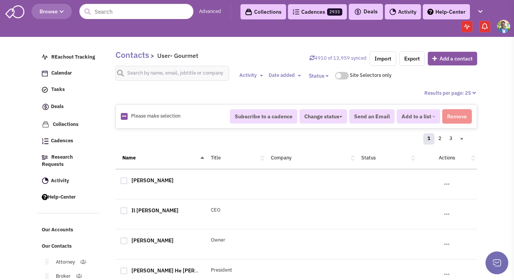
checkbox input "true"
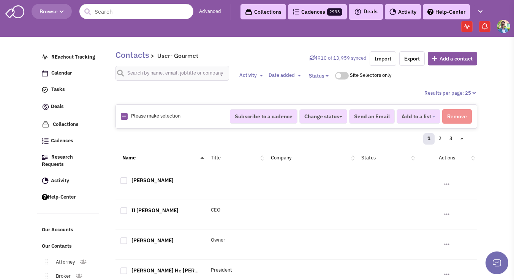
checkbox input "true"
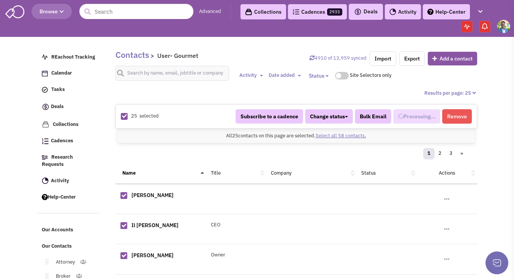
scroll to position [342, 0]
select select "563"
click at [353, 137] on link "Select all 58 contacts." at bounding box center [341, 135] width 51 height 6
select select "563"
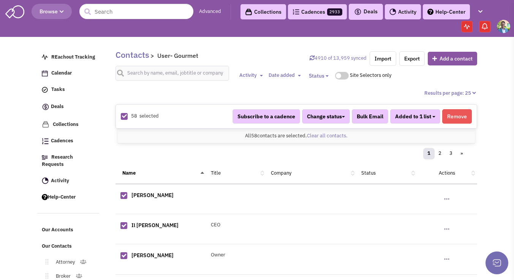
click at [431, 118] on button "Added to 1 list" at bounding box center [415, 116] width 50 height 14
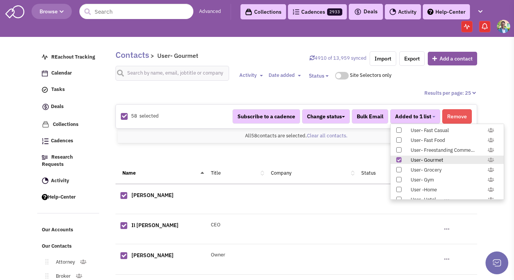
scroll to position [783, 0]
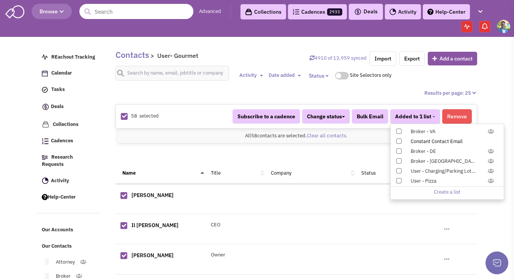
click at [400, 142] on span at bounding box center [398, 140] width 5 height 5
click at [398, 139] on input "Constant Contact Email" at bounding box center [398, 139] width 0 height 0
click at [394, 141] on span at bounding box center [395, 140] width 5 height 5
click at [395, 139] on input "Constant Contact Email" at bounding box center [395, 139] width 0 height 0
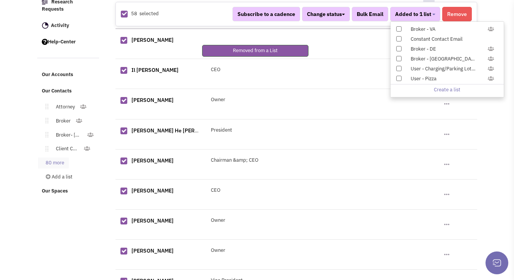
click at [63, 157] on link "80 more" at bounding box center [53, 162] width 31 height 11
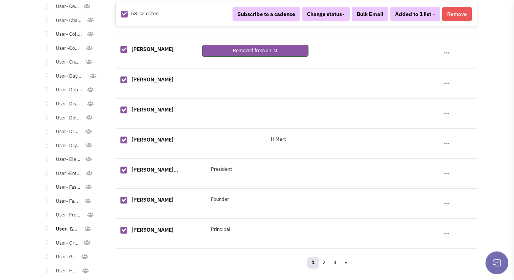
scroll to position [722, 0]
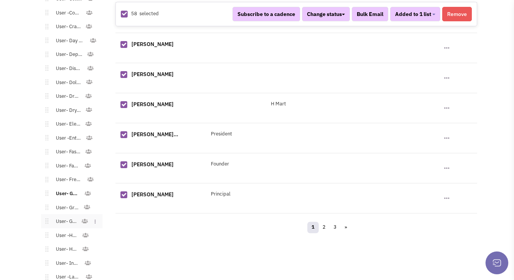
click at [68, 216] on link "User- Gym" at bounding box center [64, 221] width 33 height 11
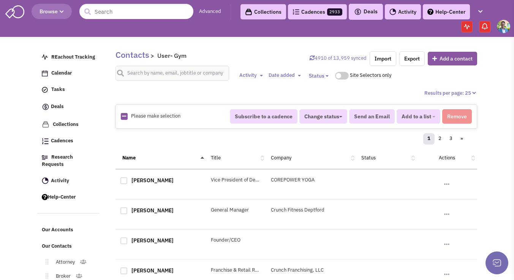
click at [125, 117] on icon at bounding box center [124, 116] width 4 height 5
checkbox input "true"
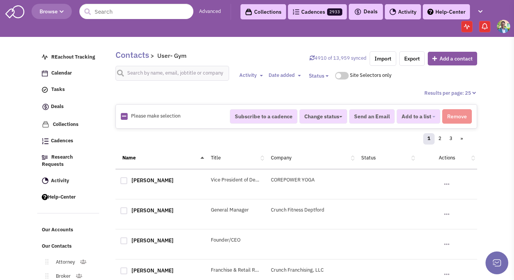
checkbox input "true"
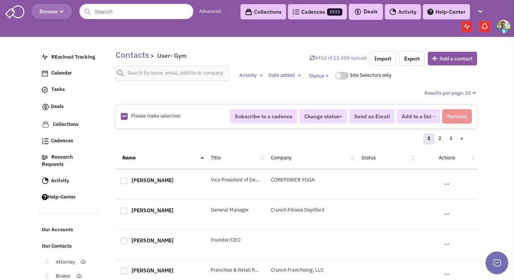
checkbox input "true"
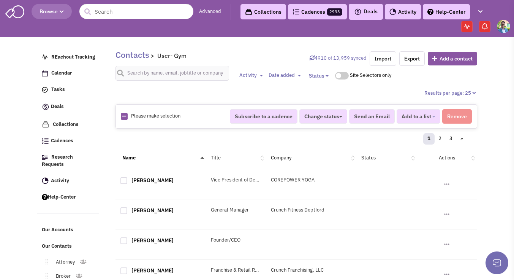
checkbox input "true"
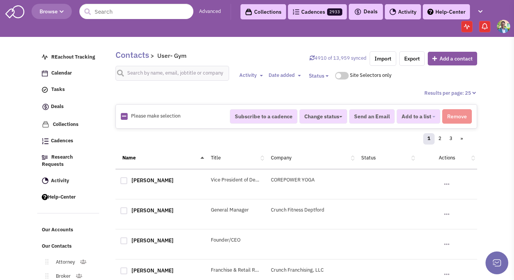
checkbox input "true"
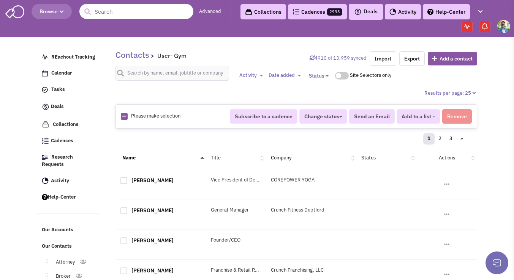
checkbox input "true"
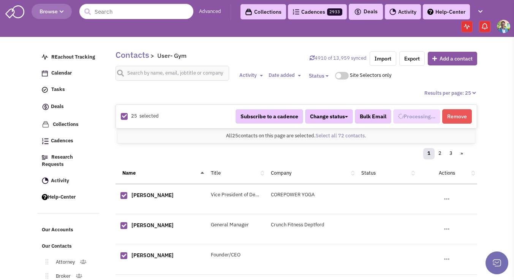
select select "676"
click at [332, 137] on link "Select all 72 contacts." at bounding box center [341, 135] width 51 height 6
select select "676"
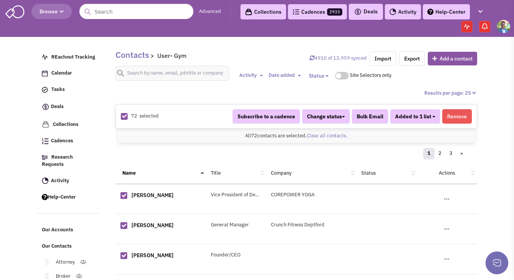
click at [426, 122] on button "Added to 1 list" at bounding box center [415, 116] width 50 height 14
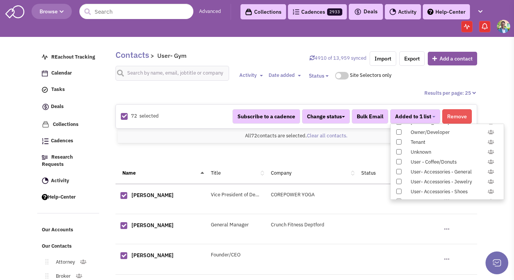
scroll to position [783, 0]
click at [396, 143] on span at bounding box center [398, 140] width 5 height 5
click at [398, 139] on input "Constant Contact Email" at bounding box center [398, 139] width 0 height 0
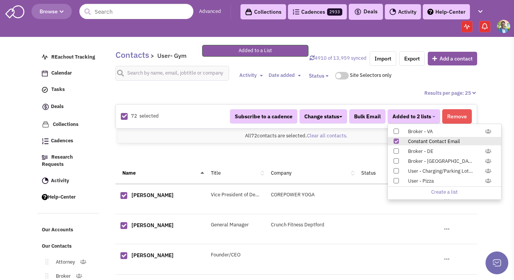
scroll to position [267, 0]
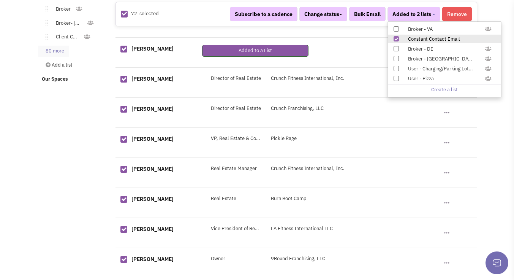
click at [51, 46] on link "80 more" at bounding box center [53, 51] width 31 height 11
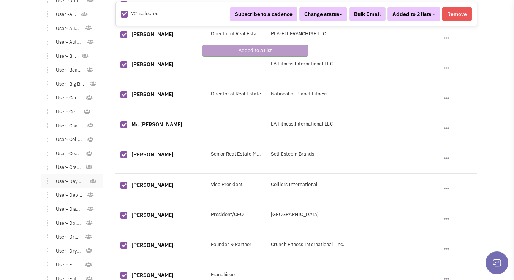
scroll to position [795, 0]
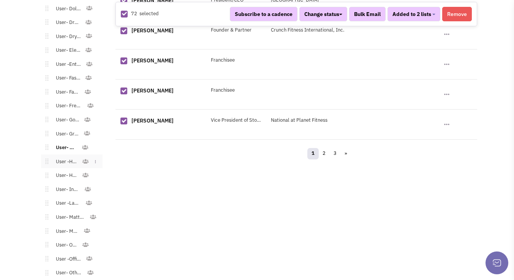
click at [69, 156] on link "User -Home" at bounding box center [65, 161] width 34 height 11
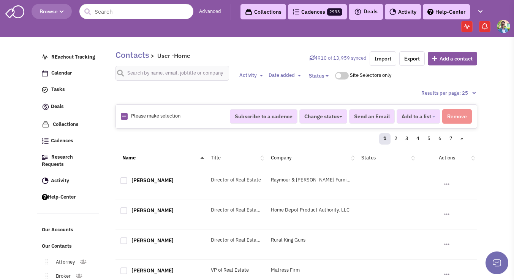
click at [123, 117] on icon at bounding box center [124, 116] width 4 height 5
checkbox input "true"
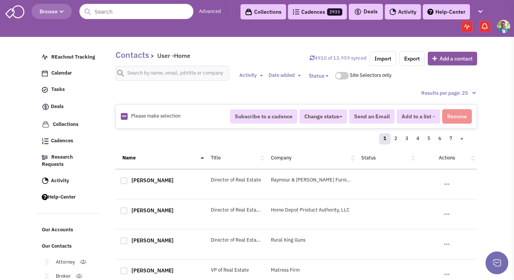
checkbox input "true"
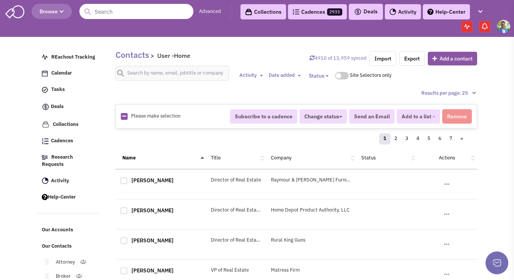
checkbox input "true"
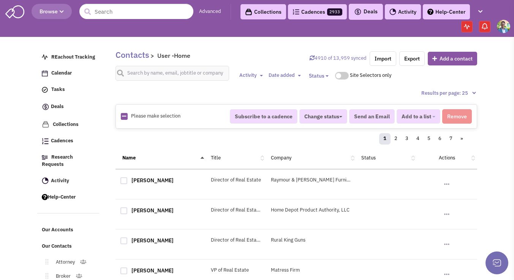
checkbox input "true"
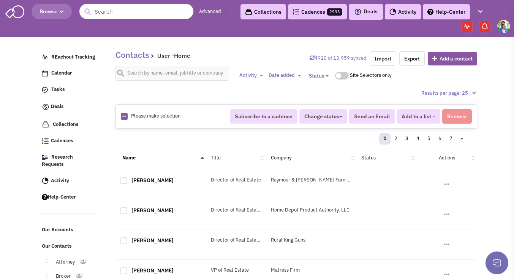
checkbox input "true"
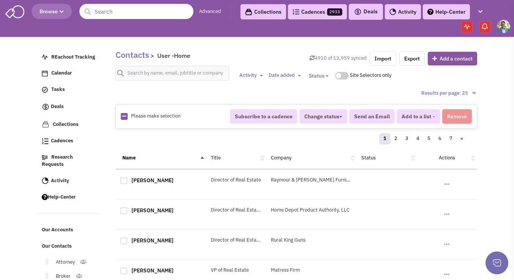
checkbox input "true"
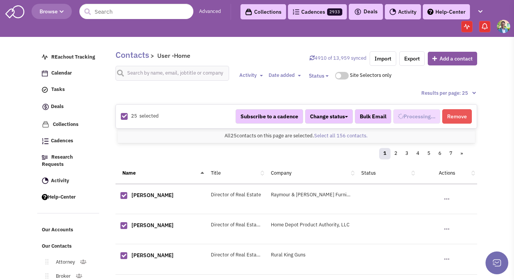
select select "630"
click at [333, 134] on link "Select all 156 contacts." at bounding box center [341, 135] width 54 height 6
select select "630"
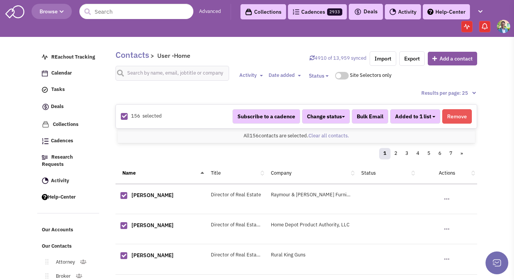
click at [430, 118] on span "Added to 1 list" at bounding box center [413, 116] width 36 height 7
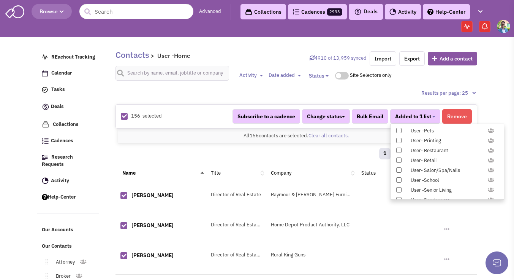
scroll to position [783, 0]
click at [397, 141] on span at bounding box center [398, 140] width 5 height 5
click at [398, 139] on input "Constant Contact Email" at bounding box center [398, 139] width 0 height 0
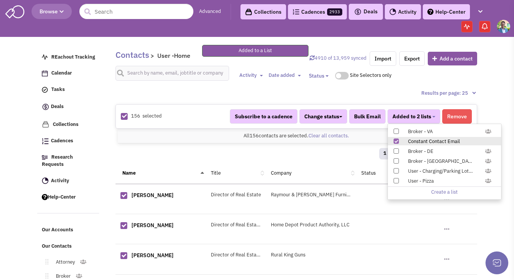
scroll to position [214, 0]
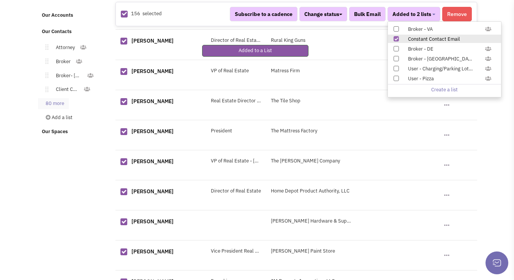
click at [55, 98] on link "80 more" at bounding box center [53, 103] width 31 height 11
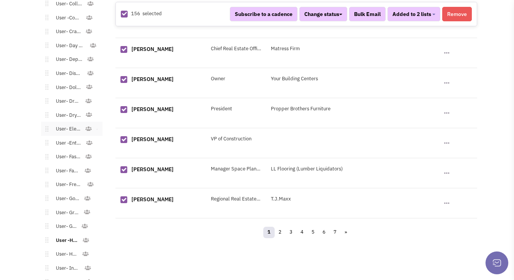
scroll to position [817, 0]
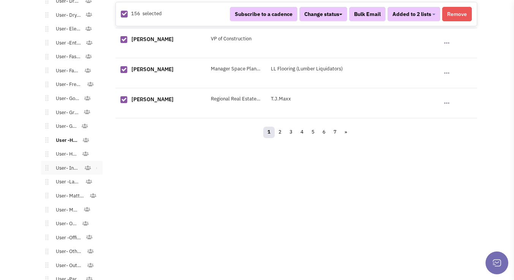
click at [69, 163] on link "User- Industrial" at bounding box center [66, 168] width 36 height 11
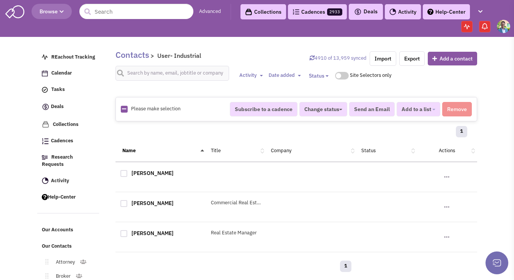
click at [124, 109] on icon at bounding box center [124, 108] width 4 height 5
checkbox input "true"
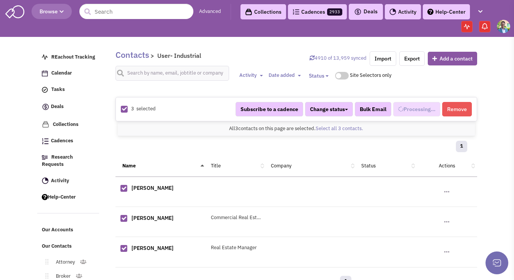
select select "704"
click at [419, 108] on span "Added to 1 list" at bounding box center [413, 109] width 36 height 7
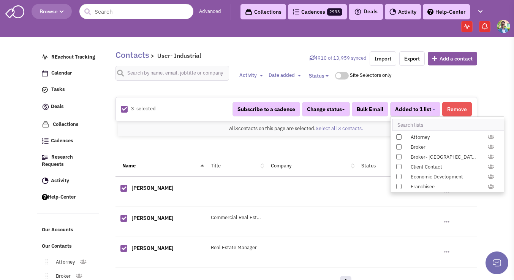
scroll to position [783, 0]
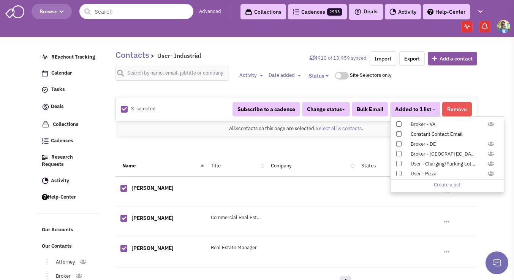
click at [398, 133] on span at bounding box center [398, 133] width 5 height 5
click at [398, 132] on input "Constant Contact Email" at bounding box center [398, 132] width 0 height 0
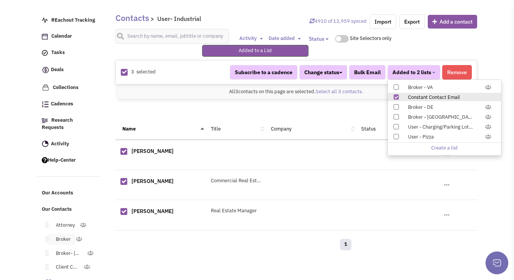
scroll to position [68, 0]
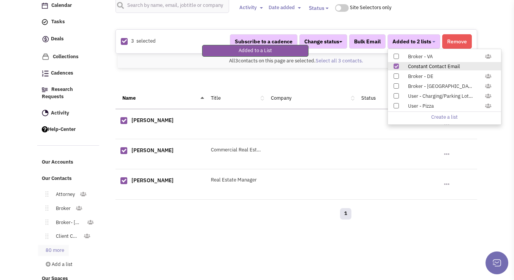
click at [50, 245] on link "80 more" at bounding box center [53, 250] width 31 height 11
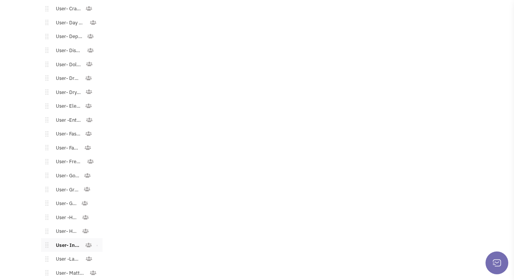
scroll to position [792, 0]
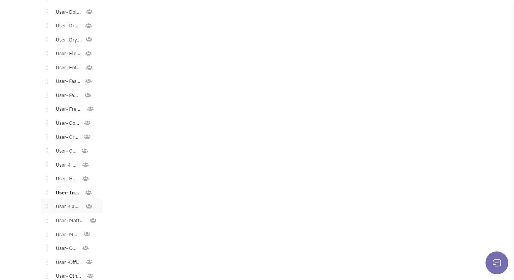
click at [71, 201] on link "User -Laundromat" at bounding box center [66, 206] width 37 height 11
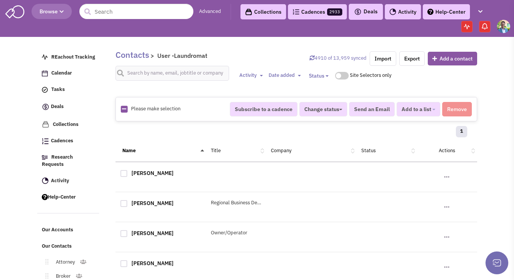
click at [125, 111] on icon at bounding box center [124, 108] width 4 height 5
checkbox input "true"
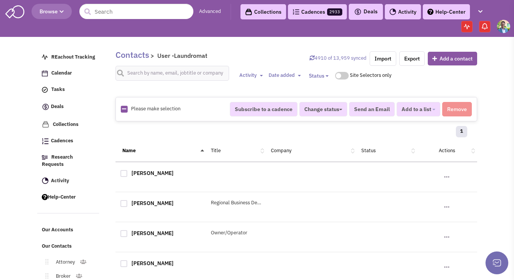
checkbox input "true"
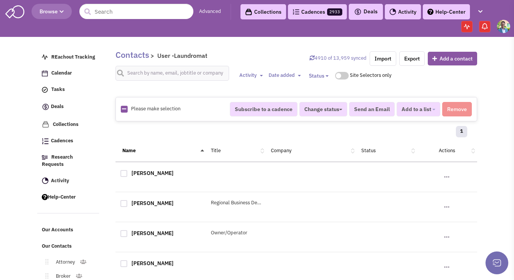
checkbox input "true"
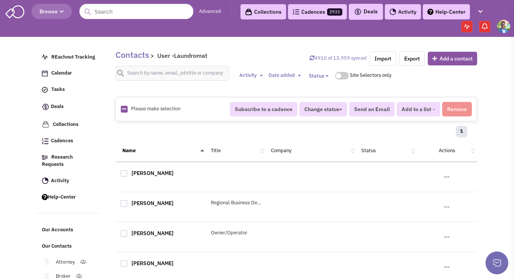
checkbox input "true"
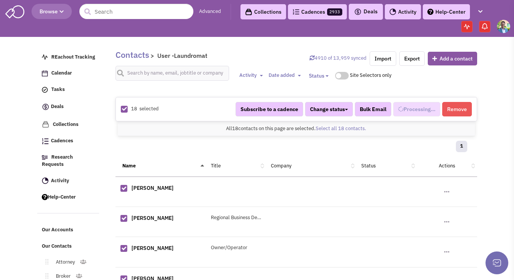
select select "569"
click at [423, 106] on span "Added to 1 list" at bounding box center [413, 109] width 36 height 7
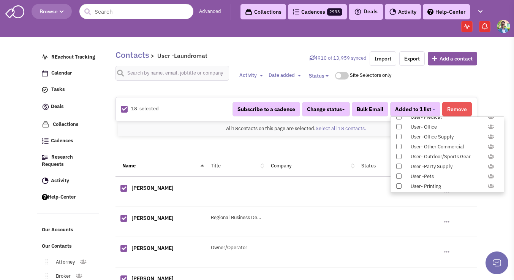
scroll to position [783, 0]
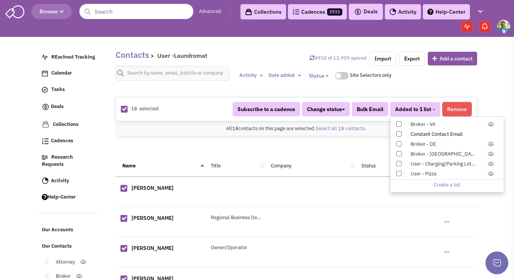
click at [398, 137] on label "Constant Contact Email" at bounding box center [446, 134] width 113 height 8
click at [398, 132] on input "Constant Contact Email" at bounding box center [398, 132] width 0 height 0
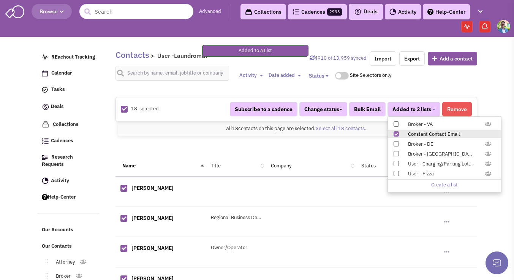
scroll to position [167, 0]
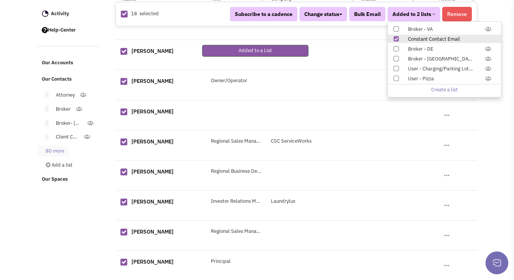
click at [62, 145] on link "80 more" at bounding box center [53, 150] width 31 height 11
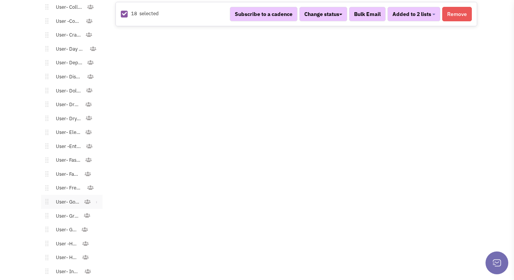
scroll to position [836, 0]
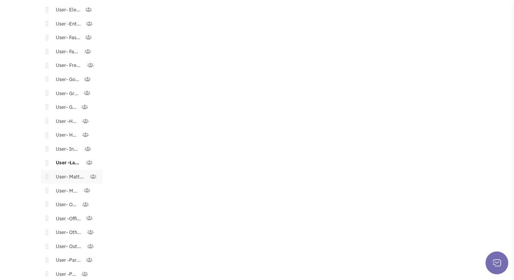
click at [54, 171] on link "User- Mattress" at bounding box center [68, 176] width 41 height 11
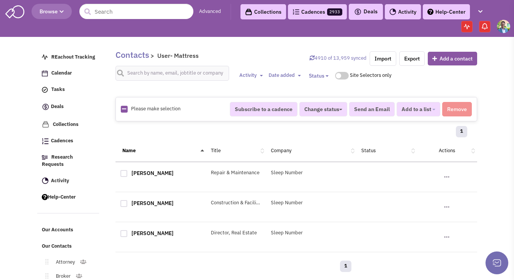
click at [122, 108] on icon at bounding box center [124, 108] width 4 height 5
checkbox input "true"
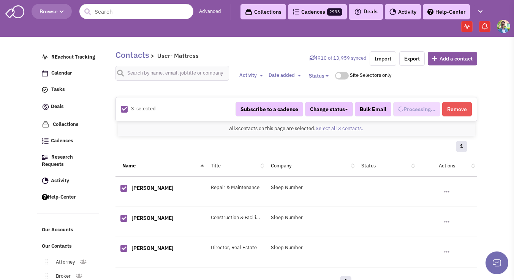
select select "721"
click at [432, 112] on button "Added to 1 list" at bounding box center [415, 109] width 50 height 14
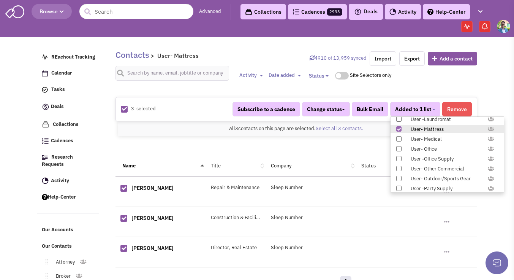
scroll to position [783, 0]
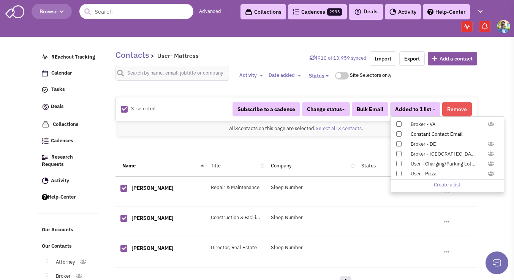
click at [400, 133] on span at bounding box center [398, 133] width 5 height 5
click at [398, 132] on input "Constant Contact Email" at bounding box center [398, 132] width 0 height 0
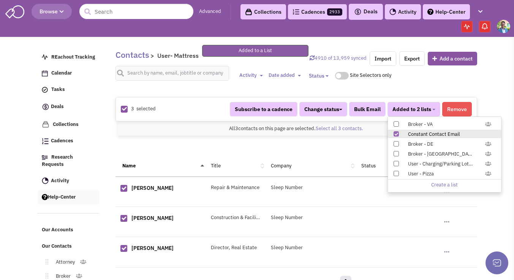
scroll to position [68, 0]
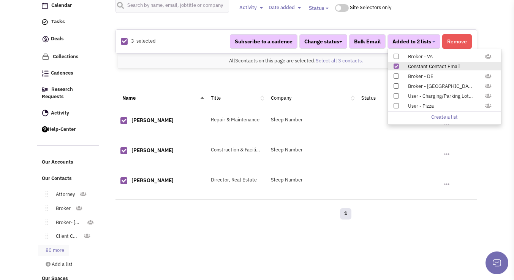
click at [51, 245] on link "80 more" at bounding box center [53, 250] width 31 height 11
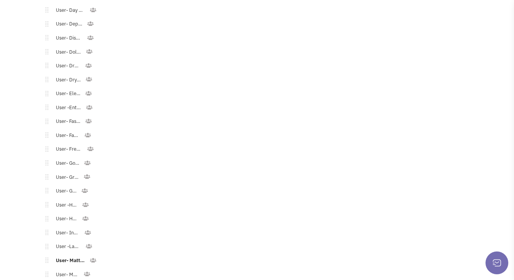
scroll to position [868, 0]
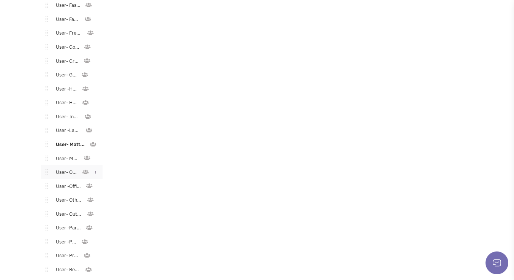
click at [68, 167] on link "User- Office" at bounding box center [65, 172] width 34 height 11
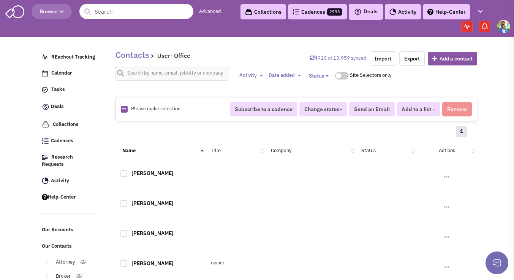
click at [127, 110] on img at bounding box center [124, 109] width 7 height 7
click at [126, 110] on icon at bounding box center [124, 108] width 4 height 5
checkbox input "true"
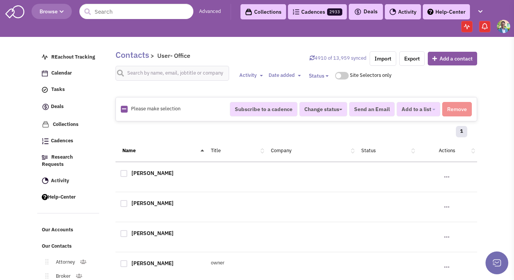
checkbox input "true"
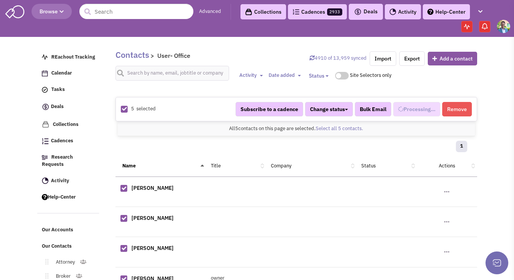
select select "707"
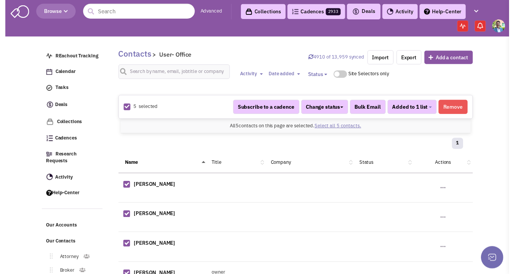
scroll to position [407, 0]
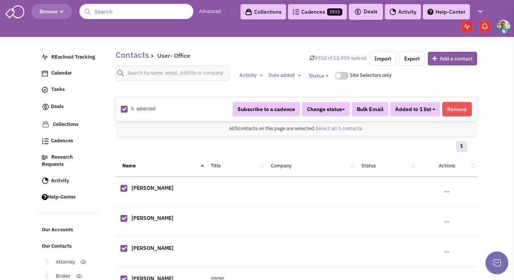
click at [430, 103] on button "Added to 1 list" at bounding box center [415, 109] width 50 height 14
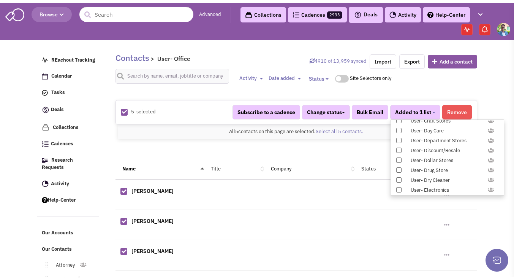
scroll to position [783, 0]
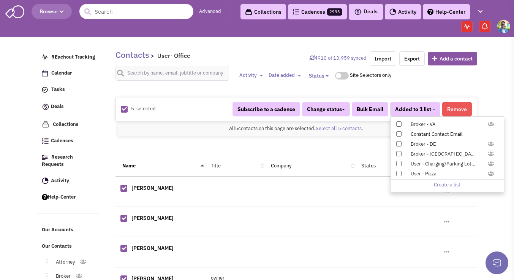
click at [398, 135] on span at bounding box center [398, 133] width 5 height 5
click at [398, 132] on input "Constant Contact Email" at bounding box center [398, 132] width 0 height 0
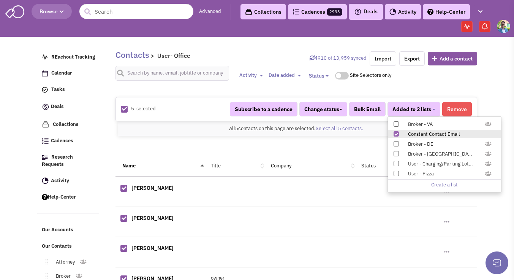
click at [395, 133] on span at bounding box center [395, 133] width 5 height 5
click at [395, 132] on input "Constant Contact Email" at bounding box center [395, 132] width 0 height 0
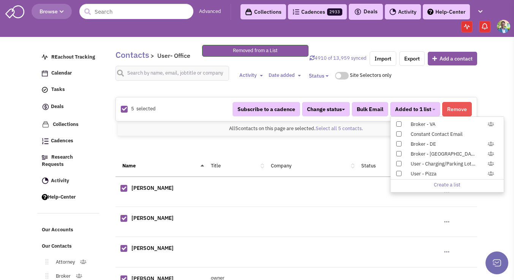
scroll to position [70, 0]
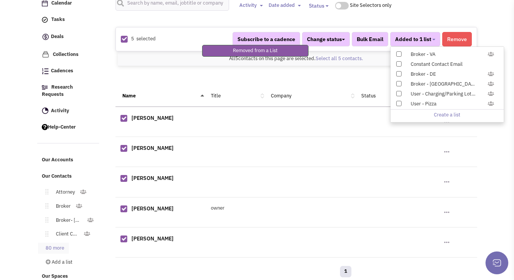
click at [56, 242] on link "80 more" at bounding box center [53, 247] width 31 height 11
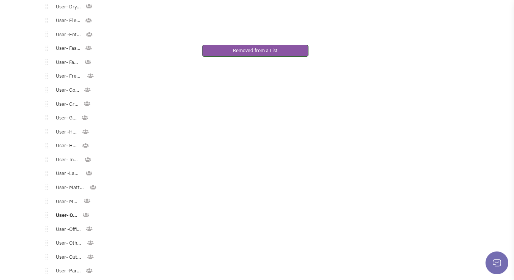
scroll to position [830, 0]
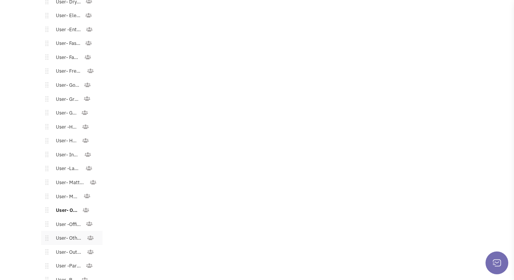
click at [61, 232] on link "User- Other Commercial" at bounding box center [67, 237] width 38 height 11
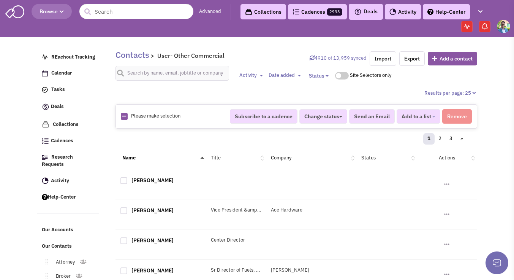
click at [125, 117] on icon at bounding box center [124, 116] width 4 height 5
checkbox input "true"
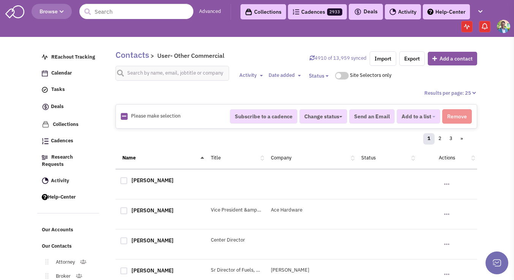
checkbox input "true"
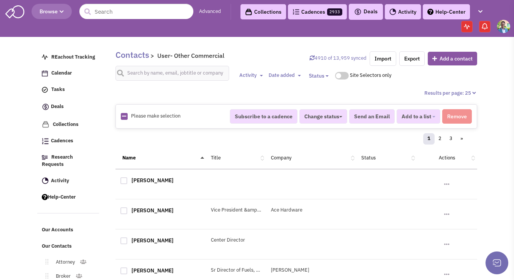
checkbox input "true"
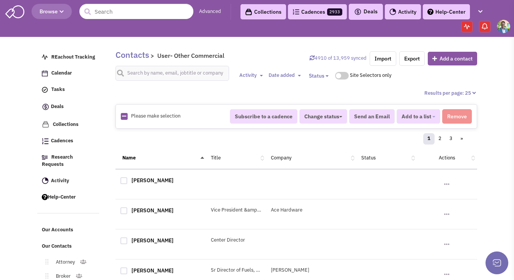
checkbox input "true"
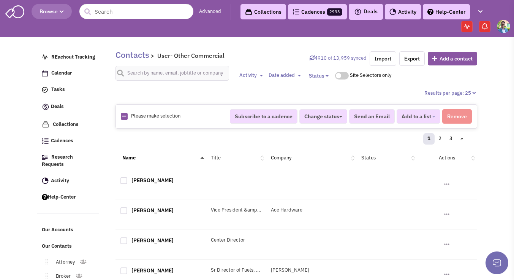
checkbox input "true"
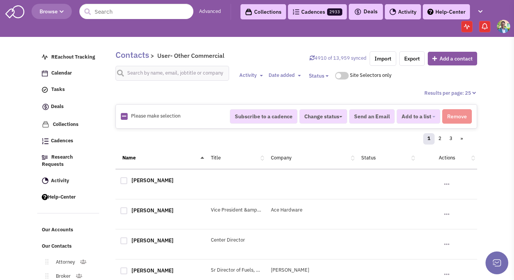
checkbox input "true"
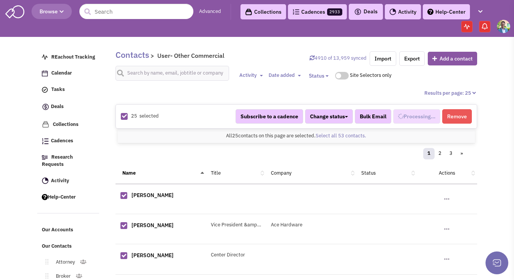
scroll to position [422, 0]
select select "708"
click at [330, 133] on link "Select all 53 contacts." at bounding box center [341, 135] width 51 height 6
select select "708"
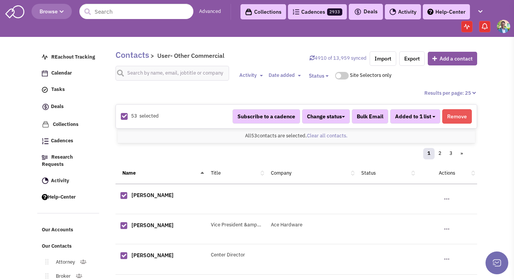
click at [427, 120] on button "Added to 1 list" at bounding box center [415, 116] width 50 height 14
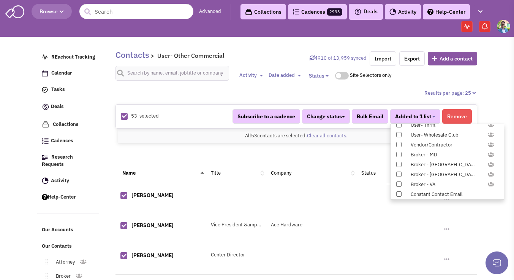
scroll to position [783, 0]
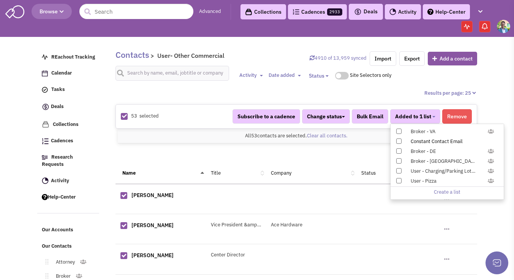
click at [400, 140] on span at bounding box center [398, 140] width 5 height 5
click at [398, 139] on input "Constant Contact Email" at bounding box center [398, 139] width 0 height 0
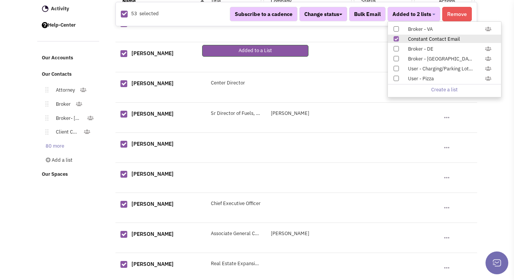
scroll to position [177, 0]
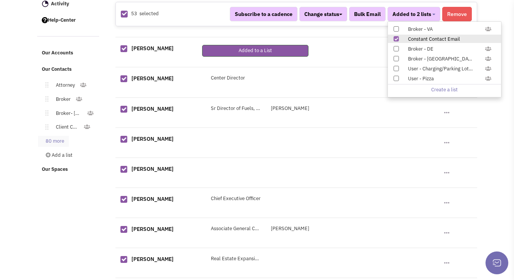
click at [57, 136] on link "80 more" at bounding box center [53, 141] width 31 height 11
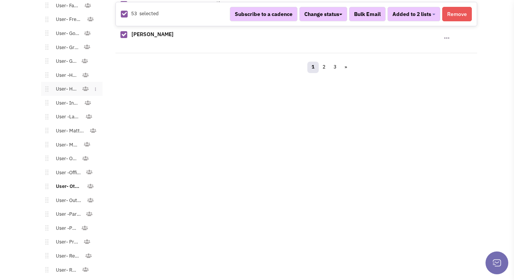
scroll to position [891, 0]
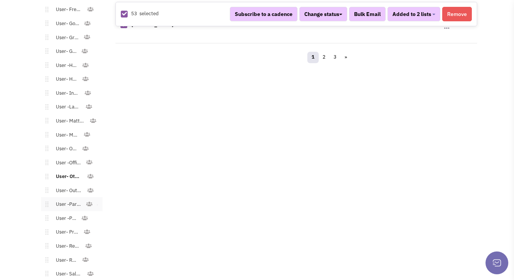
click at [72, 199] on link "User -Party Supply" at bounding box center [66, 204] width 37 height 11
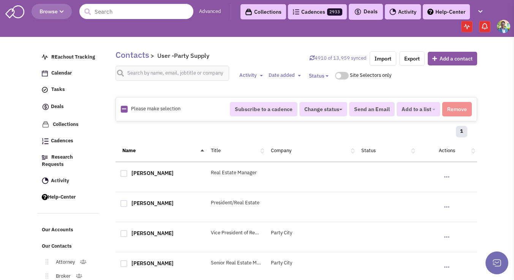
click at [122, 109] on icon at bounding box center [124, 108] width 4 height 5
checkbox input "true"
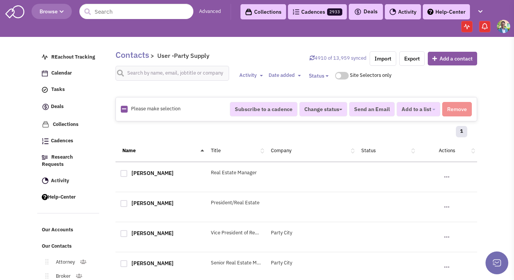
checkbox input "true"
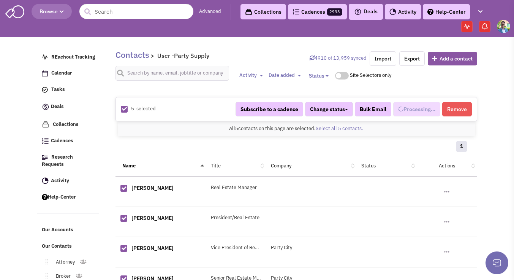
select select "702"
click at [415, 112] on span "Added to 1 list" at bounding box center [413, 109] width 36 height 7
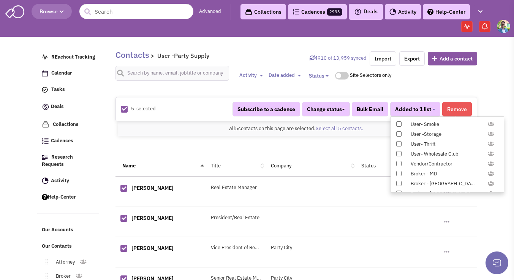
scroll to position [783, 0]
click at [398, 134] on span at bounding box center [398, 133] width 5 height 5
click at [398, 132] on input "Constant Contact Email" at bounding box center [398, 132] width 0 height 0
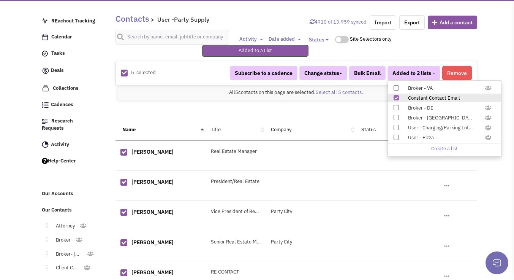
scroll to position [70, 0]
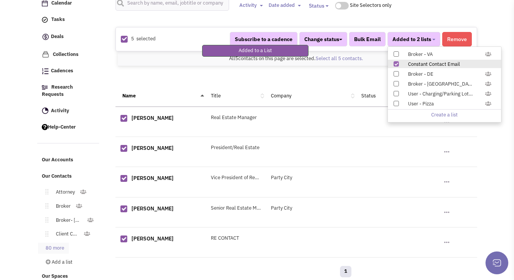
click at [49, 242] on link "80 more" at bounding box center [53, 247] width 31 height 11
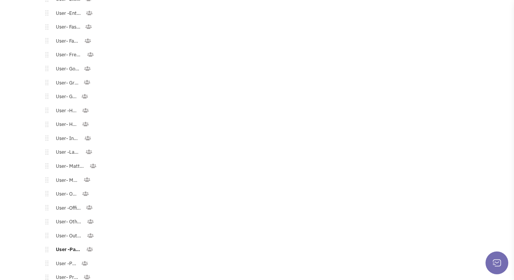
scroll to position [851, 0]
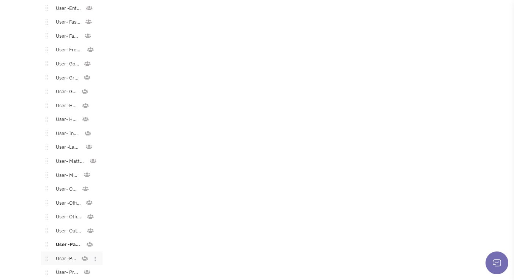
click at [69, 253] on link "User -Pets" at bounding box center [64, 258] width 33 height 11
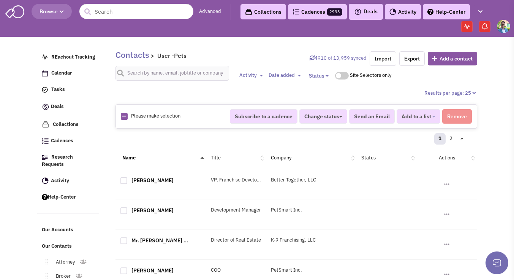
click at [122, 118] on icon at bounding box center [124, 116] width 4 height 5
checkbox input "true"
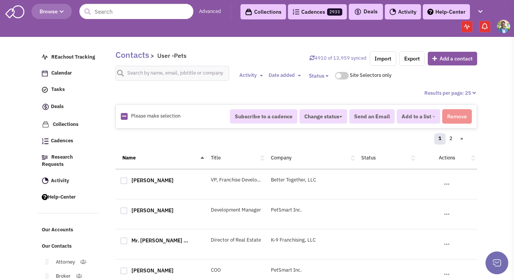
checkbox input "true"
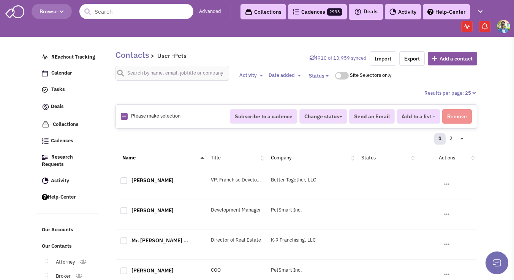
checkbox input "true"
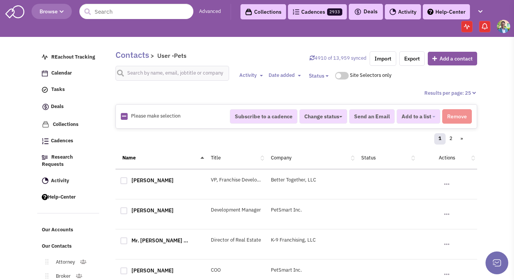
checkbox input "true"
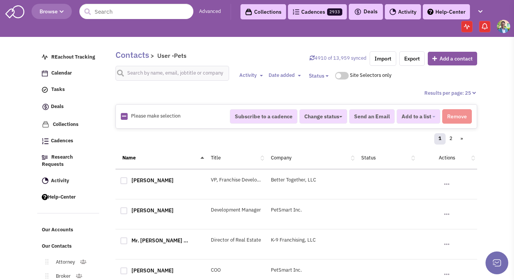
checkbox input "true"
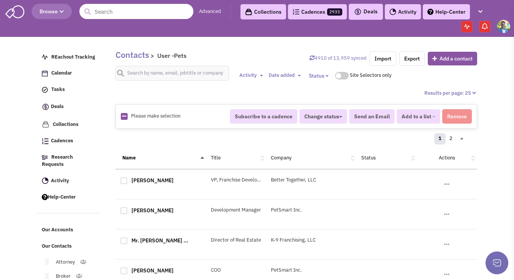
checkbox input "true"
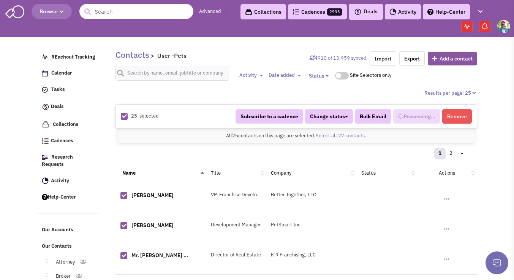
select select "685"
click at [351, 138] on link "Select all 27 contacts." at bounding box center [341, 135] width 51 height 6
select select "685"
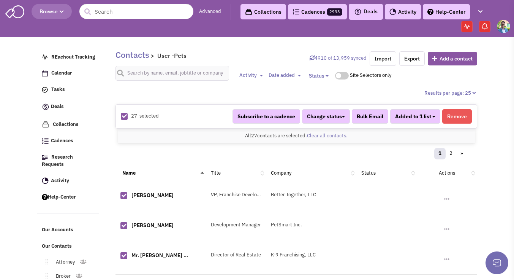
click at [432, 115] on button "Added to 1 list" at bounding box center [415, 116] width 50 height 14
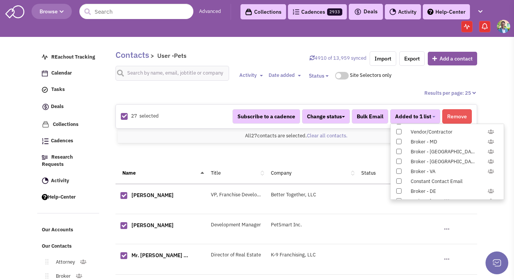
scroll to position [783, 0]
click at [398, 141] on span at bounding box center [398, 140] width 5 height 5
click at [398, 139] on input "Constant Contact Email" at bounding box center [398, 139] width 0 height 0
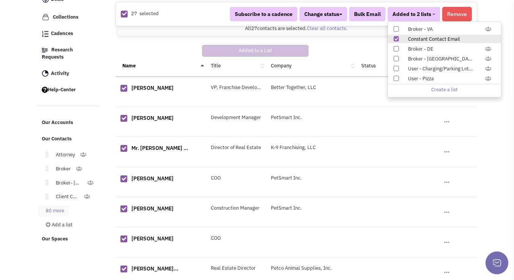
click at [59, 206] on link "80 more" at bounding box center [53, 210] width 31 height 11
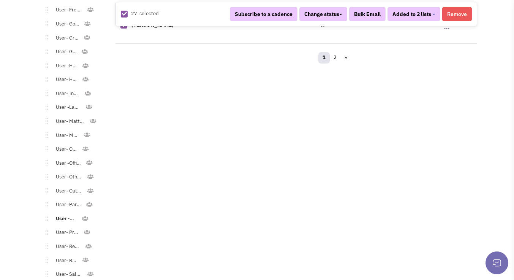
scroll to position [991, 0]
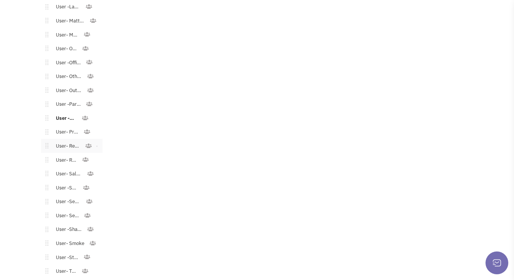
click at [73, 141] on link "User- Restaurant" at bounding box center [66, 146] width 36 height 11
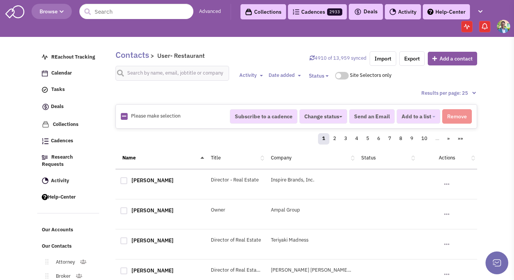
click at [121, 113] on div "Please make selection selected" at bounding box center [170, 115] width 109 height 7
click at [123, 115] on icon at bounding box center [124, 116] width 4 height 5
checkbox input "true"
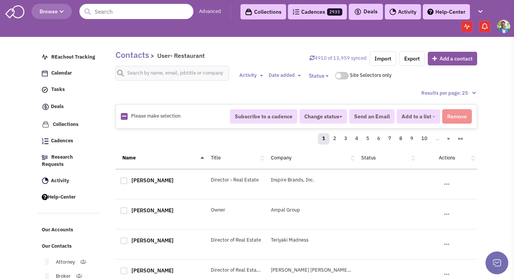
checkbox input "true"
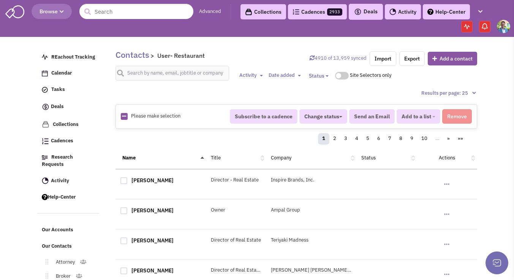
checkbox input "true"
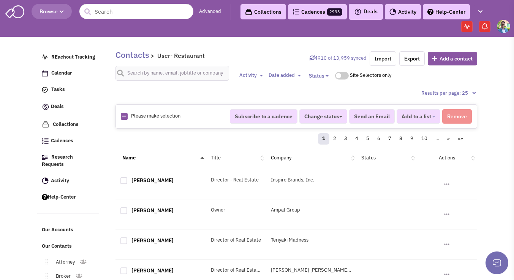
checkbox input "true"
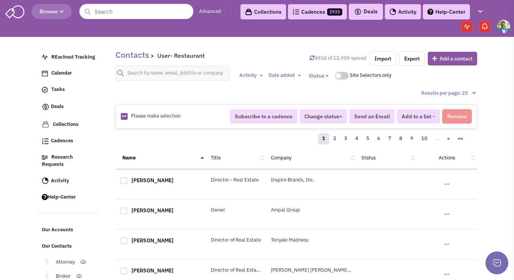
checkbox input "true"
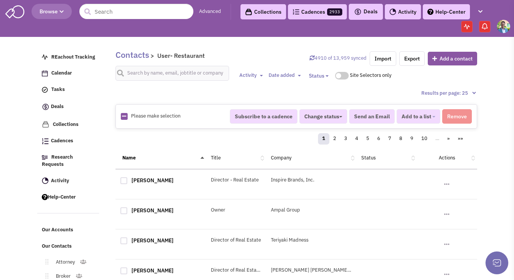
checkbox input "true"
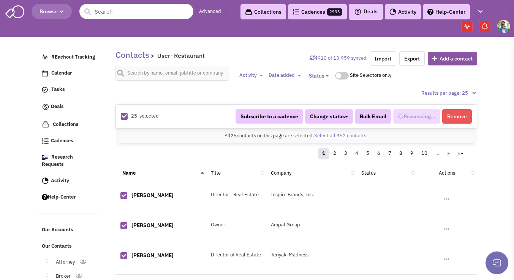
scroll to position [458, 0]
select select "590"
click at [332, 136] on link "Select all 352 contacts." at bounding box center [341, 135] width 54 height 6
select select "590"
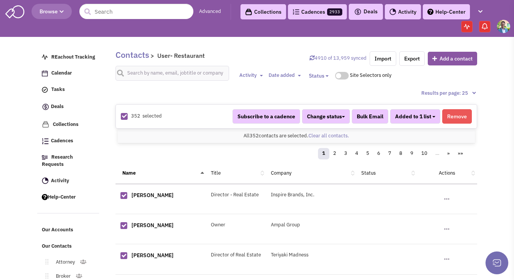
click at [430, 119] on span "Added to 1 list" at bounding box center [413, 116] width 36 height 7
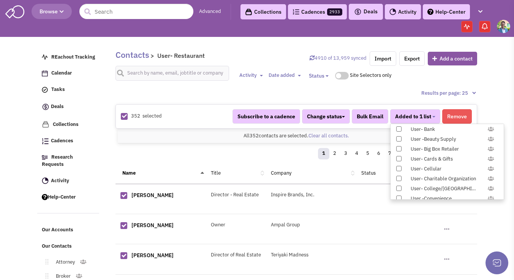
scroll to position [783, 0]
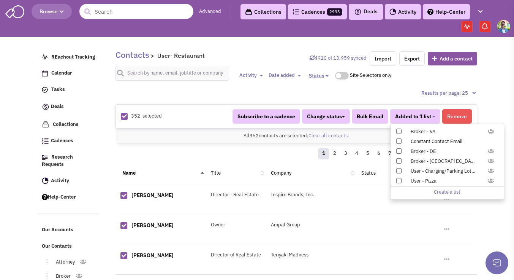
click at [400, 140] on span at bounding box center [398, 140] width 5 height 5
click at [398, 139] on input "Constant Contact Email" at bounding box center [398, 139] width 0 height 0
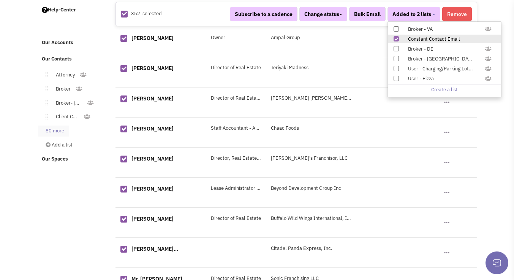
scroll to position [177, 0]
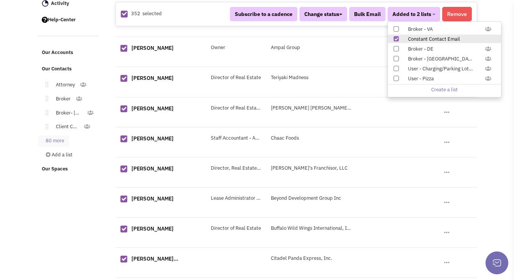
click at [55, 135] on link "80 more" at bounding box center [53, 140] width 31 height 11
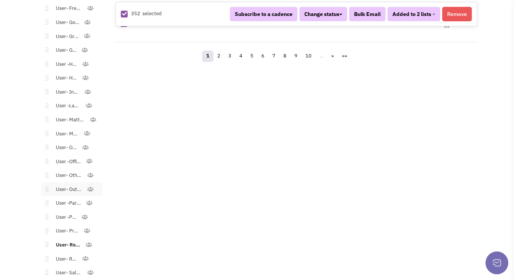
scroll to position [974, 0]
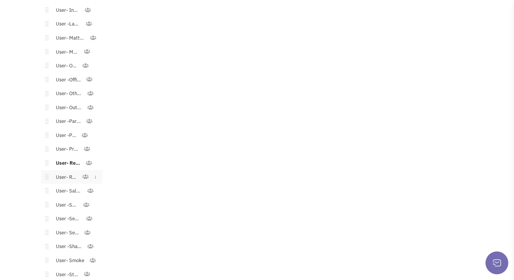
click at [65, 172] on link "User- Retail" at bounding box center [65, 177] width 34 height 11
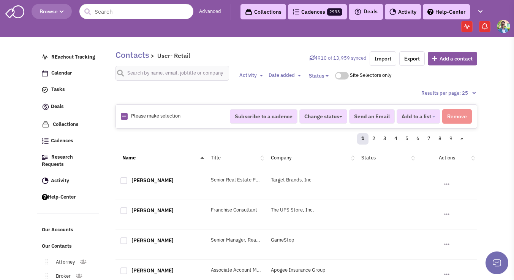
click at [123, 115] on icon at bounding box center [124, 116] width 4 height 5
checkbox input "true"
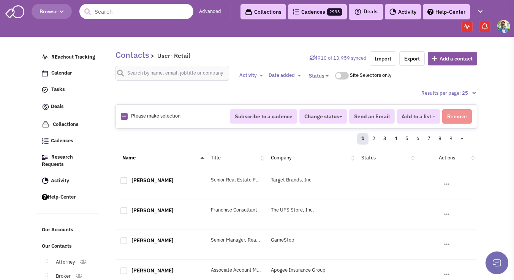
checkbox input "true"
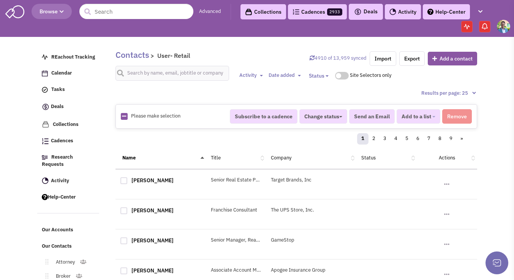
checkbox input "true"
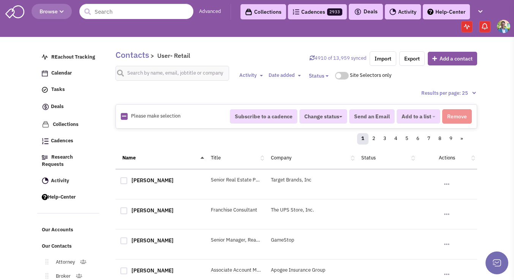
checkbox input "true"
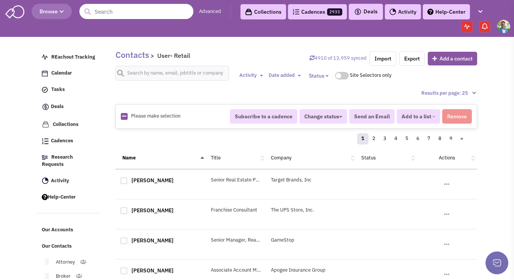
checkbox input "true"
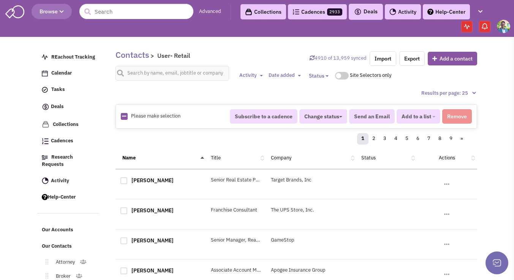
checkbox input "true"
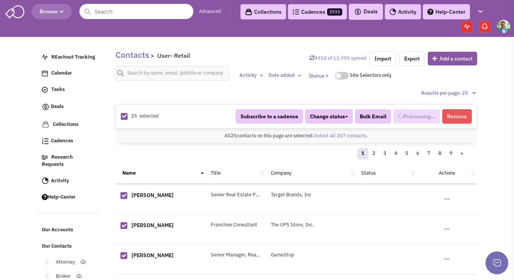
select select "709"
click at [357, 137] on link "Select all 207 contacts." at bounding box center [341, 135] width 54 height 6
select select "709"
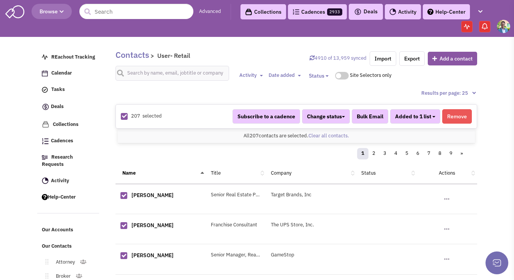
click at [431, 115] on button "Added to 1 list" at bounding box center [415, 116] width 50 height 14
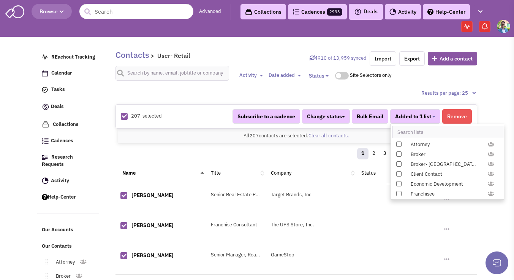
scroll to position [783, 0]
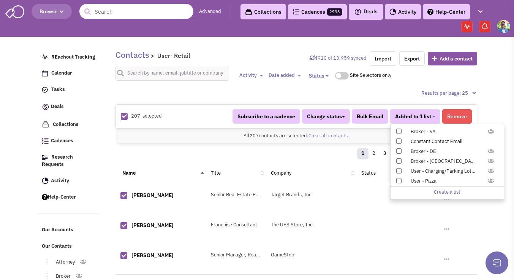
click at [400, 142] on span at bounding box center [398, 140] width 5 height 5
click at [398, 139] on input "Constant Contact Email" at bounding box center [398, 139] width 0 height 0
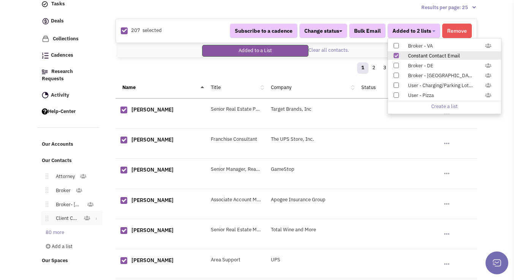
scroll to position [90, 0]
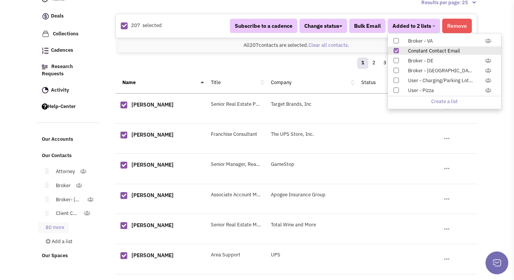
click at [54, 222] on link "80 more" at bounding box center [53, 227] width 31 height 11
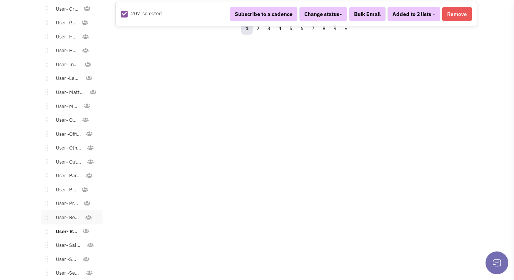
scroll to position [1076, 0]
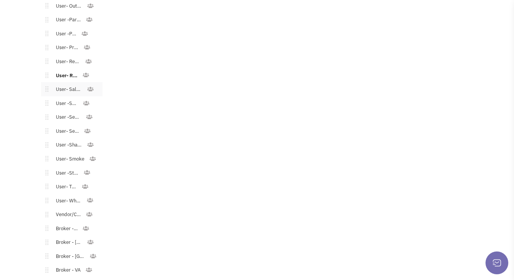
click at [67, 84] on link "User- Salon/Spa/Nails" at bounding box center [67, 89] width 38 height 11
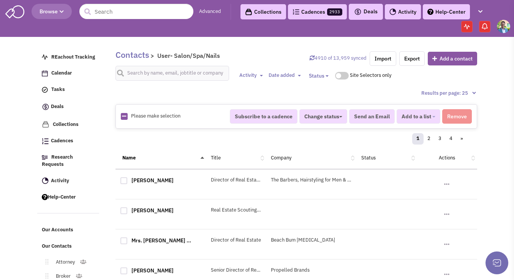
click at [126, 113] on img at bounding box center [124, 116] width 7 height 7
click at [126, 114] on div "Please make selection selected" at bounding box center [170, 115] width 109 height 7
click at [123, 118] on link at bounding box center [124, 116] width 4 height 7
checkbox input "true"
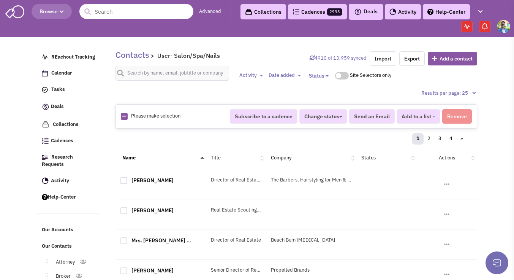
checkbox input "true"
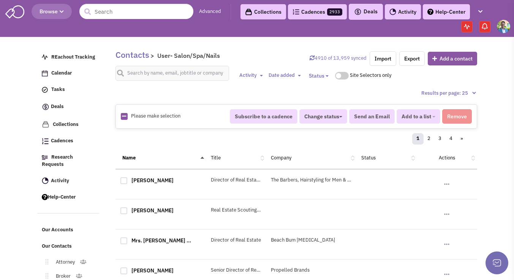
checkbox input "true"
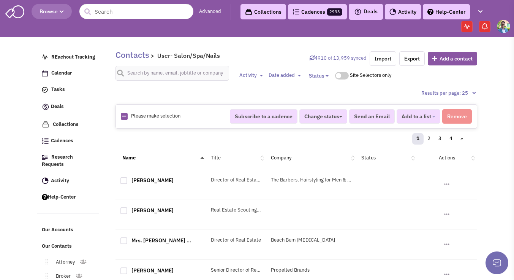
checkbox input "true"
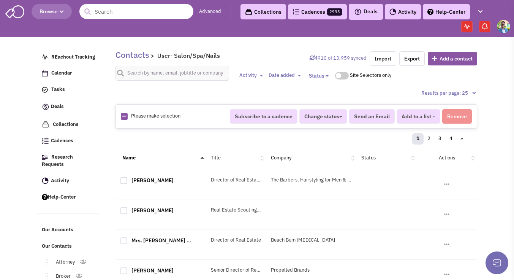
checkbox input "true"
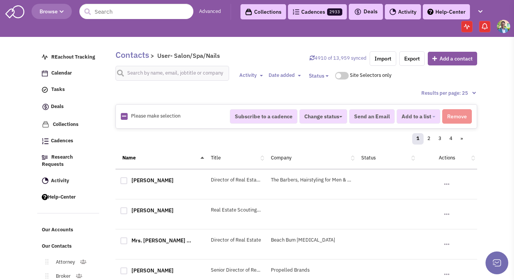
checkbox input "true"
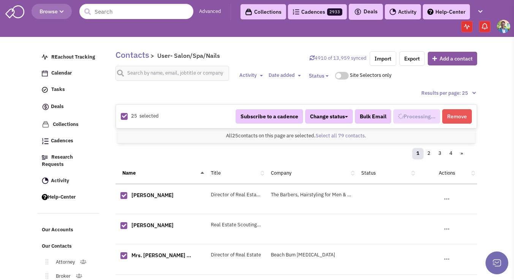
scroll to position [472, 0]
select select "711"
click at [326, 137] on link "Select all 79 contacts." at bounding box center [341, 135] width 51 height 6
select select "711"
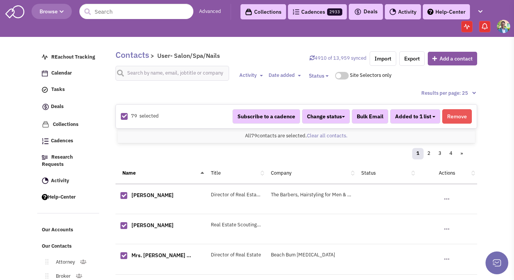
click at [426, 118] on span "Added to 1 list" at bounding box center [413, 116] width 36 height 7
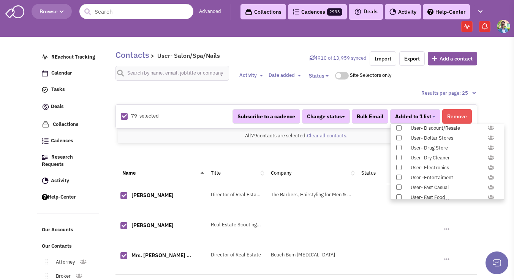
scroll to position [783, 0]
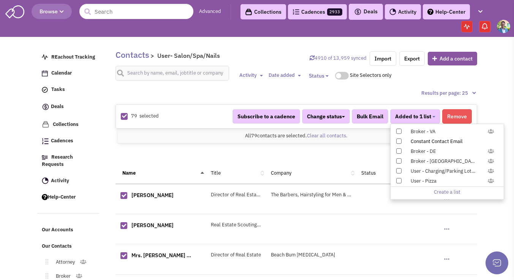
click at [400, 143] on span at bounding box center [398, 140] width 5 height 5
click at [398, 139] on input "Constant Contact Email" at bounding box center [398, 139] width 0 height 0
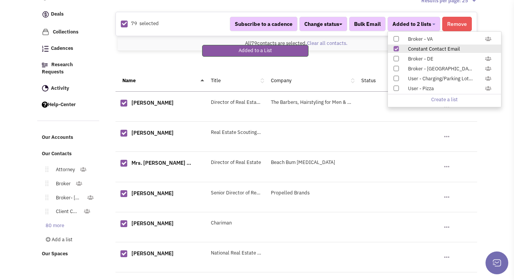
scroll to position [144, 0]
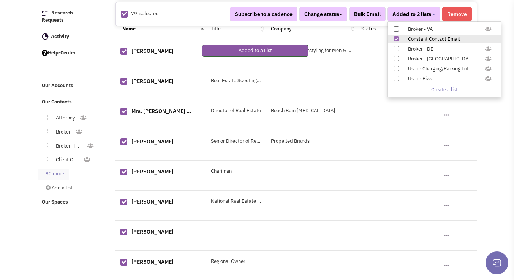
click at [59, 168] on link "80 more" at bounding box center [53, 173] width 31 height 11
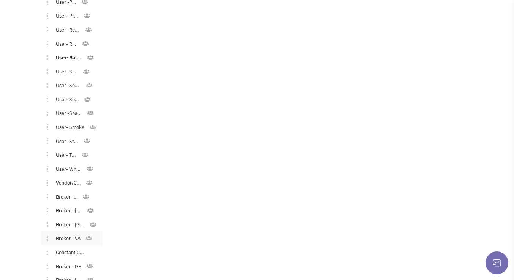
scroll to position [1097, 0]
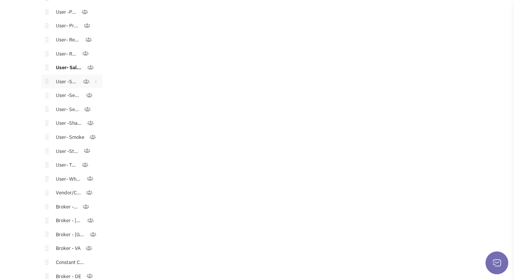
click at [62, 76] on link "User -School" at bounding box center [65, 81] width 35 height 11
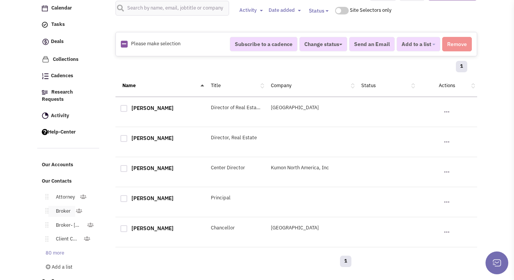
scroll to position [68, 0]
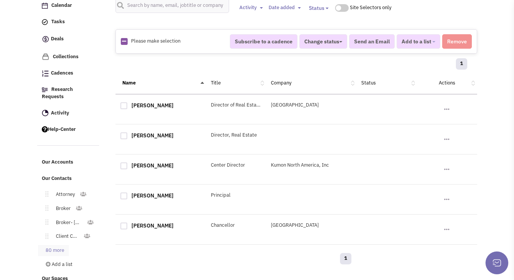
click at [57, 245] on link "80 more" at bounding box center [53, 250] width 31 height 11
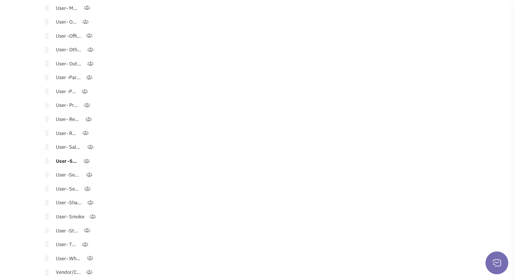
scroll to position [965, 0]
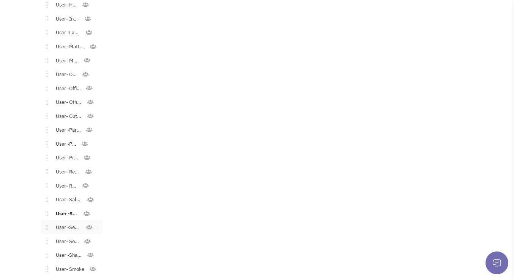
click at [66, 222] on link "User -Senior Living" at bounding box center [66, 227] width 37 height 11
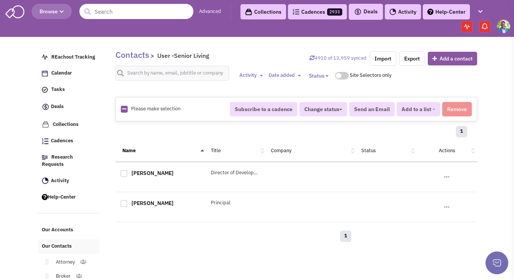
scroll to position [68, 0]
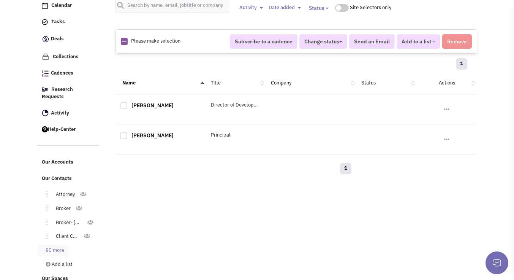
click at [55, 245] on link "80 more" at bounding box center [53, 250] width 31 height 11
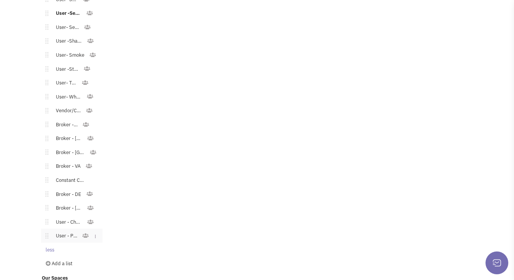
scroll to position [1065, 0]
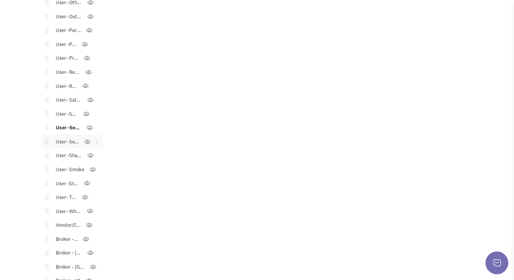
click at [69, 136] on link "User- Services" at bounding box center [65, 141] width 35 height 11
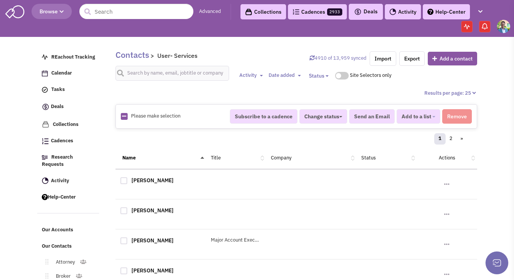
click at [123, 116] on icon at bounding box center [124, 116] width 4 height 5
checkbox input "true"
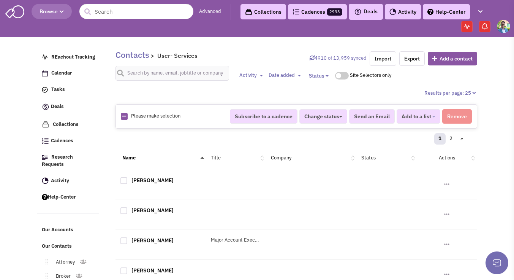
checkbox input "true"
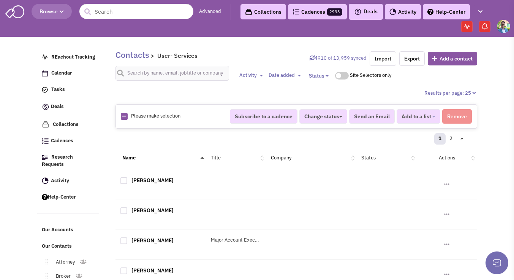
checkbox input "true"
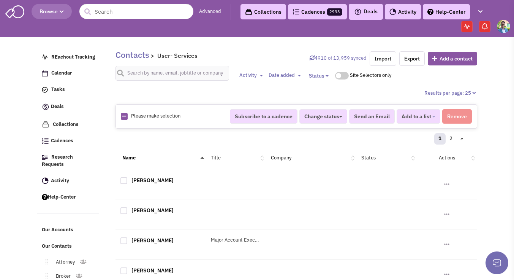
checkbox input "true"
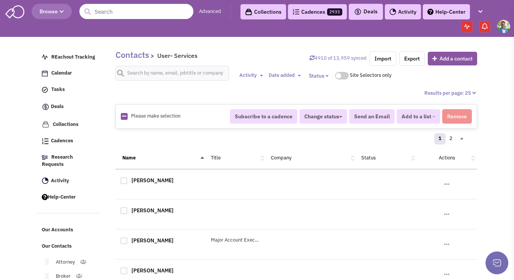
checkbox input "true"
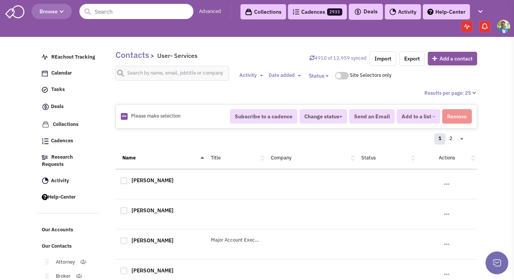
checkbox input "true"
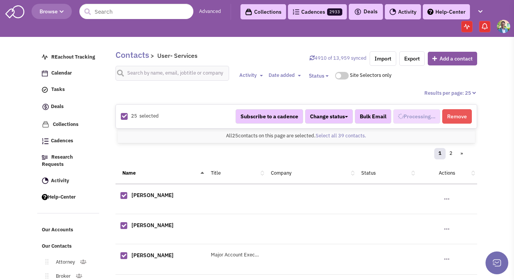
select select "680"
click at [329, 136] on link "Select all 39 contacts." at bounding box center [341, 135] width 51 height 6
select select "680"
click at [430, 117] on span "Added to 1 list" at bounding box center [413, 116] width 36 height 7
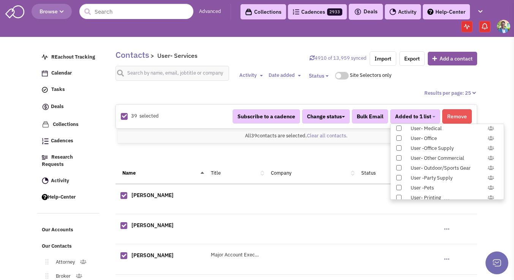
scroll to position [783, 0]
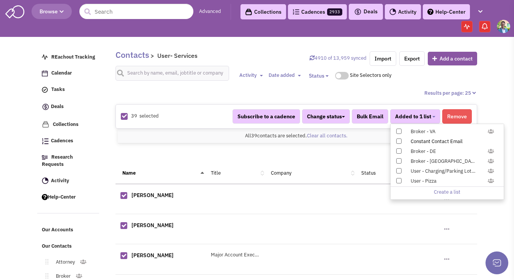
click at [401, 141] on span at bounding box center [398, 140] width 5 height 5
click at [398, 139] on input "Constant Contact Email" at bounding box center [398, 139] width 0 height 0
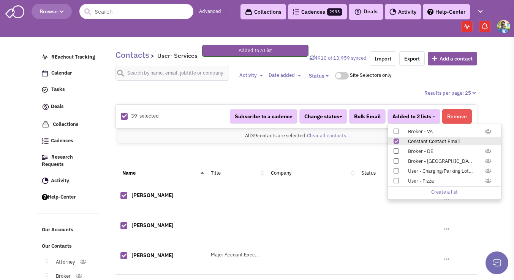
scroll to position [248, 0]
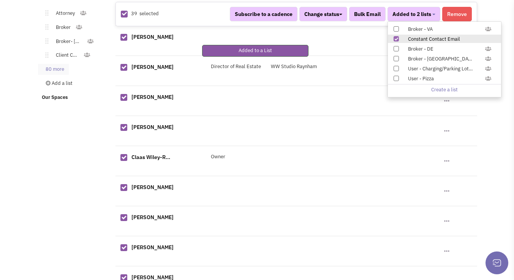
click at [57, 64] on link "80 more" at bounding box center [53, 69] width 31 height 11
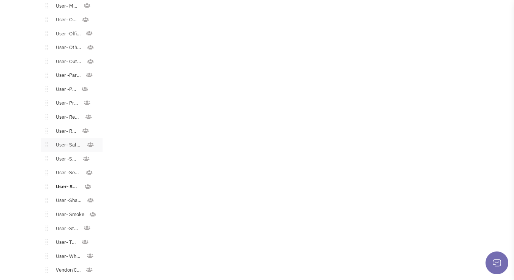
scroll to position [1030, 0]
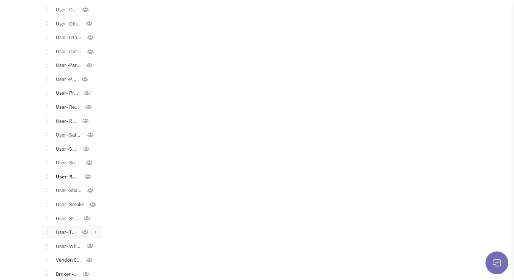
click at [63, 229] on link "User- Thrift" at bounding box center [64, 232] width 33 height 11
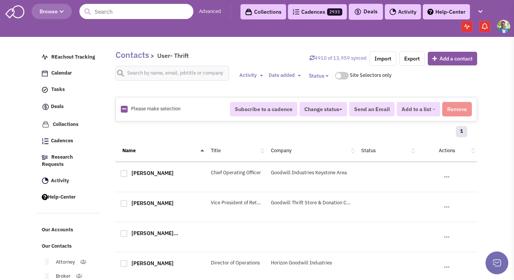
click at [120, 106] on div "Please make selection selected" at bounding box center [170, 108] width 109 height 7
click at [122, 107] on icon at bounding box center [124, 108] width 4 height 5
checkbox input "true"
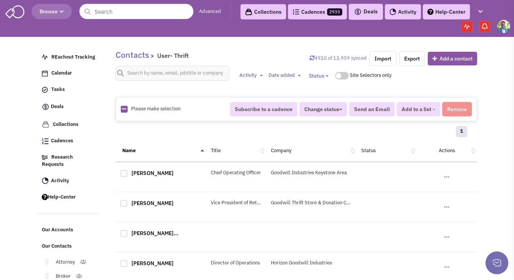
checkbox input "true"
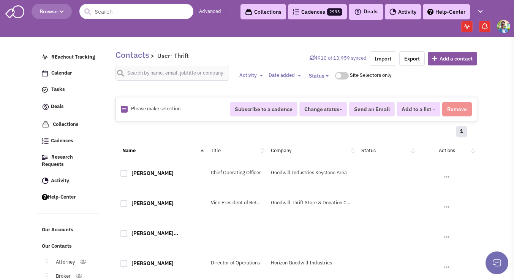
checkbox input "true"
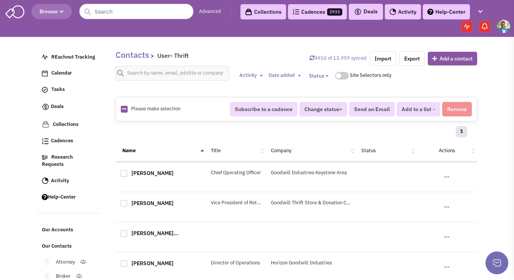
checkbox input "true"
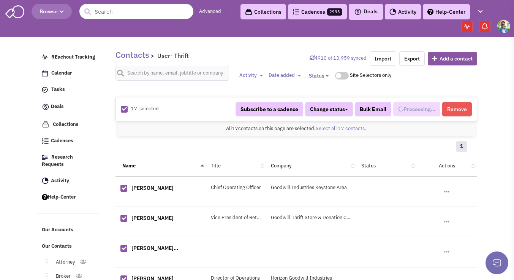
scroll to position [523, 0]
select select "729"
click at [411, 109] on span "Added to 1 list" at bounding box center [413, 109] width 36 height 7
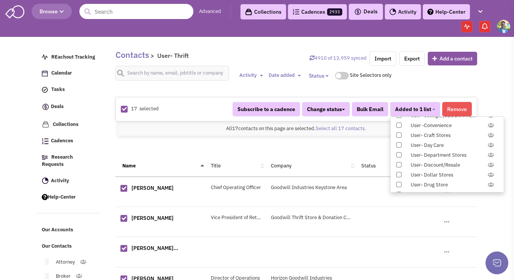
scroll to position [783, 0]
click at [398, 134] on span at bounding box center [398, 133] width 5 height 5
click at [398, 132] on input "Constant Contact Email" at bounding box center [398, 132] width 0 height 0
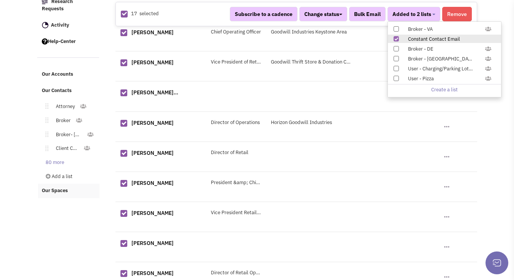
scroll to position [160, 0]
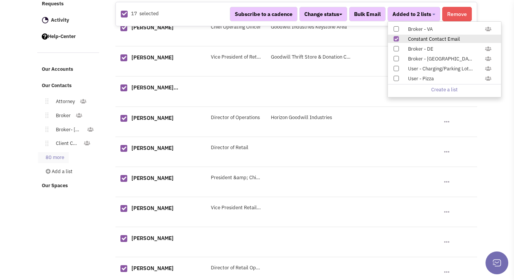
click at [58, 152] on link "80 more" at bounding box center [53, 157] width 31 height 11
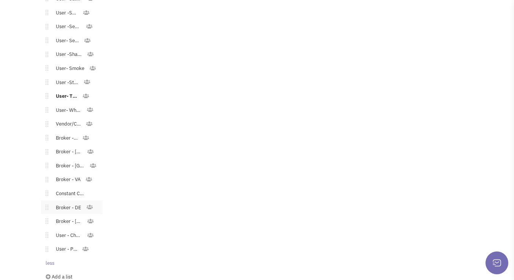
scroll to position [1175, 0]
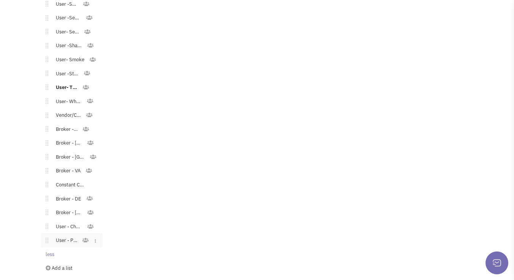
click at [57, 237] on link "User - Pizza" at bounding box center [64, 240] width 33 height 11
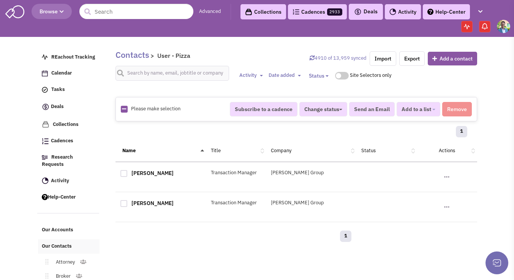
scroll to position [68, 0]
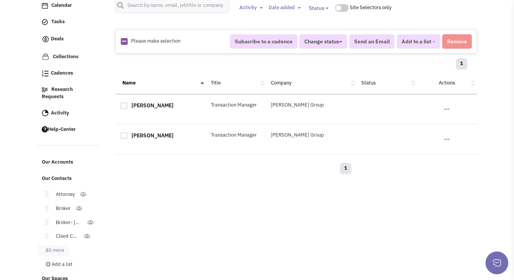
click at [63, 245] on link "80 more" at bounding box center [53, 250] width 31 height 11
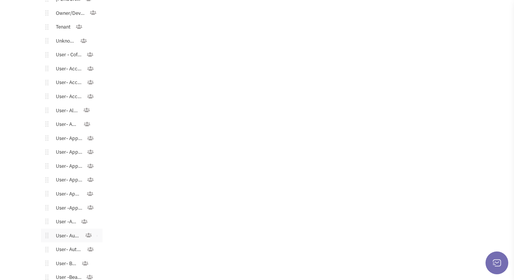
scroll to position [379, 0]
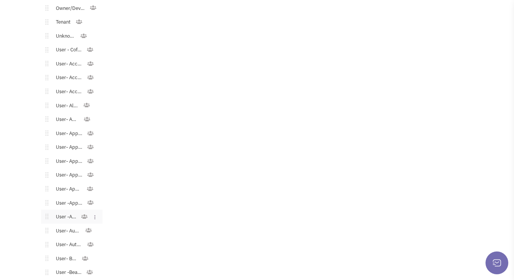
click at [71, 213] on link "User -Arts" at bounding box center [64, 216] width 32 height 11
click at [73, 213] on link "User -Arts" at bounding box center [64, 216] width 32 height 11
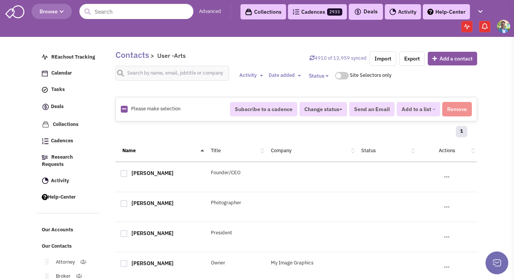
click at [125, 110] on icon at bounding box center [124, 108] width 4 height 5
checkbox input "true"
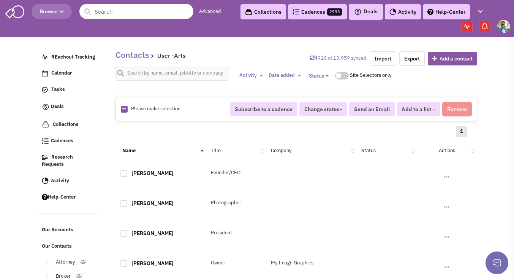
checkbox input "true"
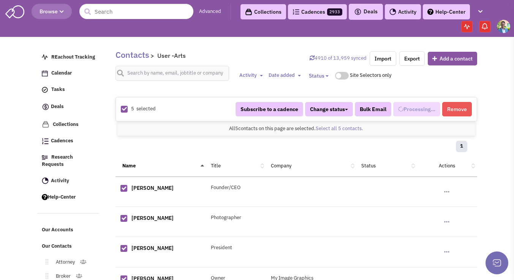
scroll to position [176, 0]
select select "690"
click at [414, 108] on span "Added to 1 list" at bounding box center [413, 109] width 36 height 7
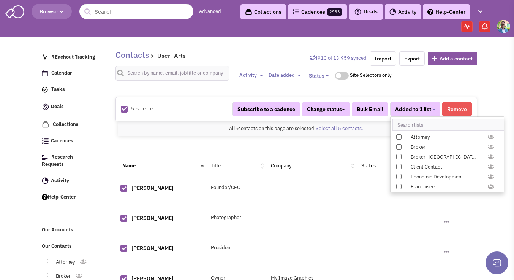
scroll to position [783, 0]
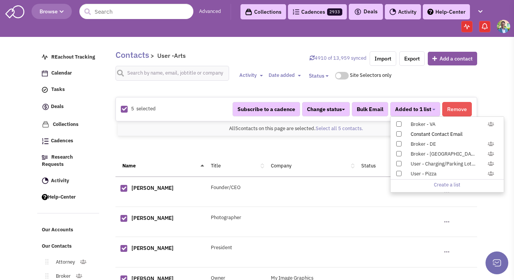
click at [396, 133] on span at bounding box center [398, 133] width 5 height 5
click at [398, 132] on input "Constant Contact Email" at bounding box center [398, 132] width 0 height 0
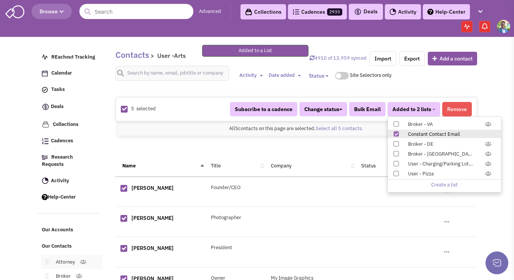
scroll to position [62, 0]
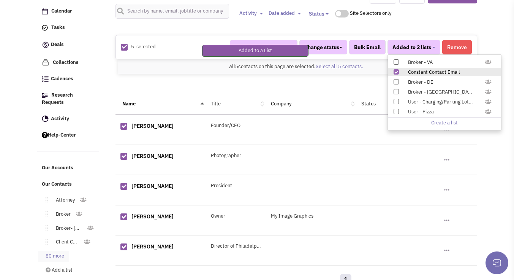
click at [66, 250] on link "80 more" at bounding box center [53, 255] width 31 height 11
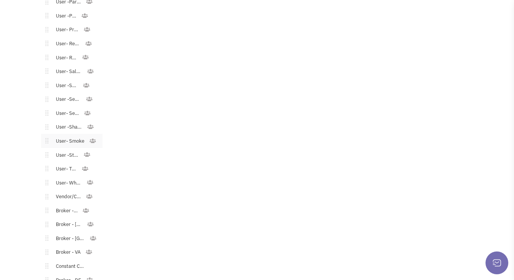
scroll to position [1109, 0]
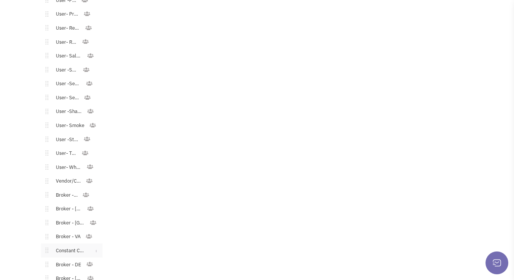
click at [66, 245] on link "Constant Contact Email" at bounding box center [68, 250] width 41 height 11
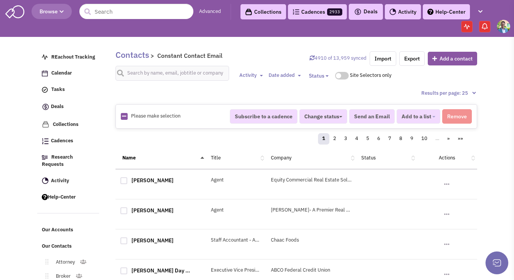
click at [125, 118] on icon at bounding box center [124, 116] width 4 height 5
checkbox input "true"
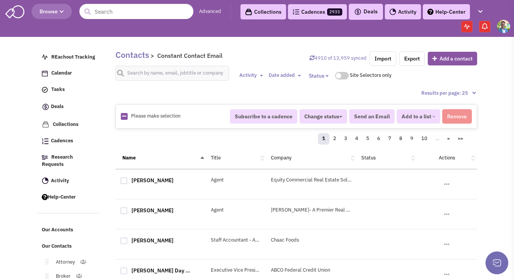
checkbox input "true"
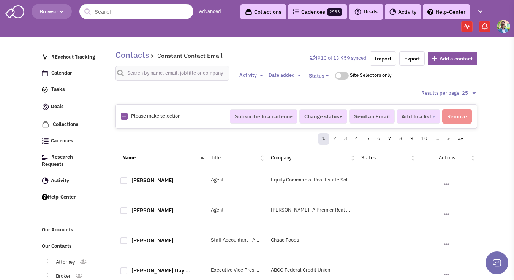
checkbox input "true"
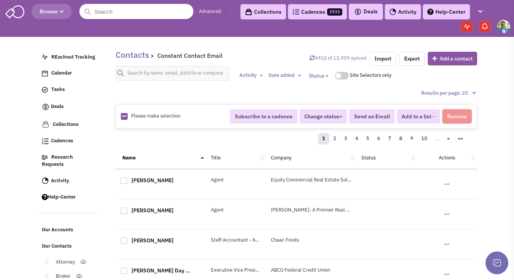
checkbox input "true"
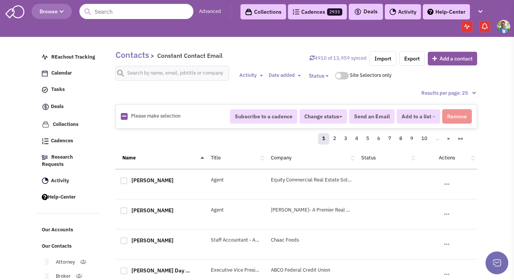
checkbox input "true"
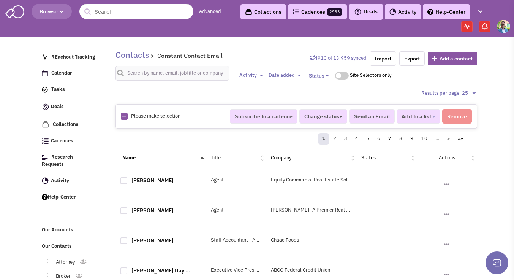
checkbox input "true"
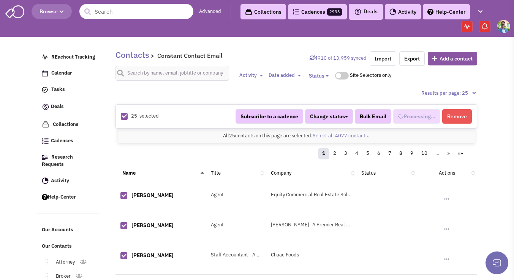
select select "744"
click at [320, 137] on link "Select all 4077 contacts." at bounding box center [341, 135] width 57 height 6
select select "744"
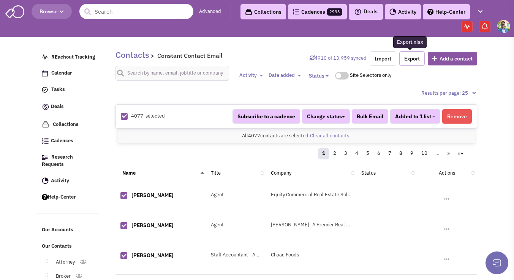
click at [400, 61] on link "Export" at bounding box center [411, 58] width 25 height 14
